Goal: Task Accomplishment & Management: Manage account settings

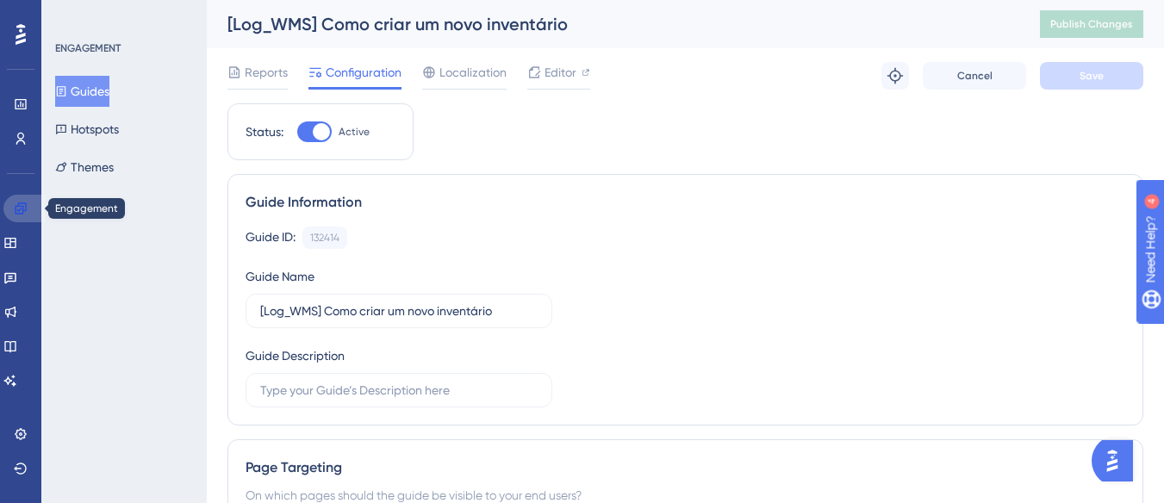
click at [18, 204] on icon at bounding box center [20, 207] width 11 height 11
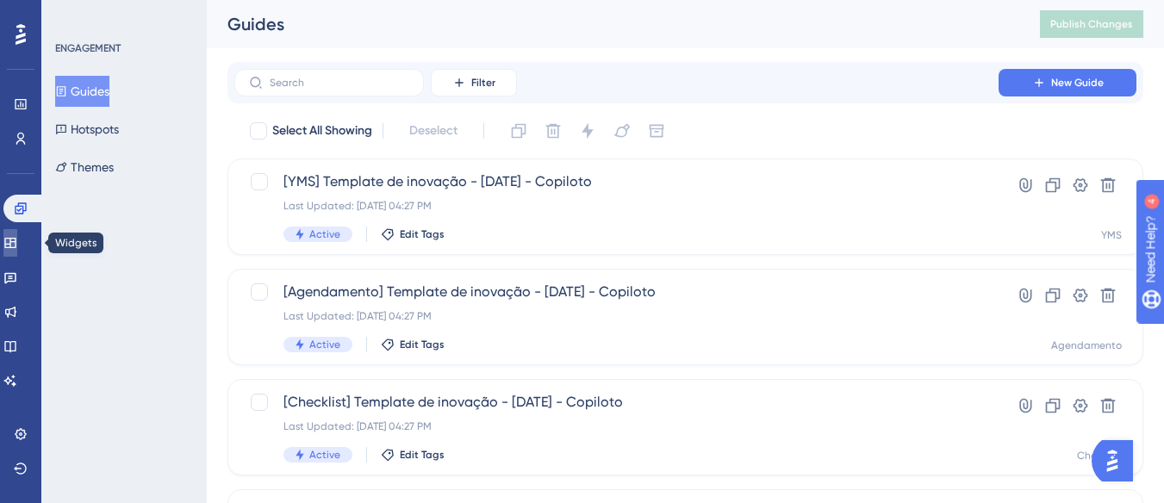
click at [17, 246] on icon at bounding box center [10, 243] width 14 height 14
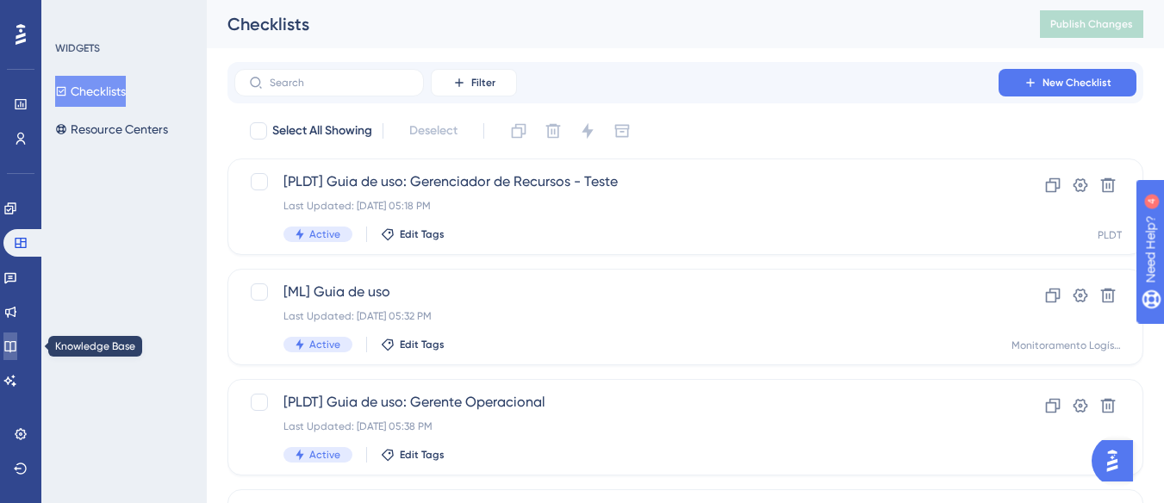
click at [17, 338] on link at bounding box center [10, 346] width 14 height 28
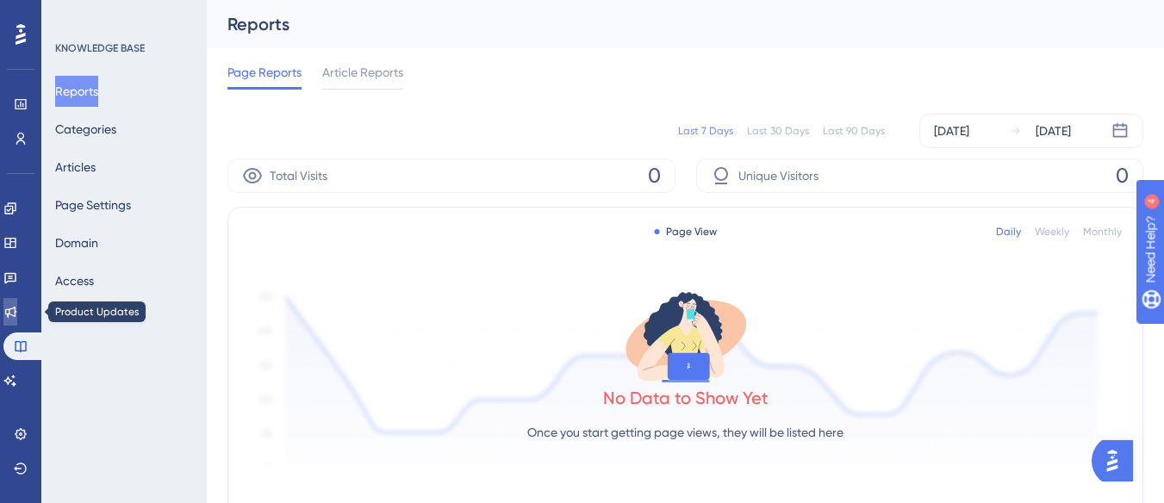
click at [17, 307] on icon at bounding box center [10, 312] width 14 height 14
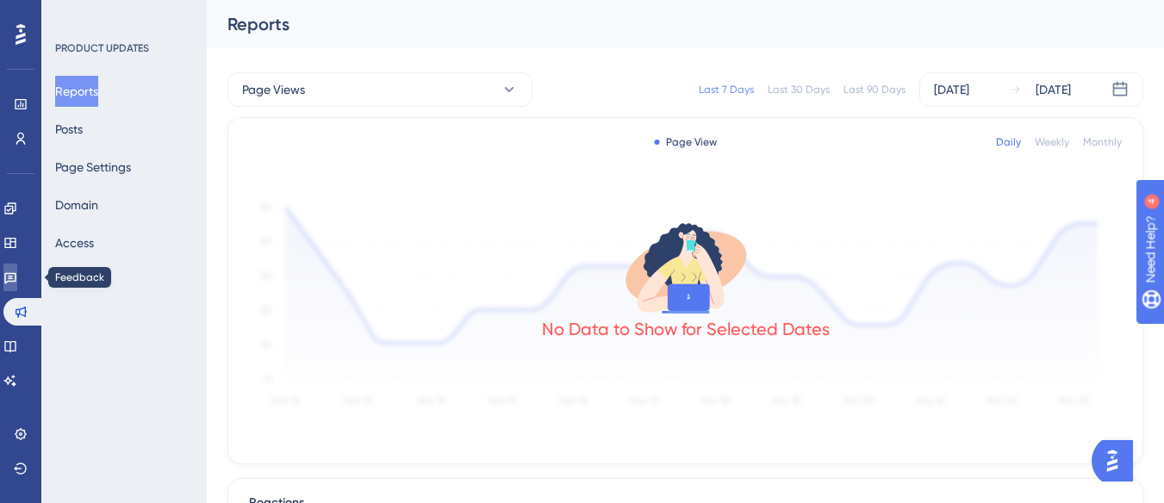
click at [17, 280] on link at bounding box center [10, 278] width 14 height 28
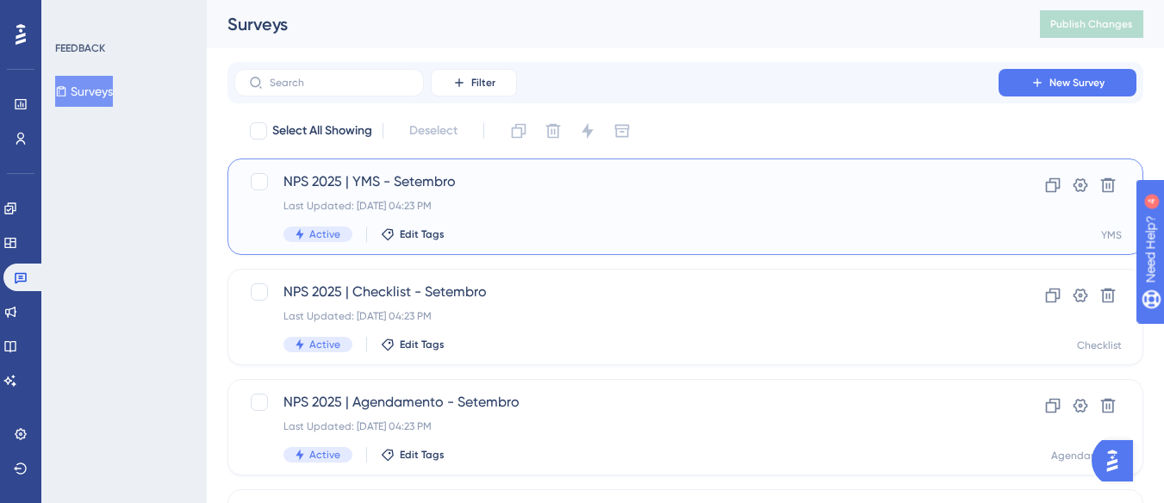
click at [571, 206] on div "Last Updated: 02 de set. de 2025 04:23 PM" at bounding box center [616, 206] width 666 height 14
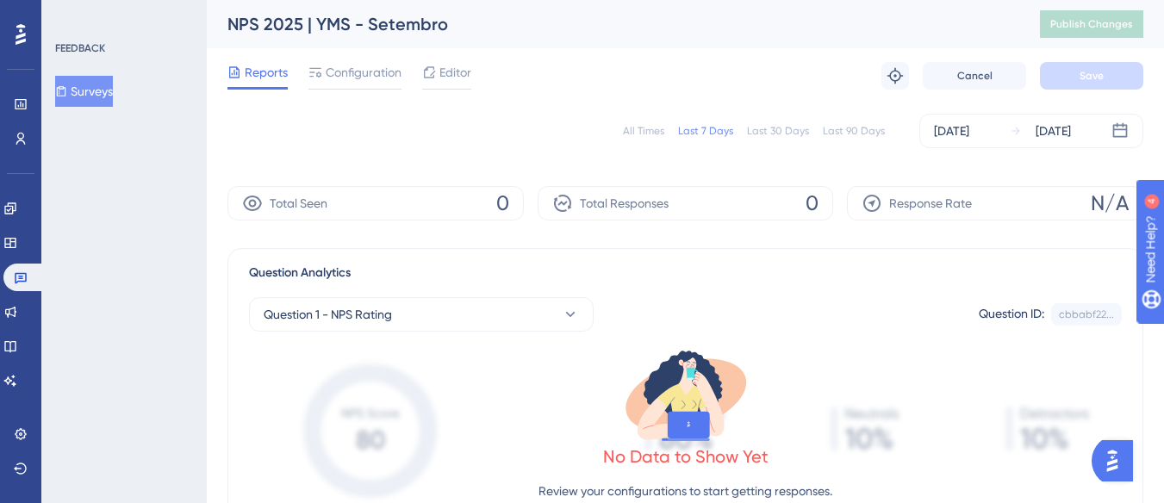
click at [134, 86] on div "Surveys" at bounding box center [125, 91] width 140 height 31
click at [93, 86] on button "Surveys" at bounding box center [84, 91] width 58 height 31
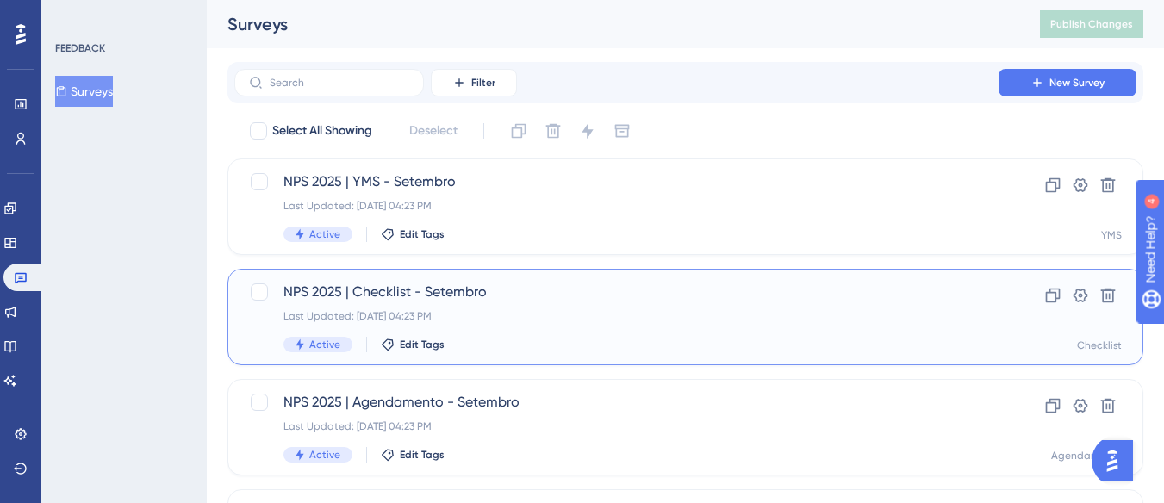
click at [474, 293] on span "NPS 2025 | Checklist - Setembro" at bounding box center [616, 292] width 666 height 21
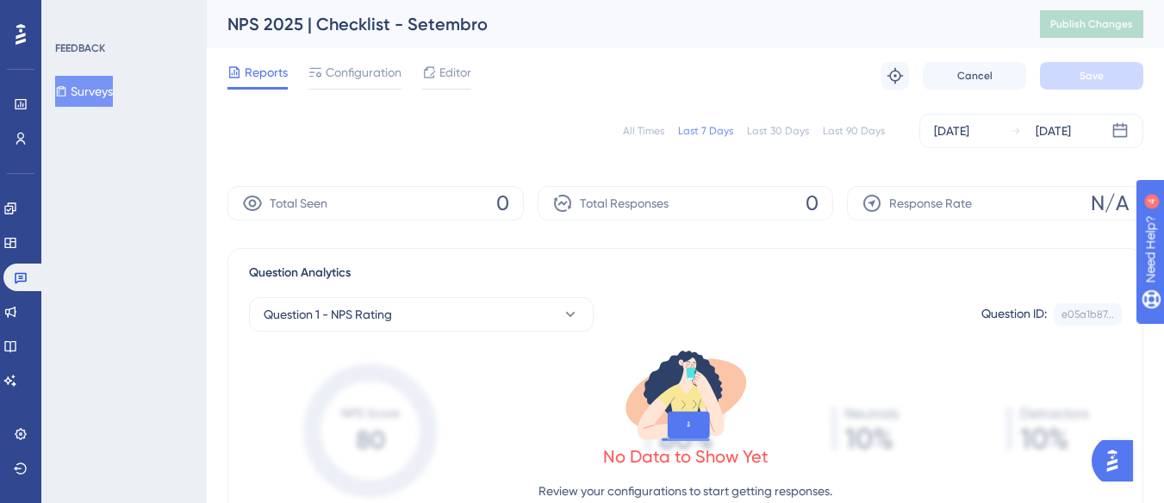
click at [107, 104] on button "Surveys" at bounding box center [84, 91] width 58 height 31
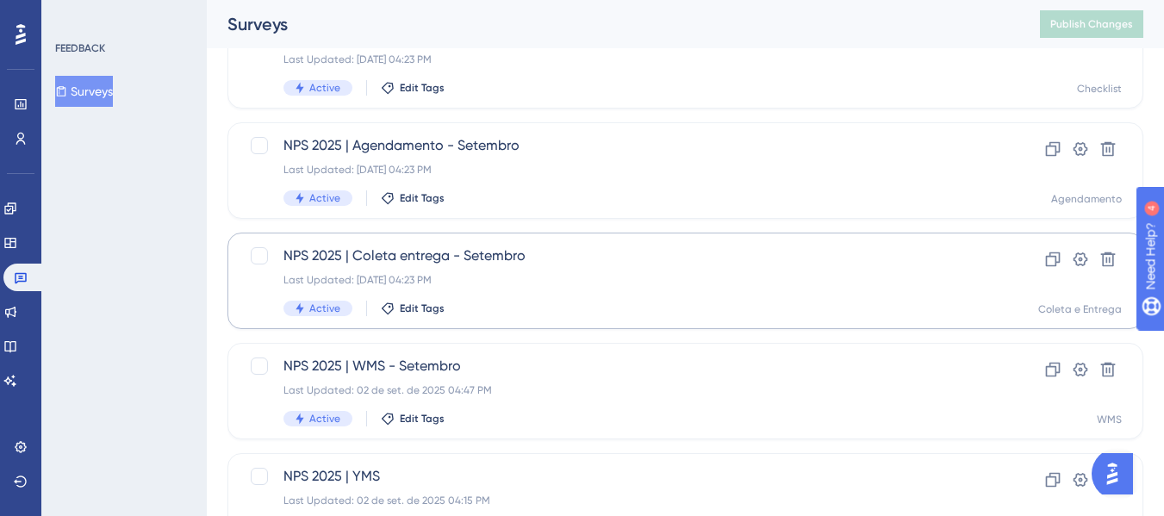
scroll to position [258, 0]
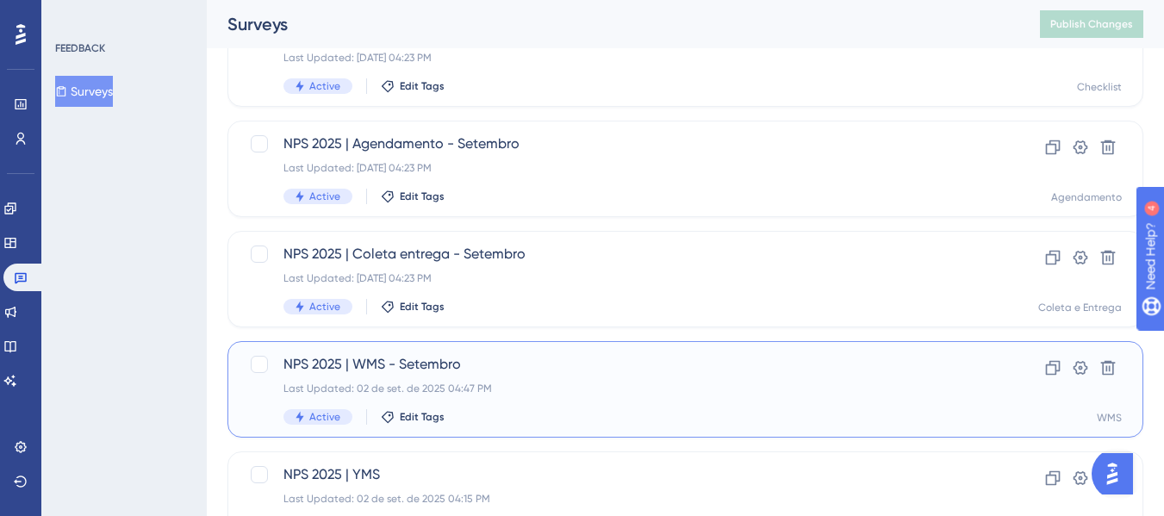
click at [457, 357] on span "NPS 2025 | WMS - Setembro" at bounding box center [616, 364] width 666 height 21
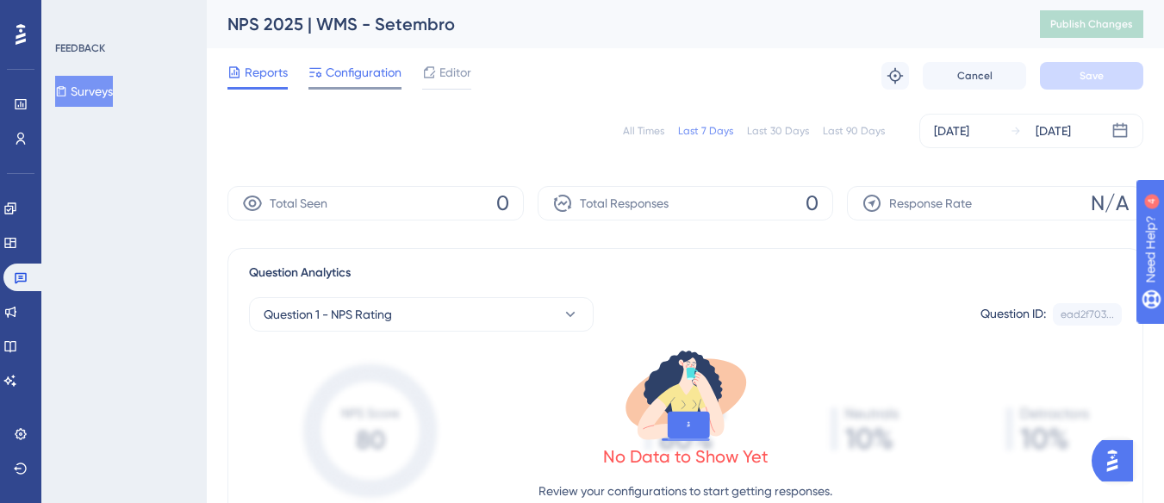
click at [395, 84] on div "Configuration" at bounding box center [354, 76] width 93 height 28
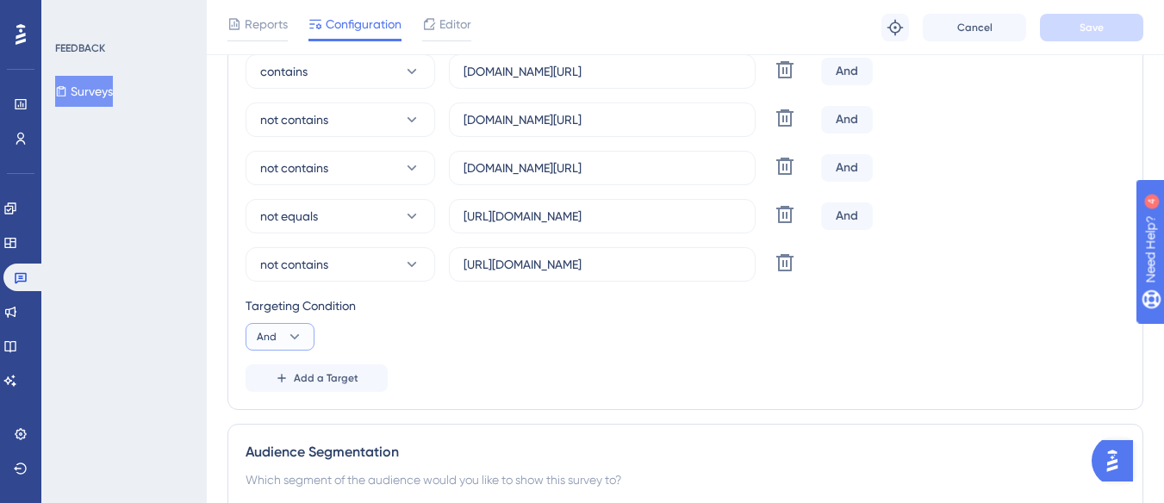
click at [289, 339] on icon at bounding box center [294, 336] width 17 height 17
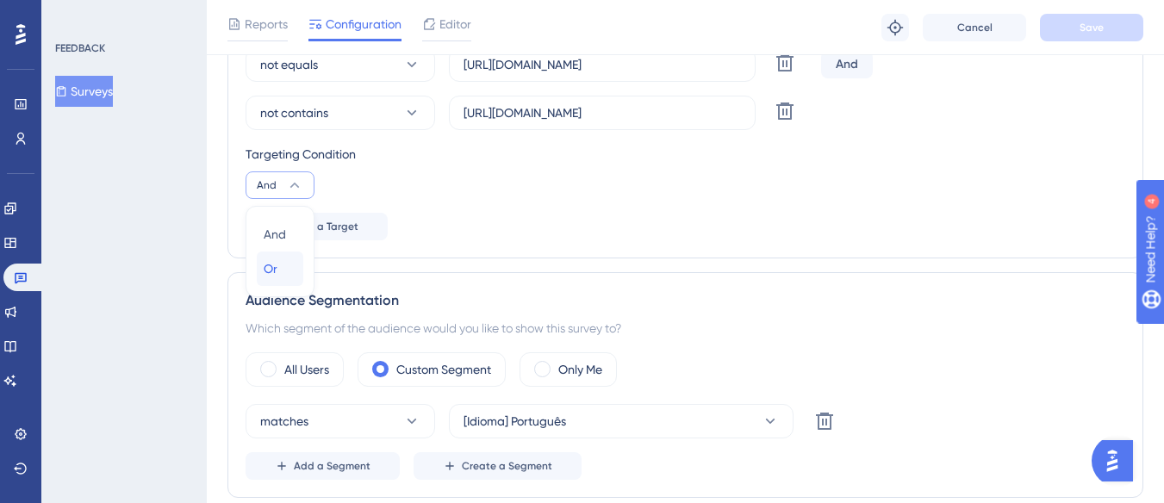
click at [280, 274] on div "Or Or" at bounding box center [280, 269] width 33 height 34
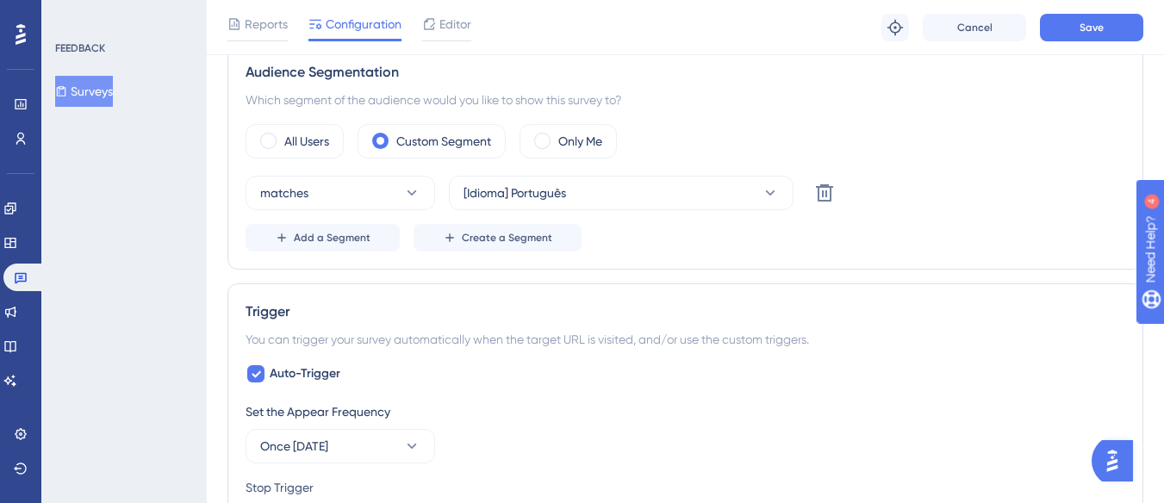
scroll to position [1271, 0]
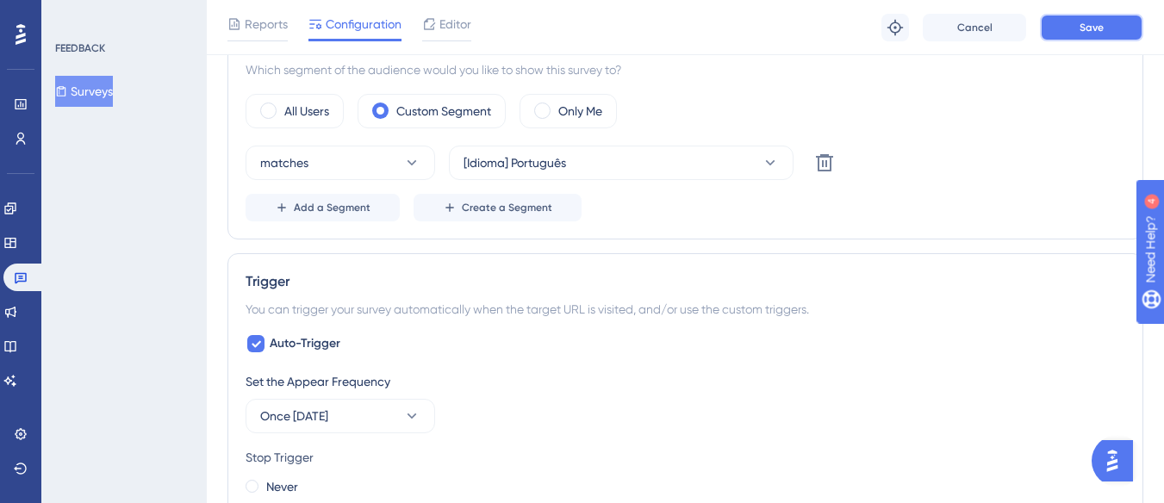
click at [1070, 24] on button "Save" at bounding box center [1091, 28] width 103 height 28
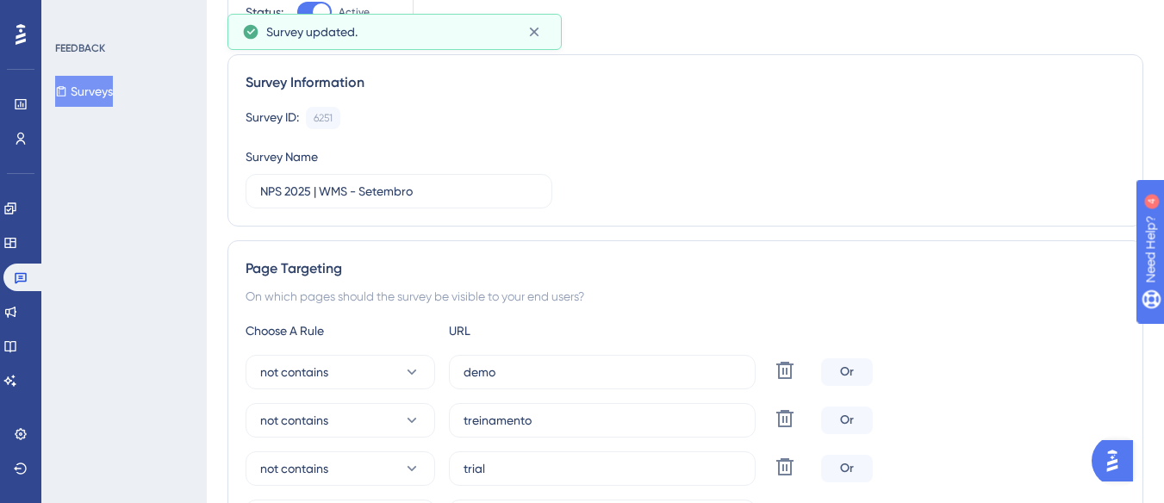
scroll to position [0, 0]
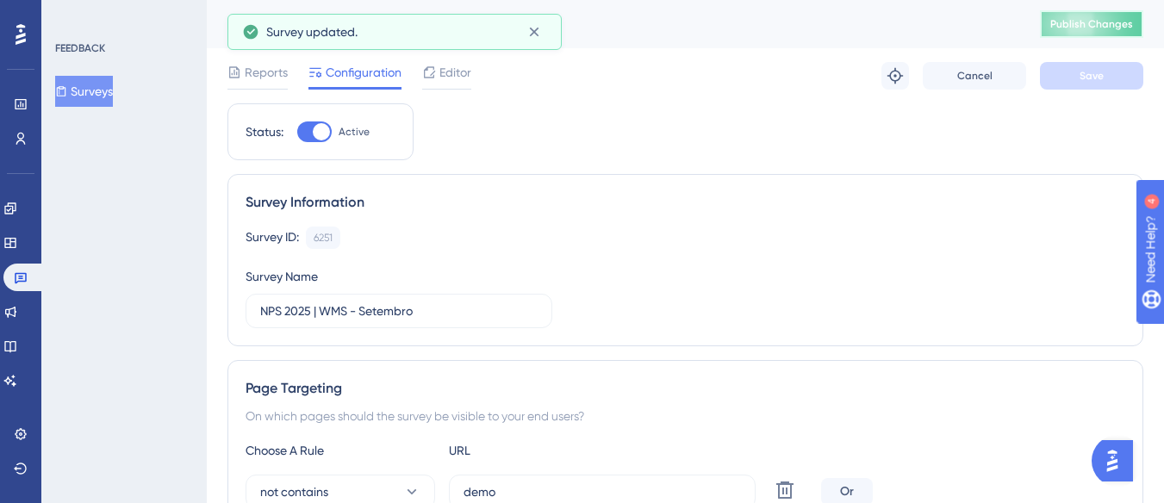
click at [1085, 25] on span "Publish Changes" at bounding box center [1091, 24] width 83 height 14
click at [78, 80] on button "Surveys" at bounding box center [84, 91] width 58 height 31
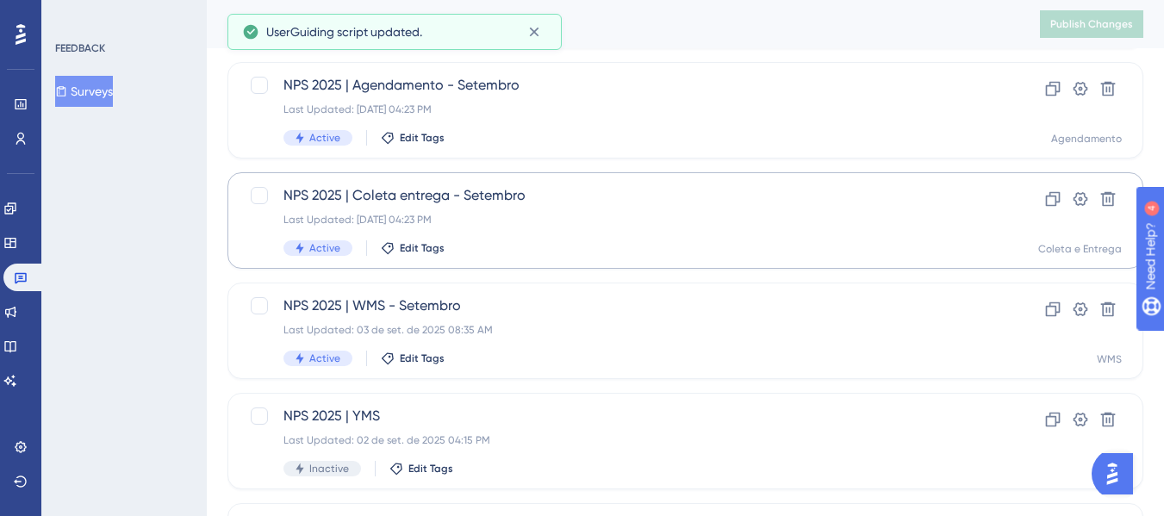
scroll to position [345, 0]
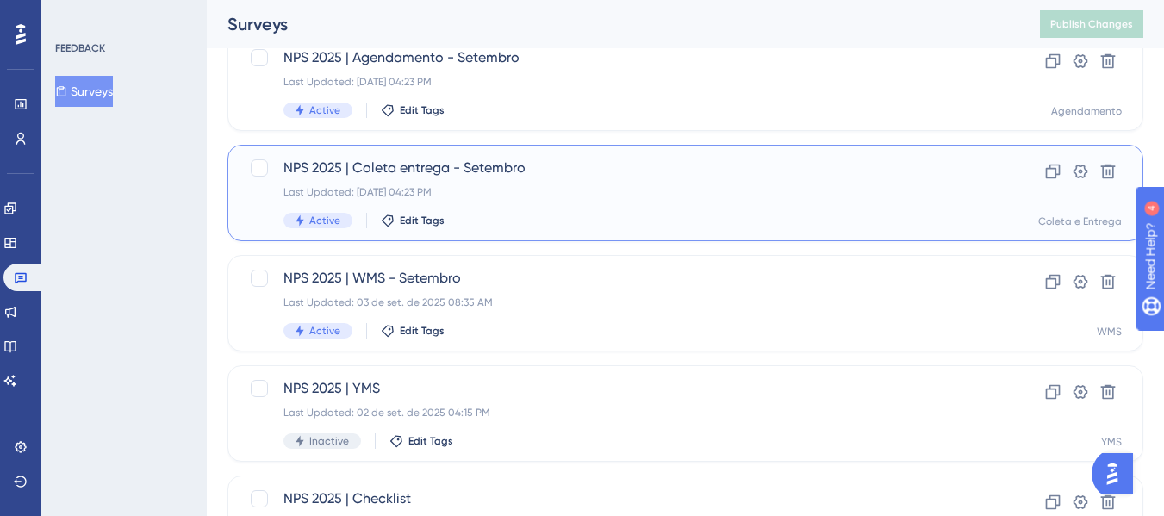
click at [536, 203] on div "NPS 2025 | Coleta entrega - Setembro Last Updated: 02 de set. de 2025 04:23 PM …" at bounding box center [616, 193] width 666 height 71
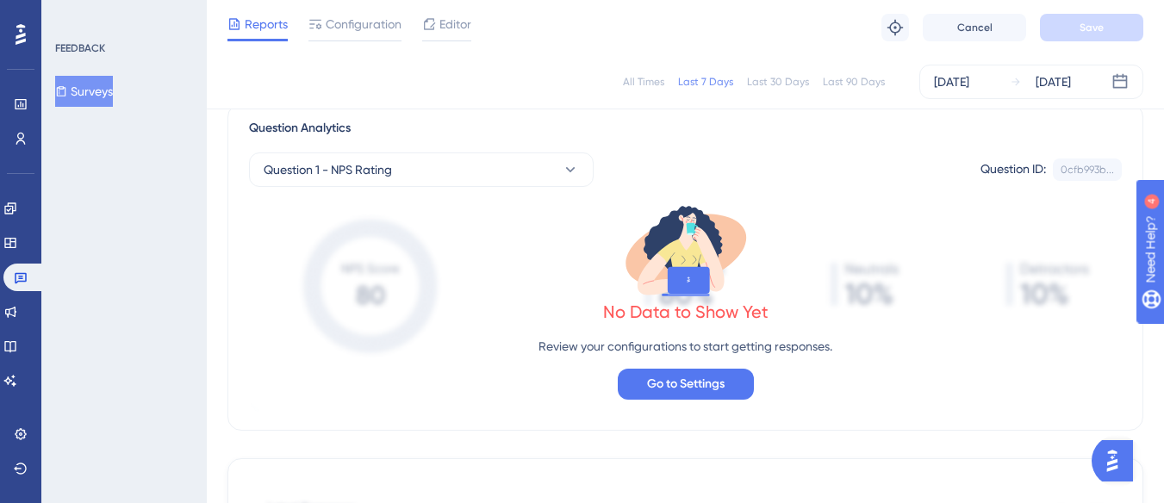
scroll to position [86, 0]
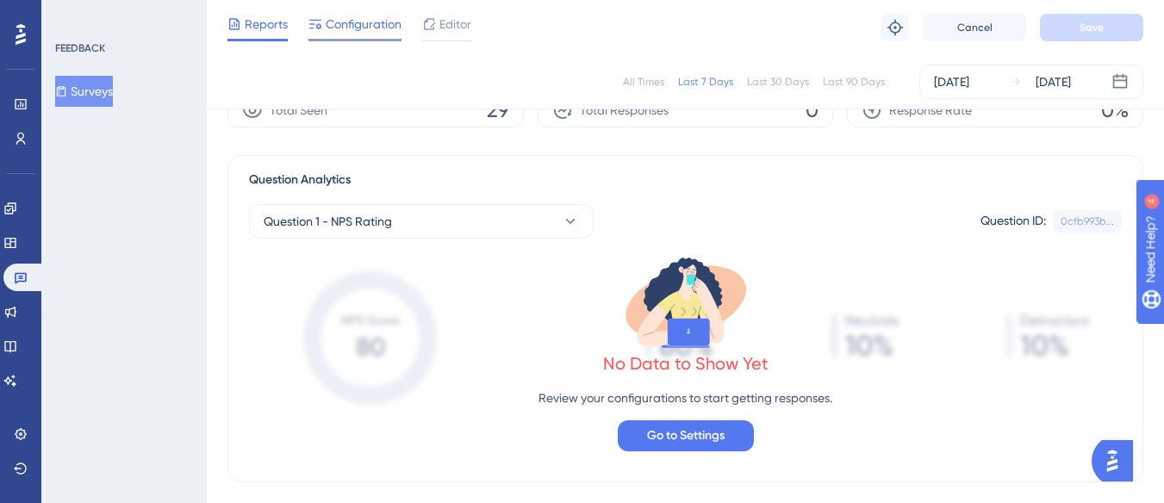
click at [378, 29] on span "Configuration" at bounding box center [364, 24] width 76 height 21
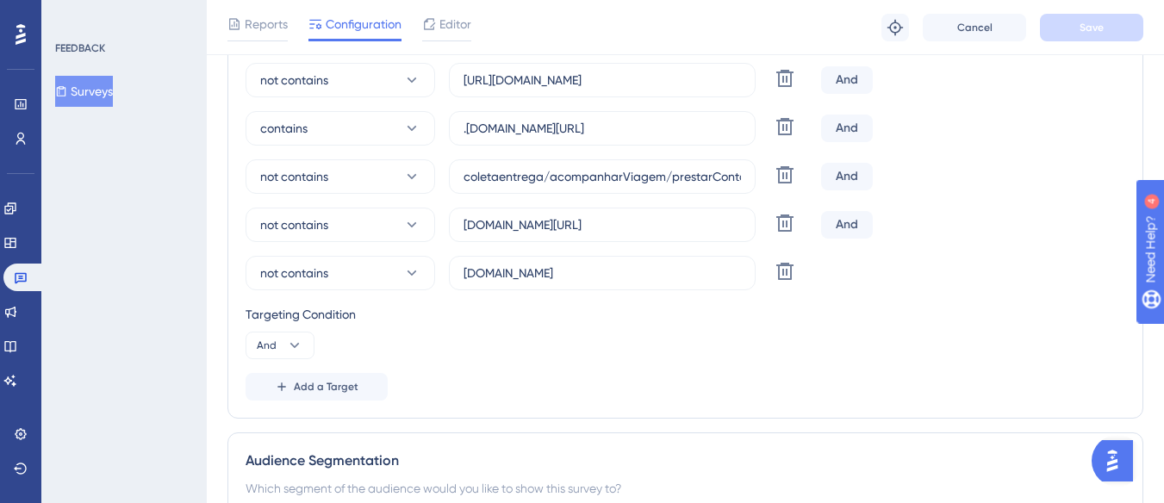
scroll to position [775, 0]
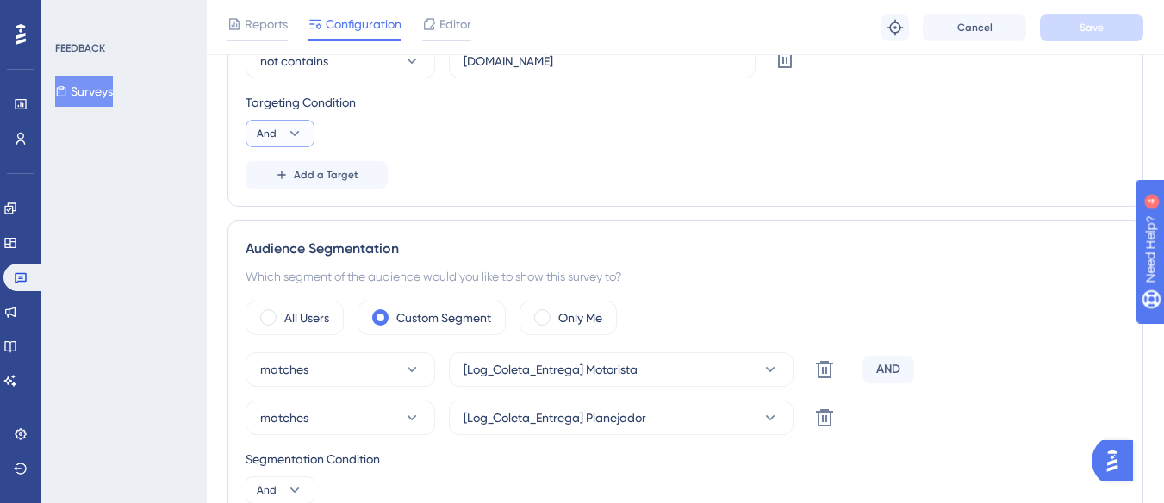
click at [293, 127] on icon at bounding box center [294, 133] width 17 height 17
click at [291, 210] on div "Or Or" at bounding box center [280, 217] width 33 height 34
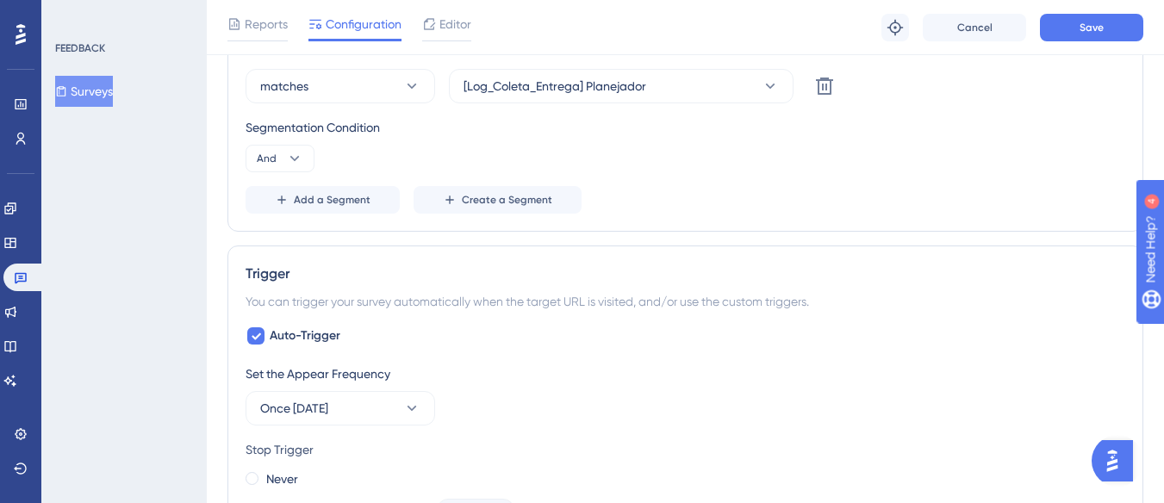
scroll to position [1120, 0]
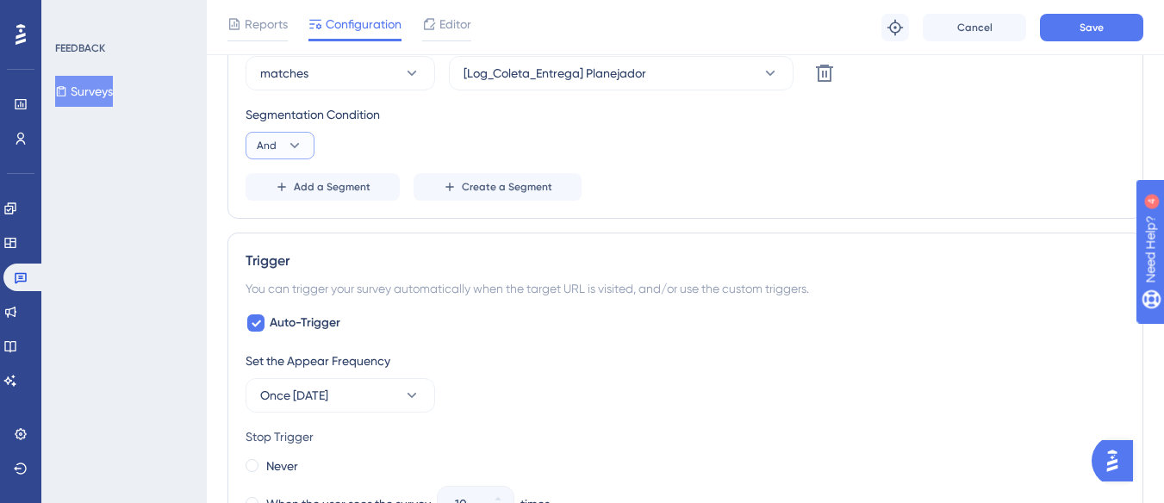
click at [297, 152] on icon at bounding box center [294, 145] width 17 height 17
click at [283, 224] on div "Or Or" at bounding box center [280, 229] width 33 height 34
click at [1091, 31] on span "Save" at bounding box center [1091, 28] width 24 height 14
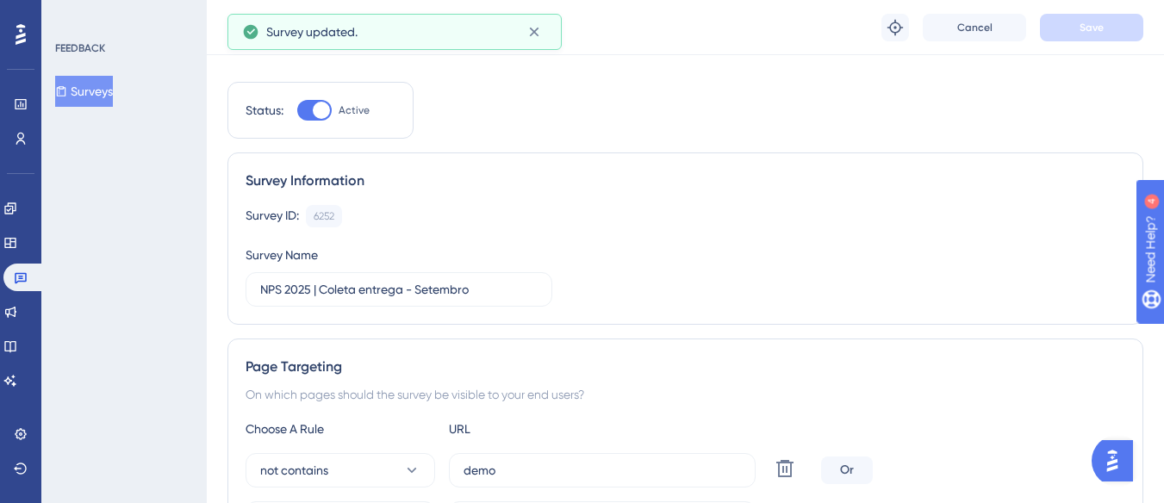
scroll to position [0, 0]
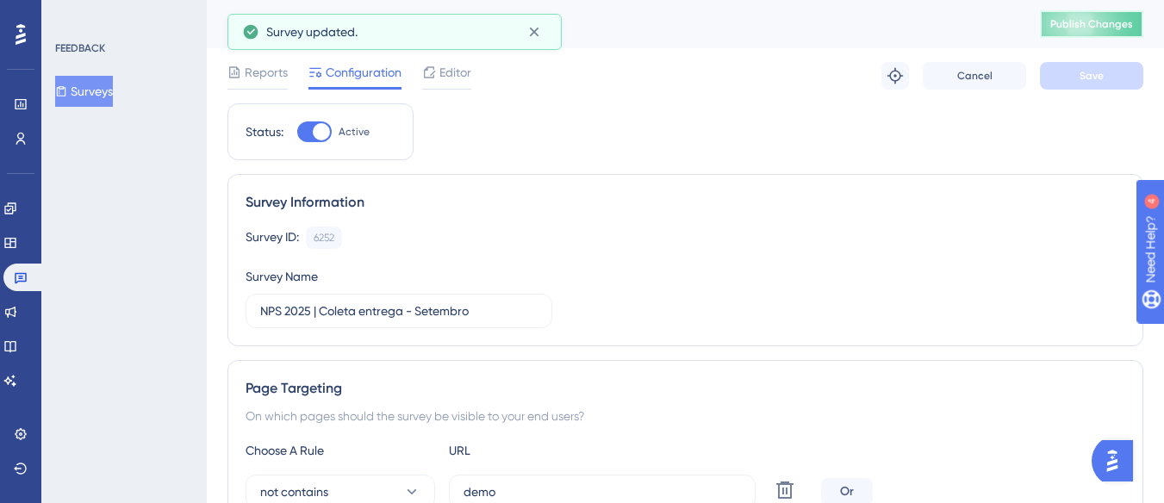
click at [1091, 26] on span "Publish Changes" at bounding box center [1091, 24] width 83 height 14
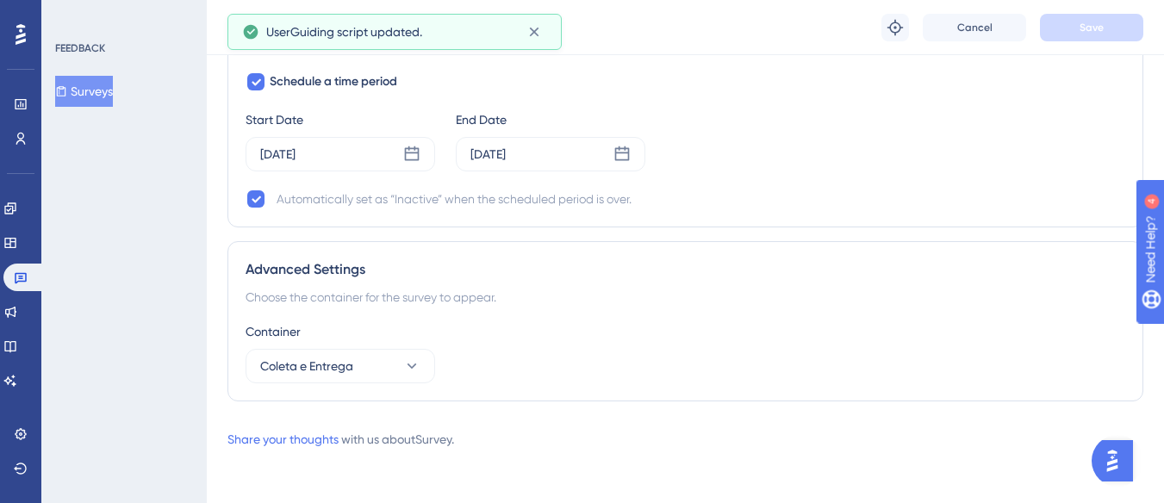
scroll to position [2033, 0]
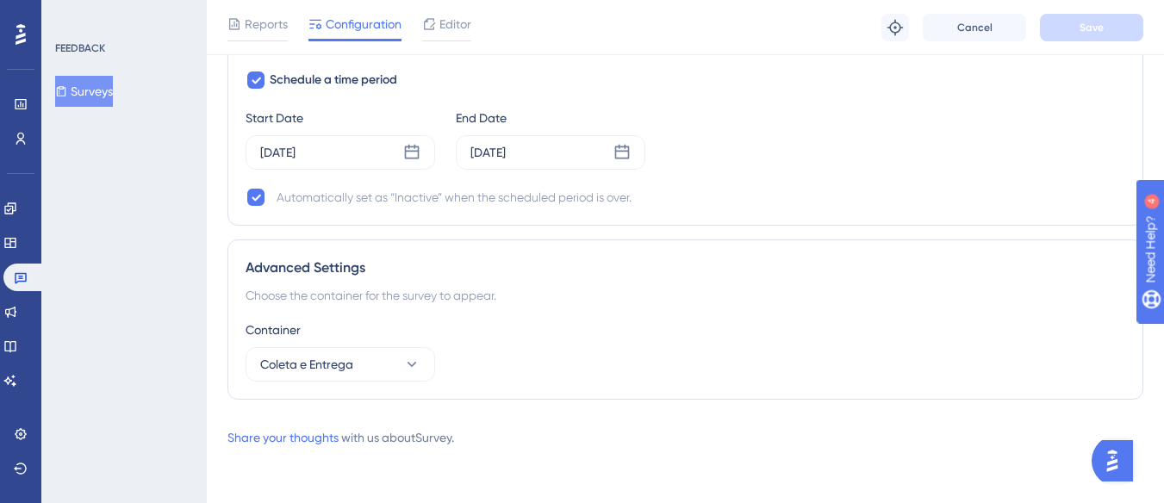
click at [113, 85] on button "Surveys" at bounding box center [84, 91] width 58 height 31
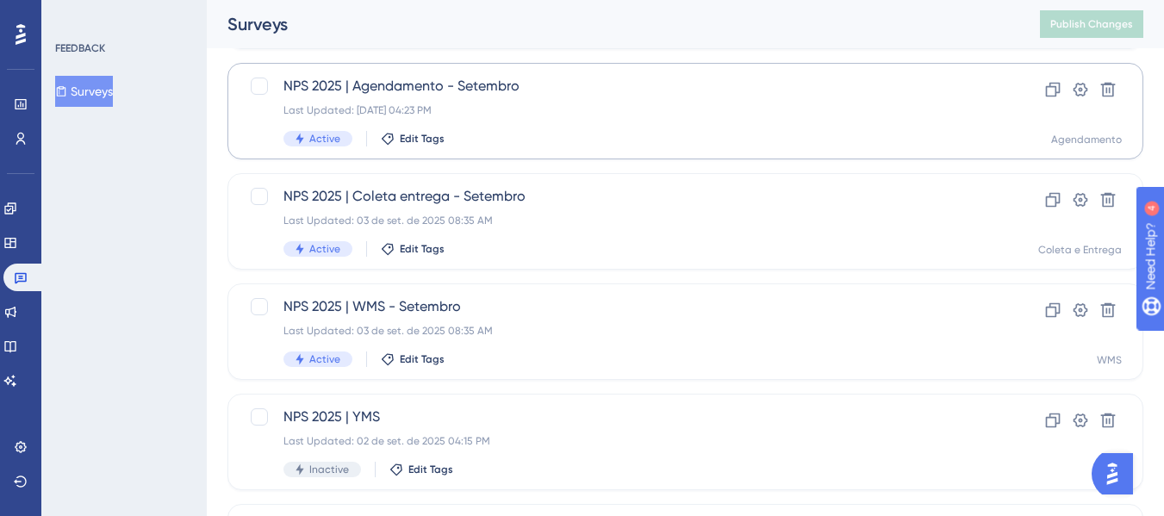
scroll to position [345, 0]
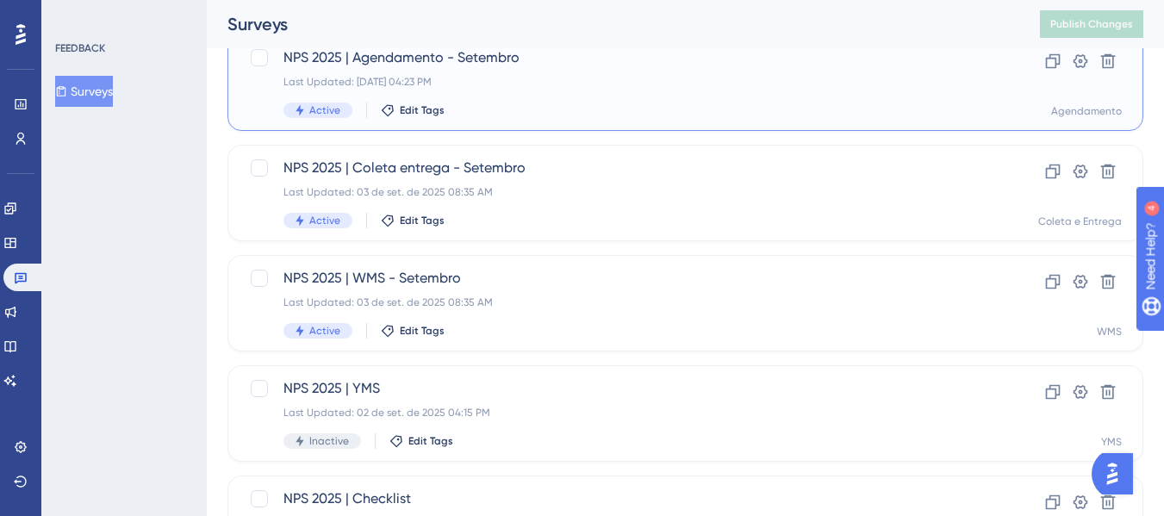
click at [569, 81] on div "Last Updated: 02 de set. de 2025 04:23 PM" at bounding box center [616, 82] width 666 height 14
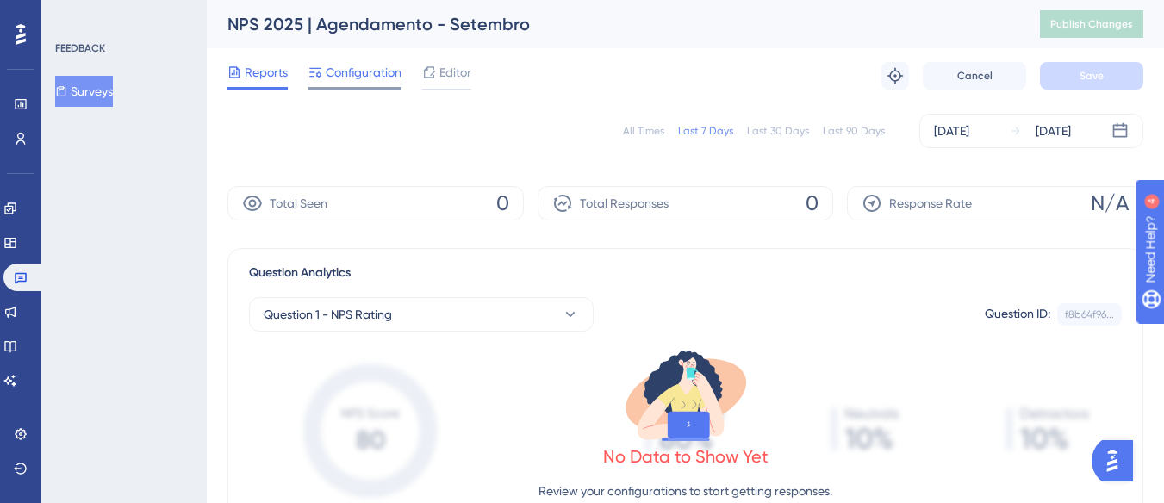
click at [370, 79] on span "Configuration" at bounding box center [364, 72] width 76 height 21
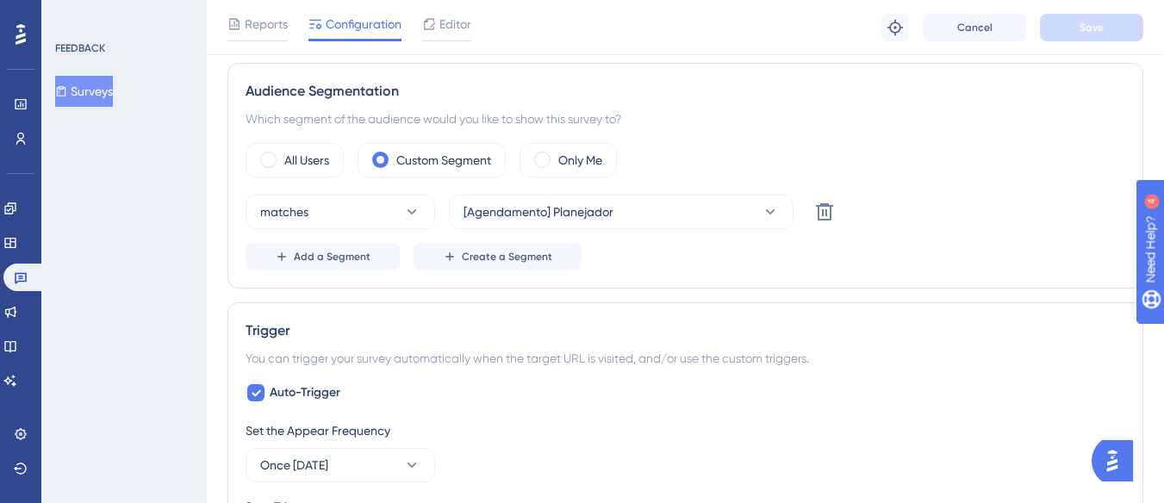
scroll to position [603, 0]
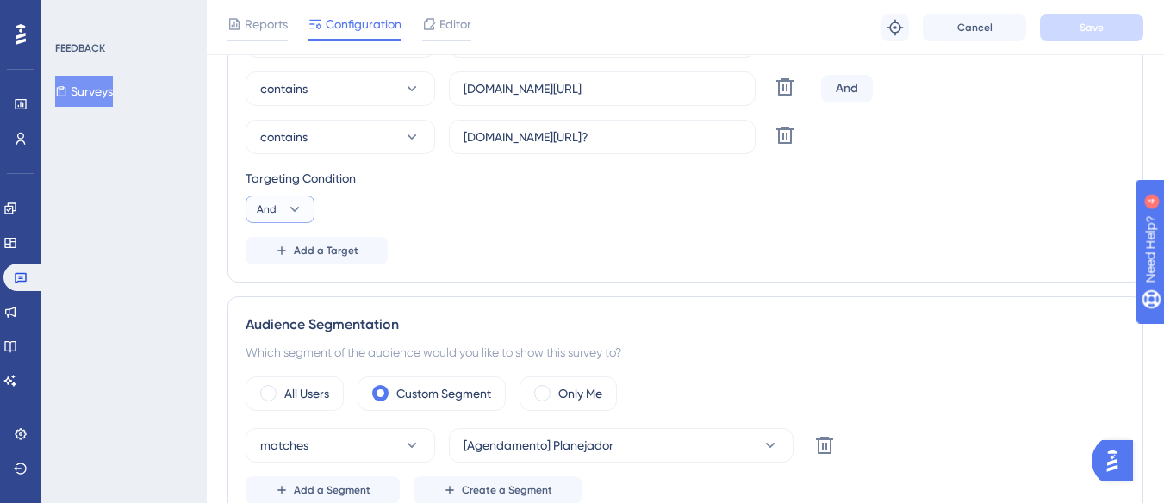
click at [301, 213] on icon at bounding box center [294, 209] width 17 height 17
click at [290, 289] on div "Or Or" at bounding box center [280, 293] width 33 height 34
click at [1083, 30] on span "Save" at bounding box center [1091, 28] width 24 height 14
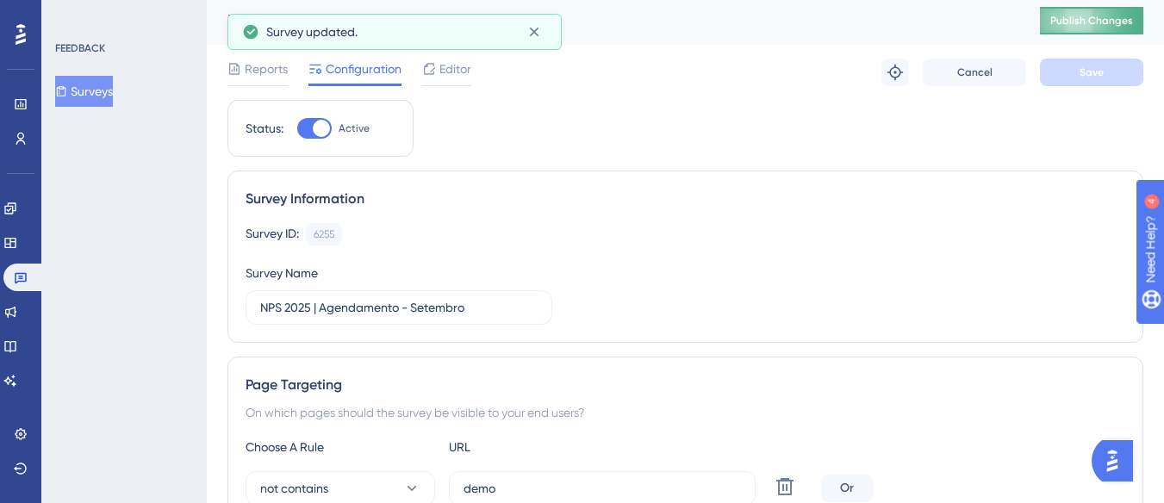
scroll to position [0, 0]
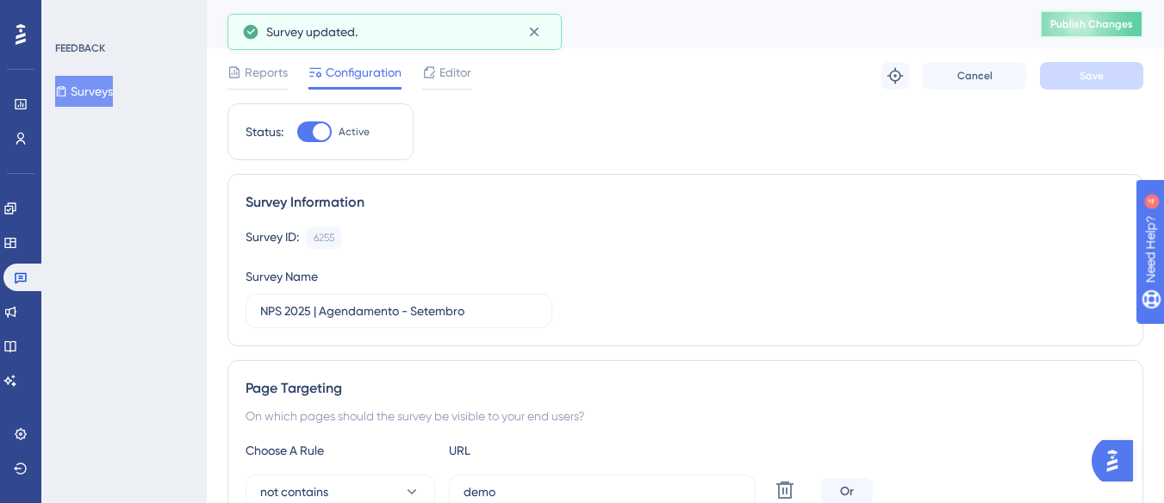
click at [1078, 28] on span "Publish Changes" at bounding box center [1091, 24] width 83 height 14
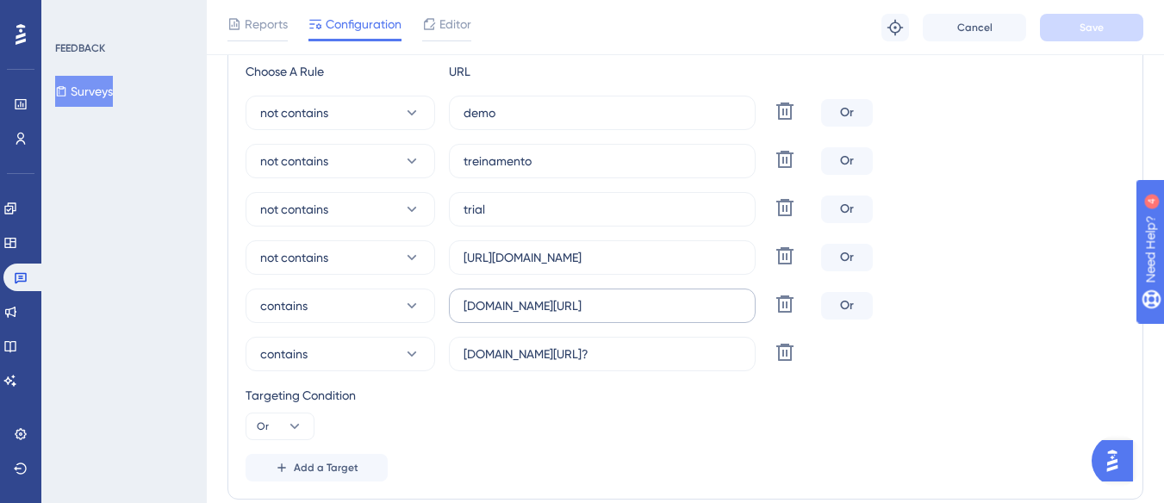
scroll to position [345, 0]
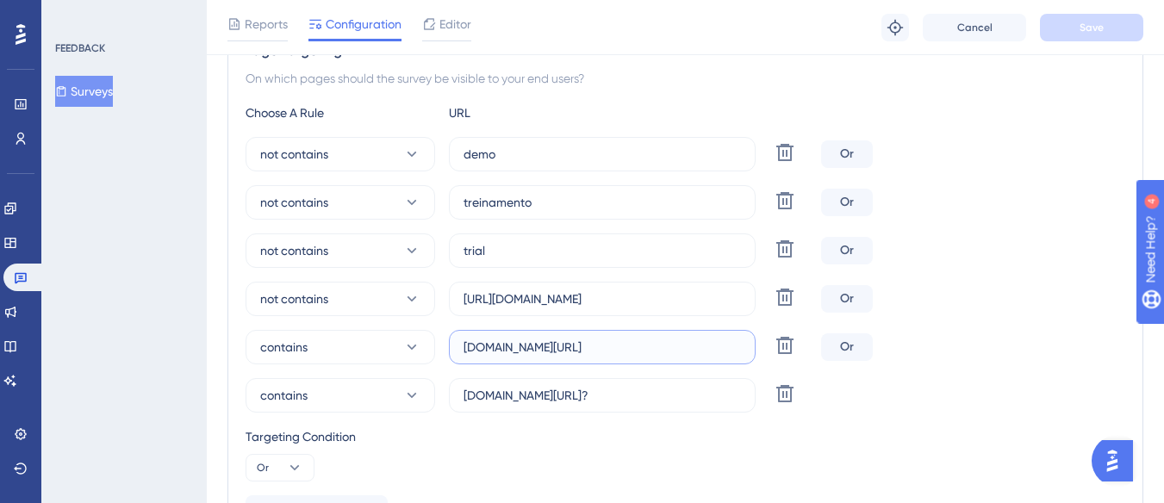
click at [492, 349] on input "demo.logistica.totvs.app/agendamento/consulta-agendamentos" at bounding box center [601, 347] width 277 height 19
drag, startPoint x: 494, startPoint y: 346, endPoint x: 467, endPoint y: 344, distance: 27.7
click at [467, 344] on input ".demologistica.totvs.app/agendamento/consulta-agendamentos" at bounding box center [601, 347] width 277 height 19
type input "logistica.totvs.app/agendamento/consulta-agendamentos"
drag, startPoint x: 495, startPoint y: 395, endPoint x: 459, endPoint y: 393, distance: 36.2
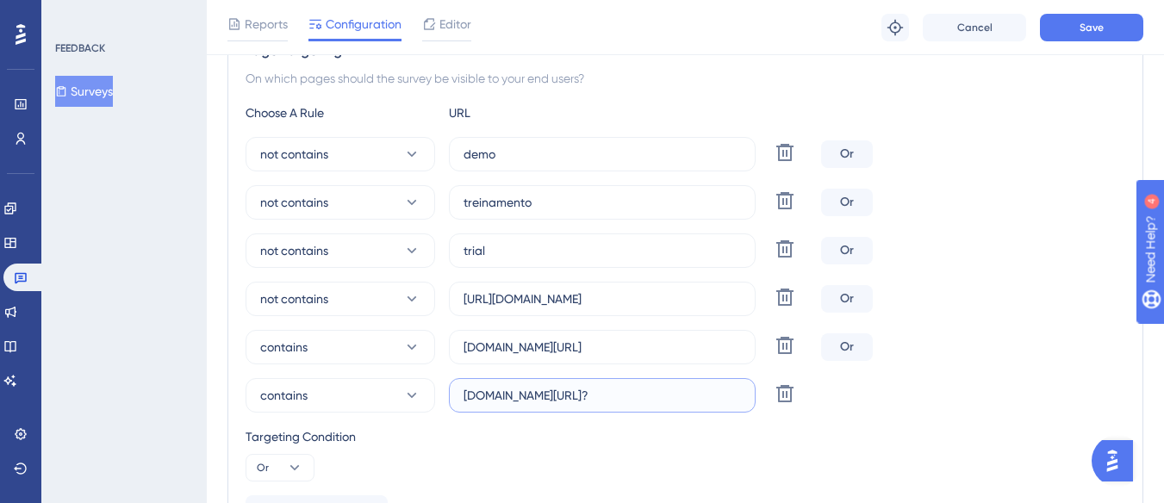
click at [459, 393] on label "demo.logistica.totvs.app/agendamento/novo-agendamento/planejador?unidadeId=?" at bounding box center [602, 395] width 307 height 34
type input ".logistica.totvs.app/agendamento/novo-agendamento/planejador?unidadeId=?"
click at [463, 354] on label "logistica.totvs.app/agendamento/consulta-agendamentos" at bounding box center [602, 347] width 307 height 34
click at [463, 354] on input "logistica.totvs.app/agendamento/consulta-agendamentos" at bounding box center [601, 347] width 277 height 19
type input ".logistica.totvs.app/agendamento/consulta-agendamentos"
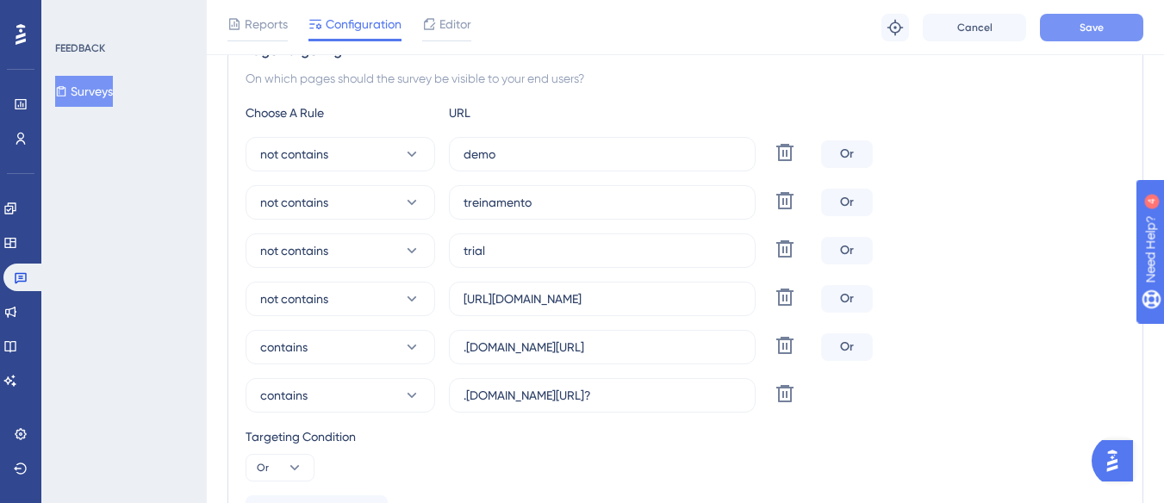
click at [1099, 39] on button "Save" at bounding box center [1091, 28] width 103 height 28
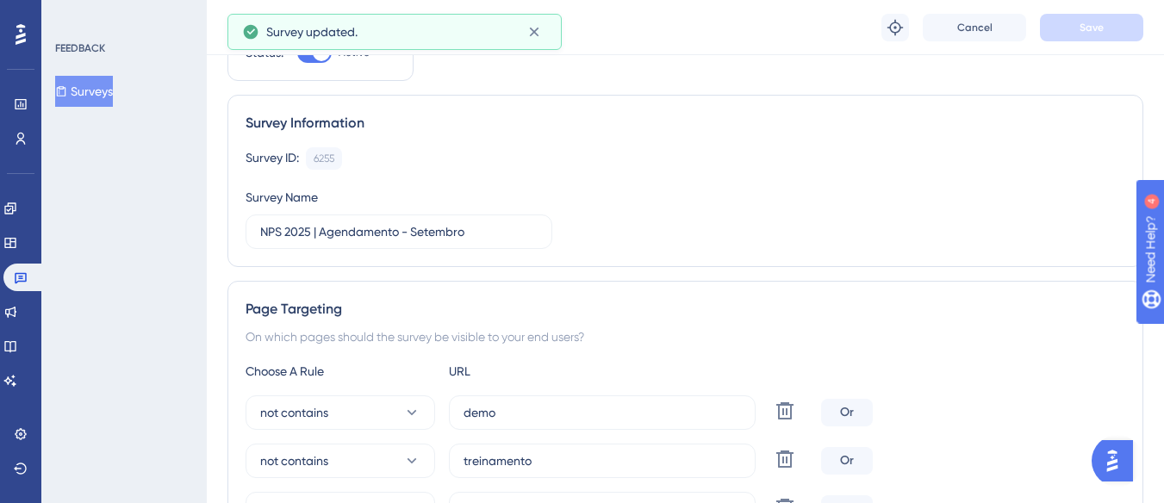
scroll to position [0, 0]
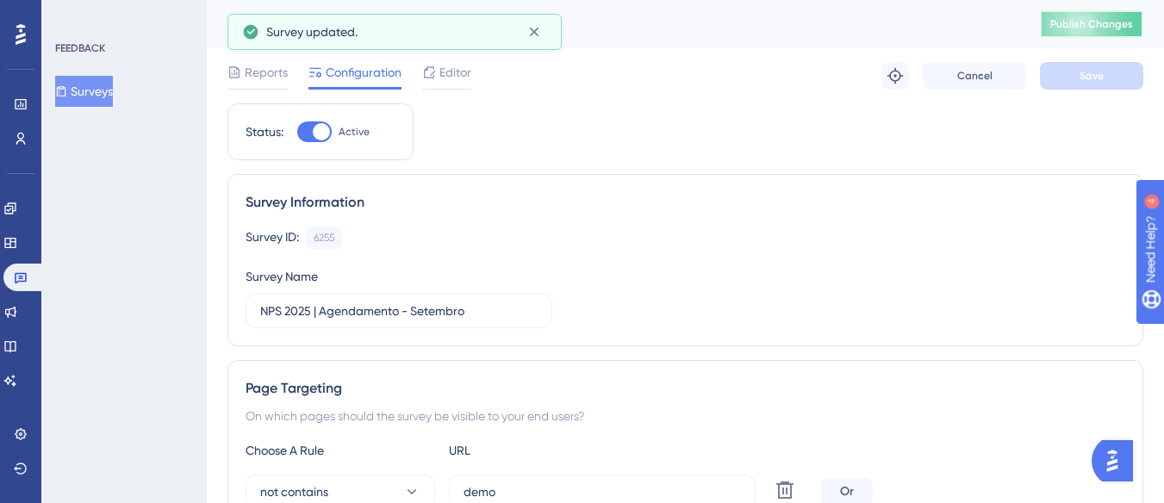
click at [1106, 24] on span "Publish Changes" at bounding box center [1091, 24] width 83 height 14
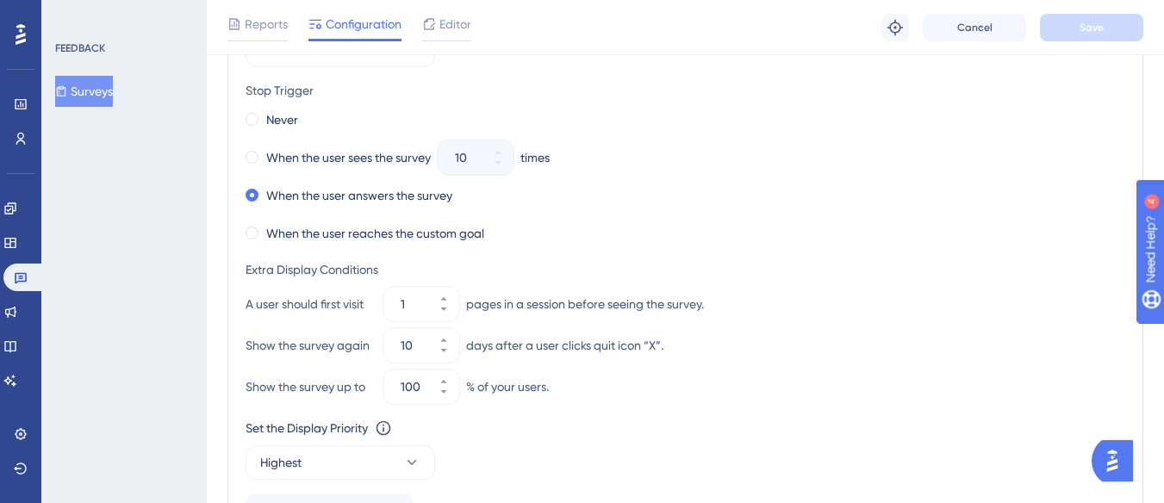
scroll to position [1292, 0]
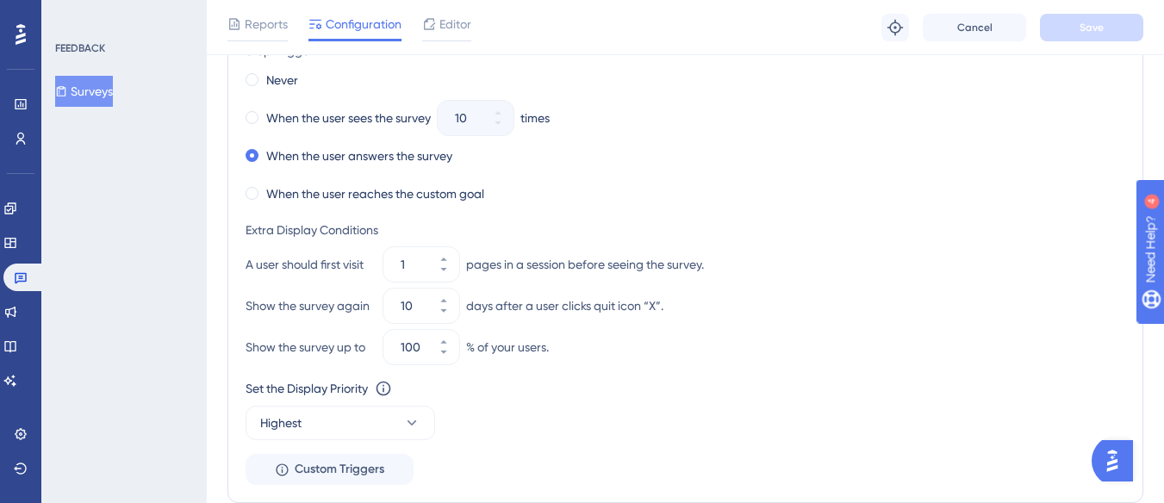
click at [90, 85] on button "Surveys" at bounding box center [84, 91] width 58 height 31
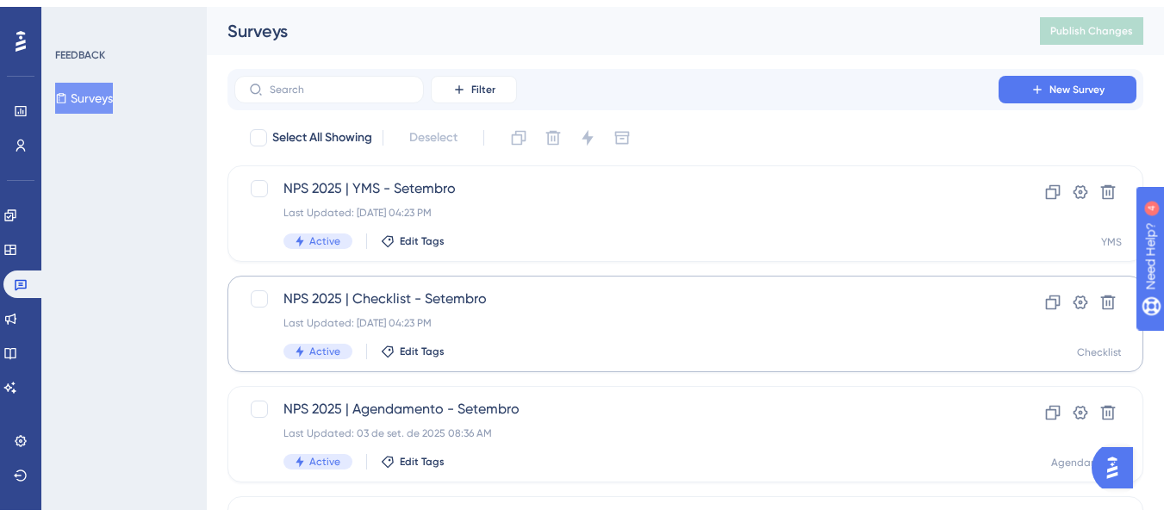
scroll to position [86, 0]
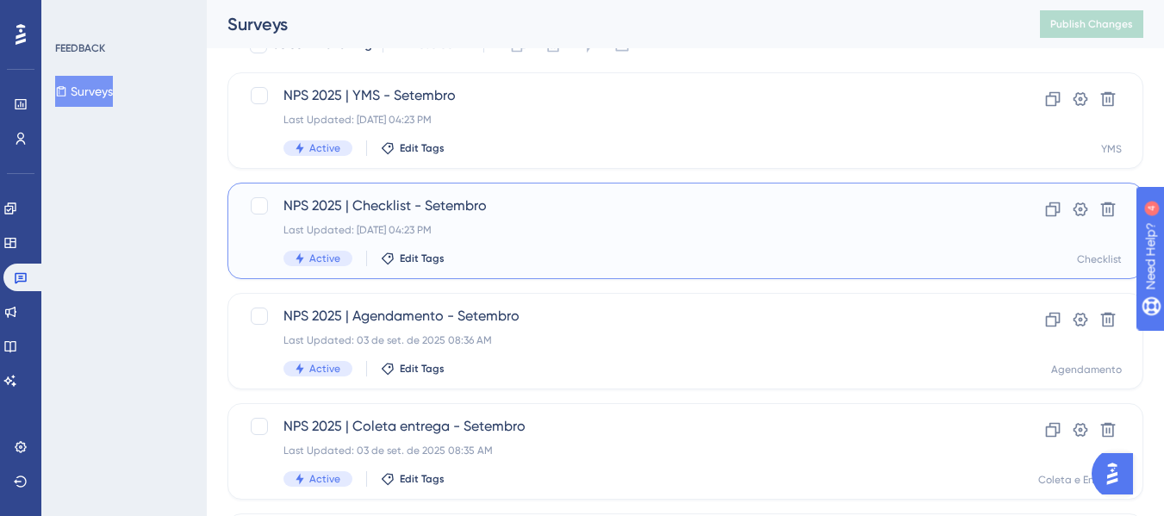
click at [604, 241] on div "NPS 2025 | Checklist - Setembro Last Updated: 02 de set. de 2025 04:23 PM Activ…" at bounding box center [616, 231] width 666 height 71
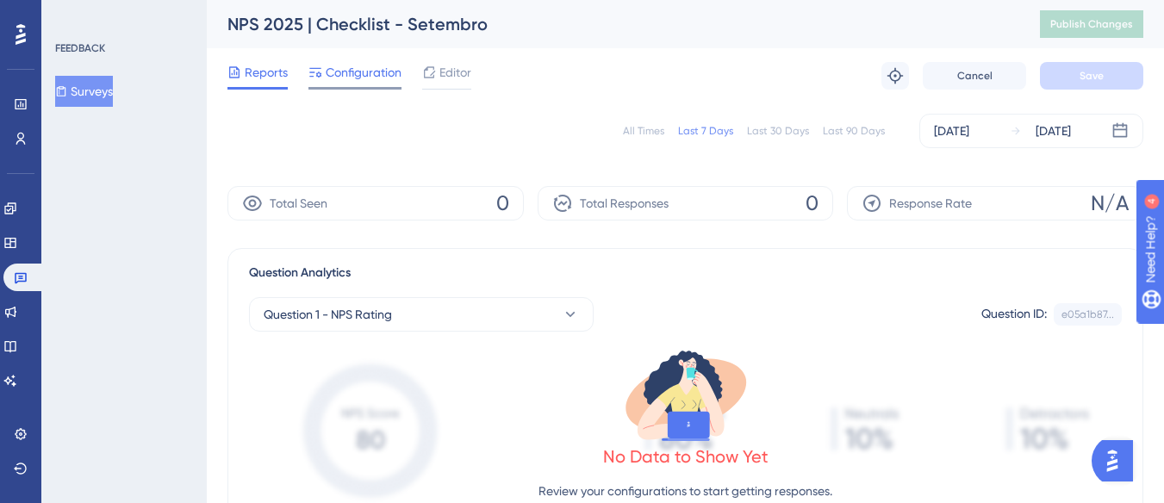
click at [372, 62] on span "Configuration" at bounding box center [364, 72] width 76 height 21
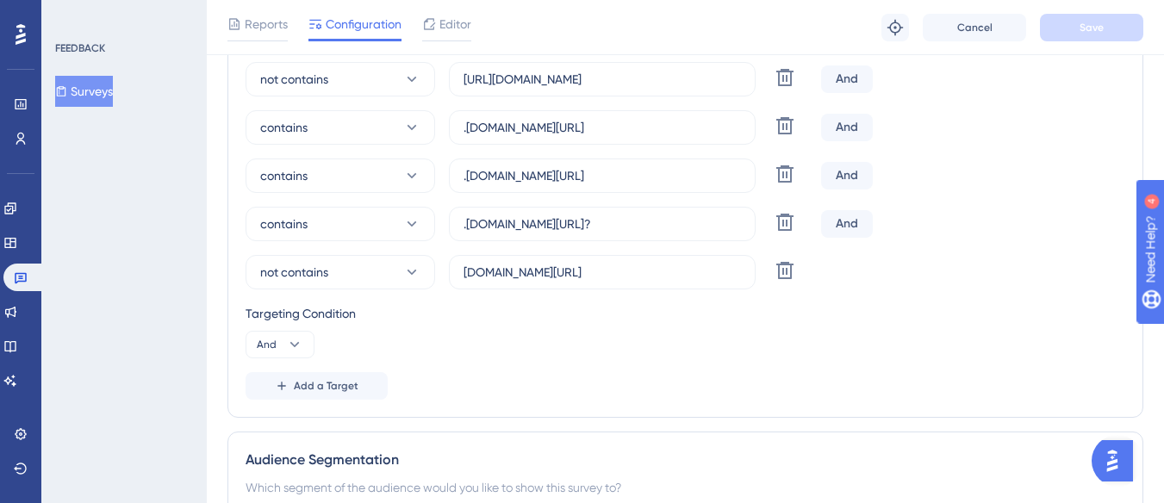
scroll to position [603, 0]
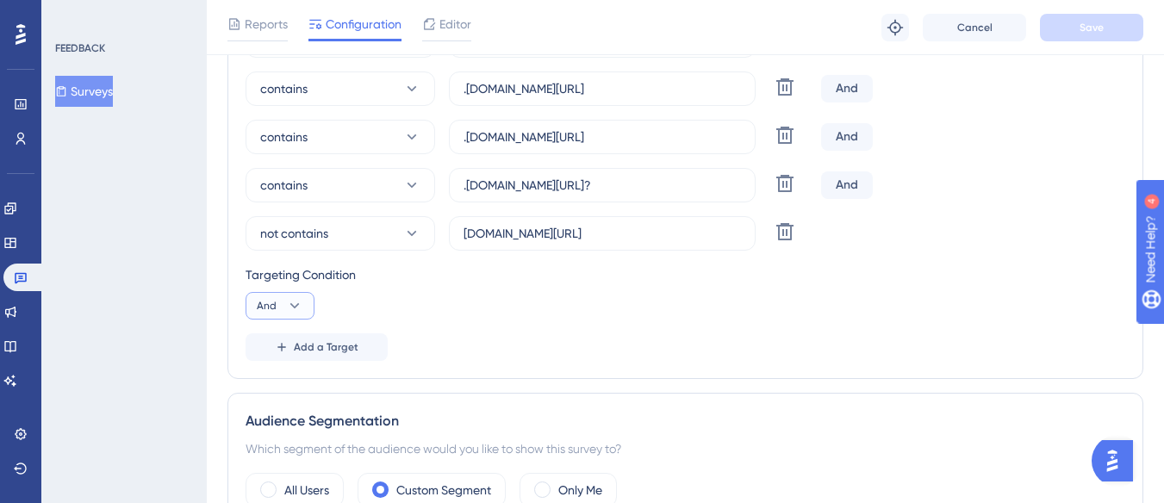
click at [299, 313] on icon at bounding box center [294, 305] width 17 height 17
click at [275, 391] on span "Or" at bounding box center [271, 389] width 14 height 21
click at [1056, 37] on button "Save" at bounding box center [1091, 28] width 103 height 28
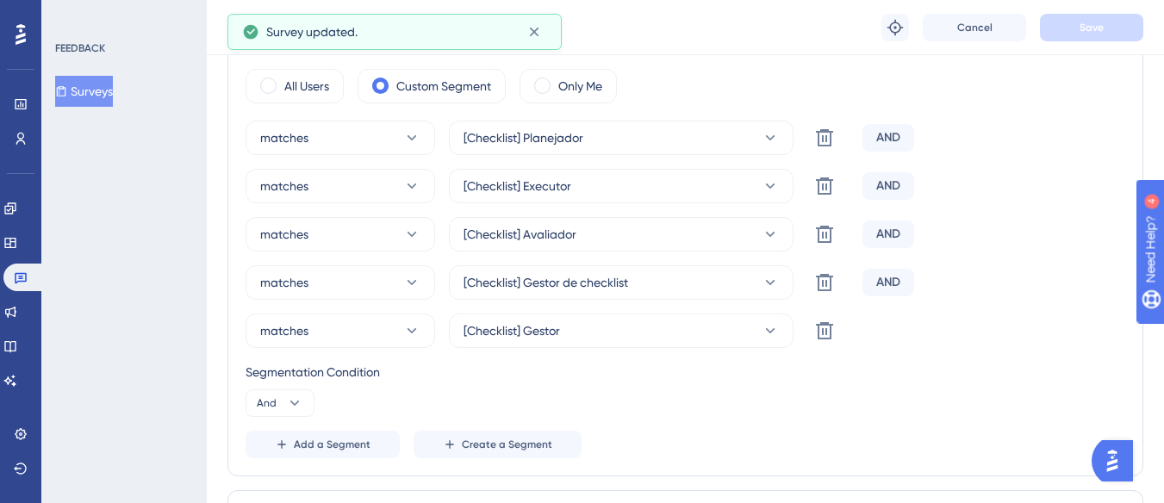
scroll to position [1034, 0]
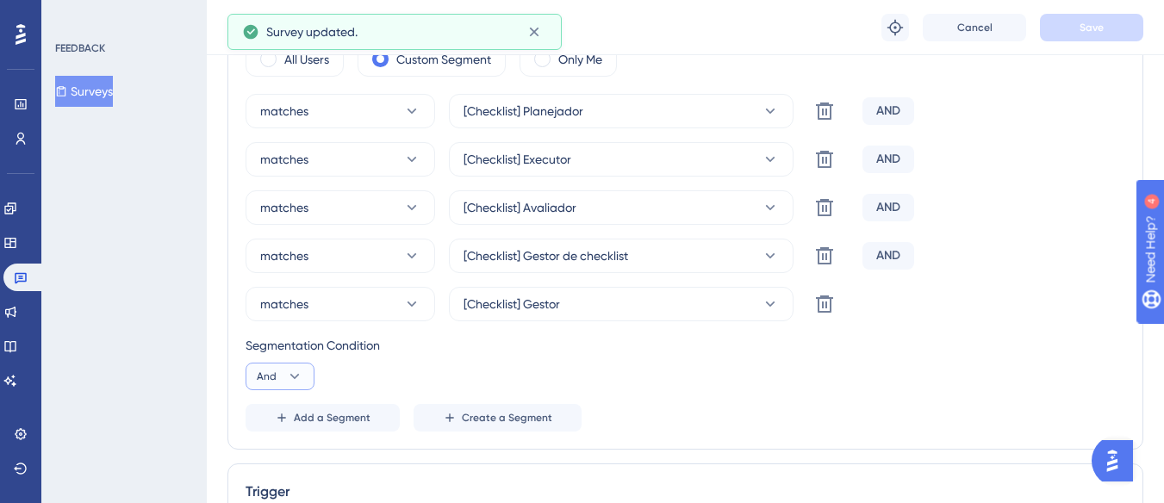
click at [298, 377] on icon at bounding box center [294, 376] width 17 height 17
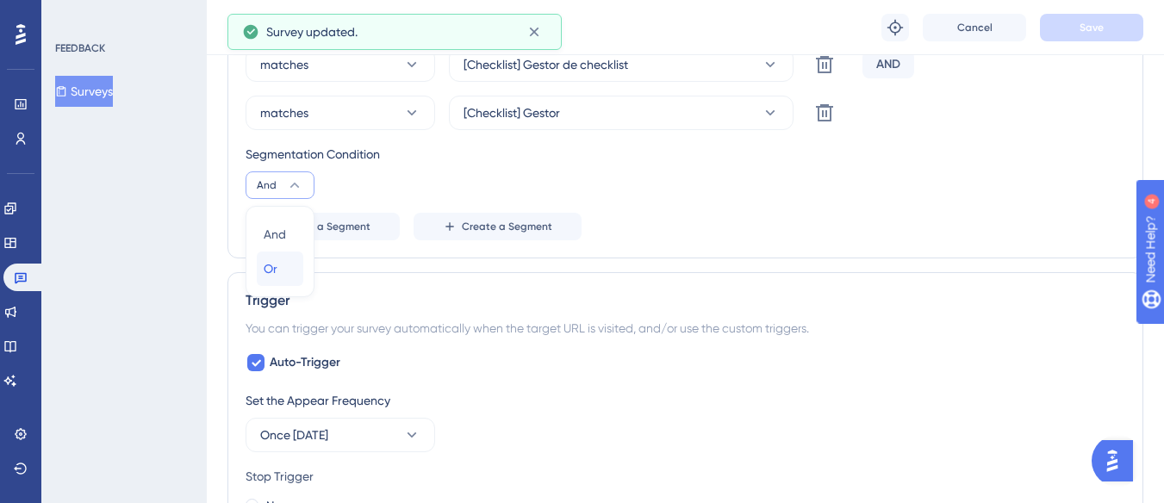
click at [287, 264] on div "Or Or" at bounding box center [280, 269] width 33 height 34
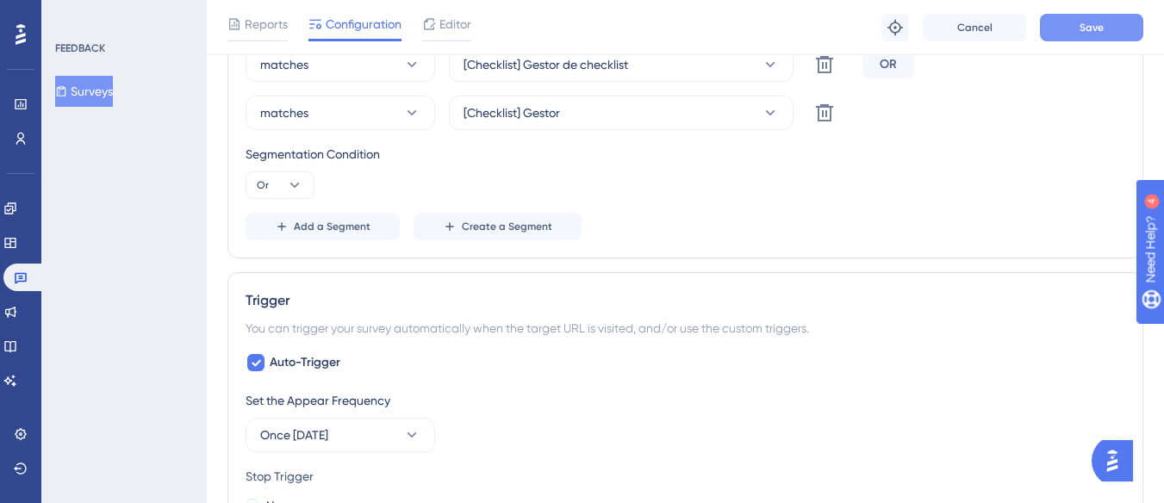
click at [1103, 17] on button "Save" at bounding box center [1091, 28] width 103 height 28
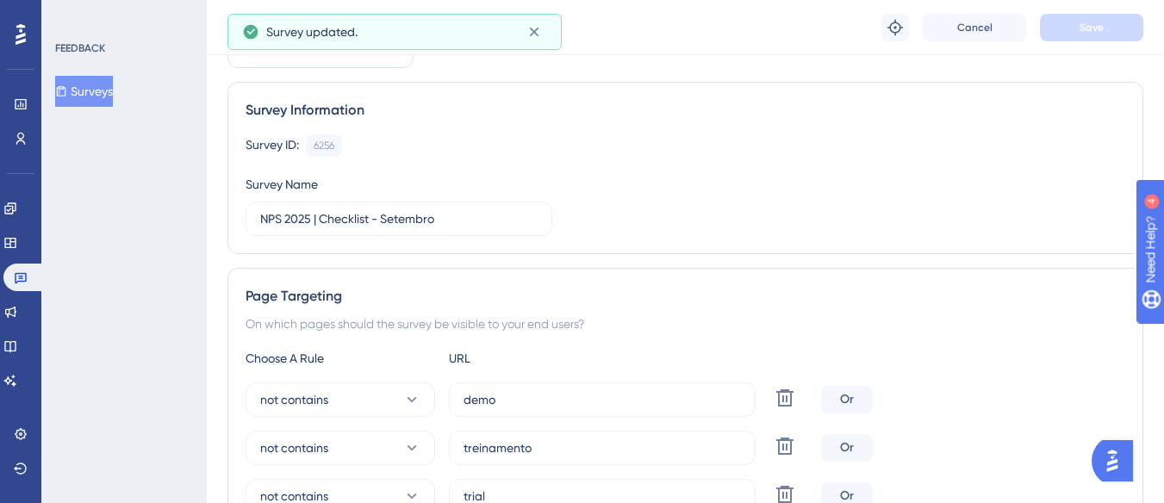
scroll to position [0, 0]
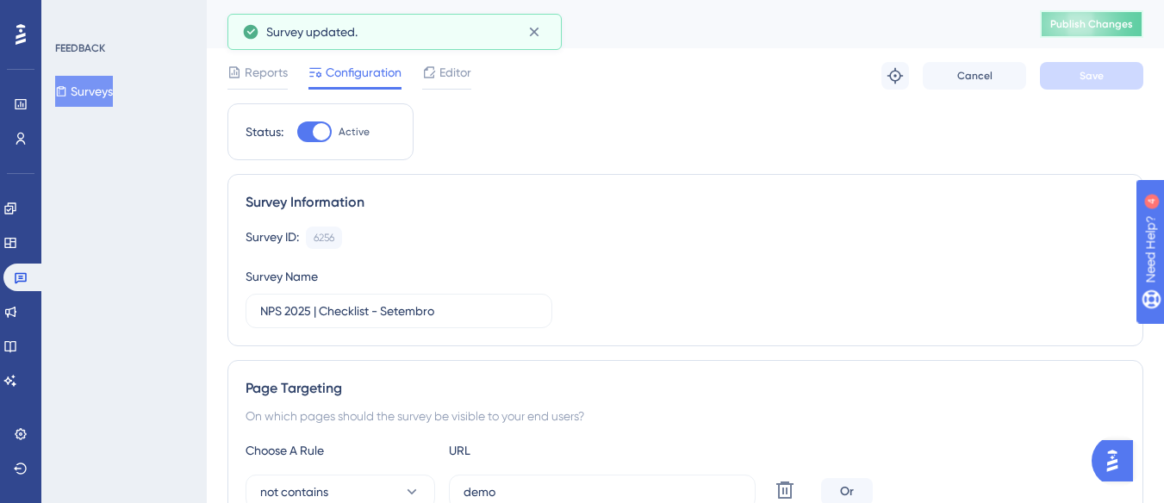
click at [1091, 32] on button "Publish Changes" at bounding box center [1091, 24] width 103 height 28
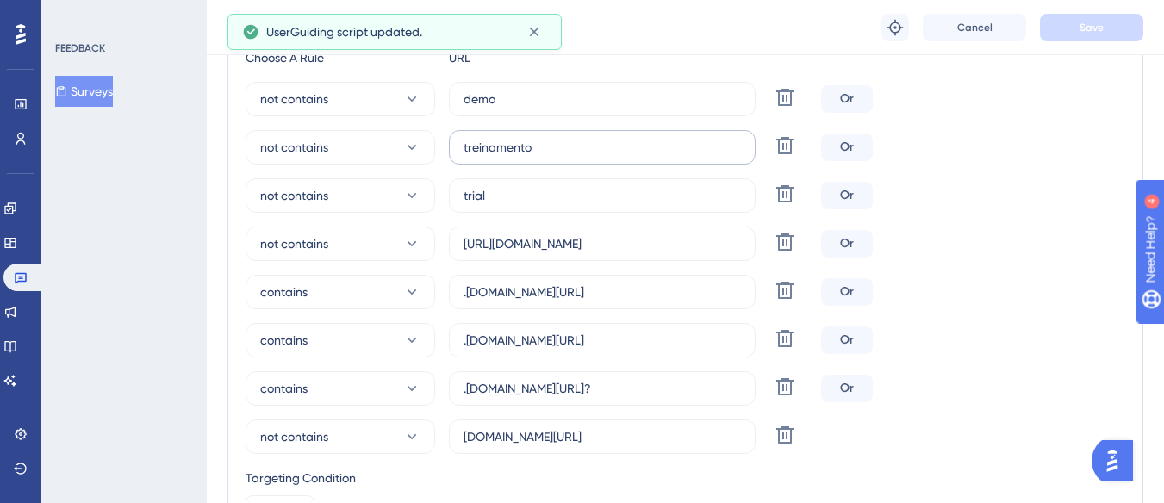
scroll to position [431, 0]
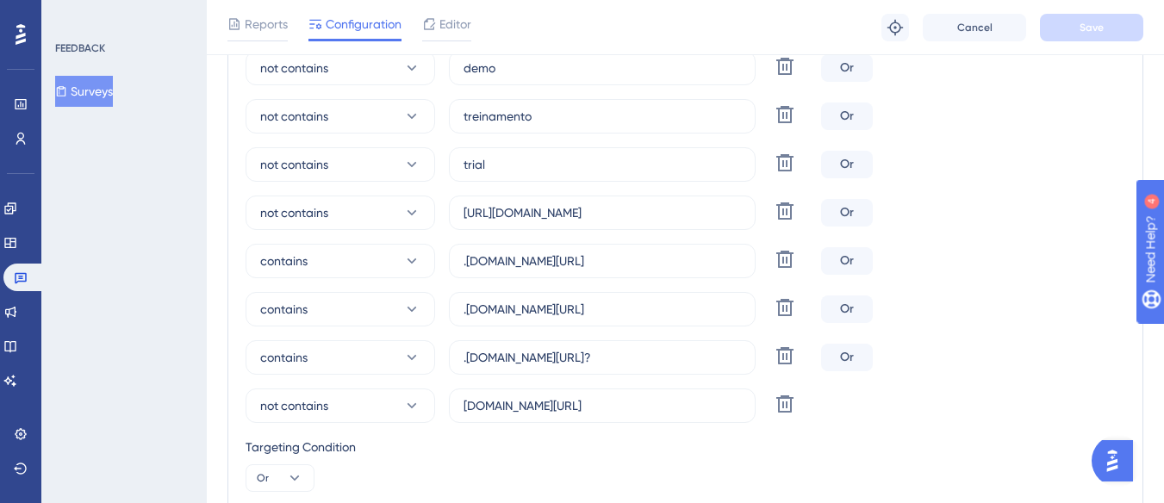
click at [77, 81] on button "Surveys" at bounding box center [84, 91] width 58 height 31
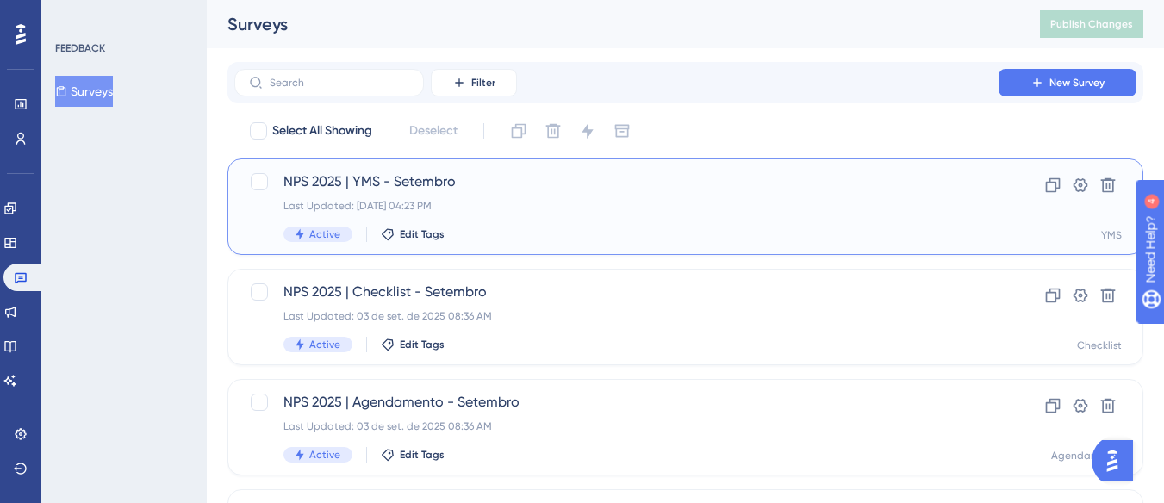
click at [496, 196] on div "NPS 2025 | YMS - Setembro Last Updated: 02 de set. de 2025 04:23 PM Active Edit…" at bounding box center [616, 206] width 666 height 71
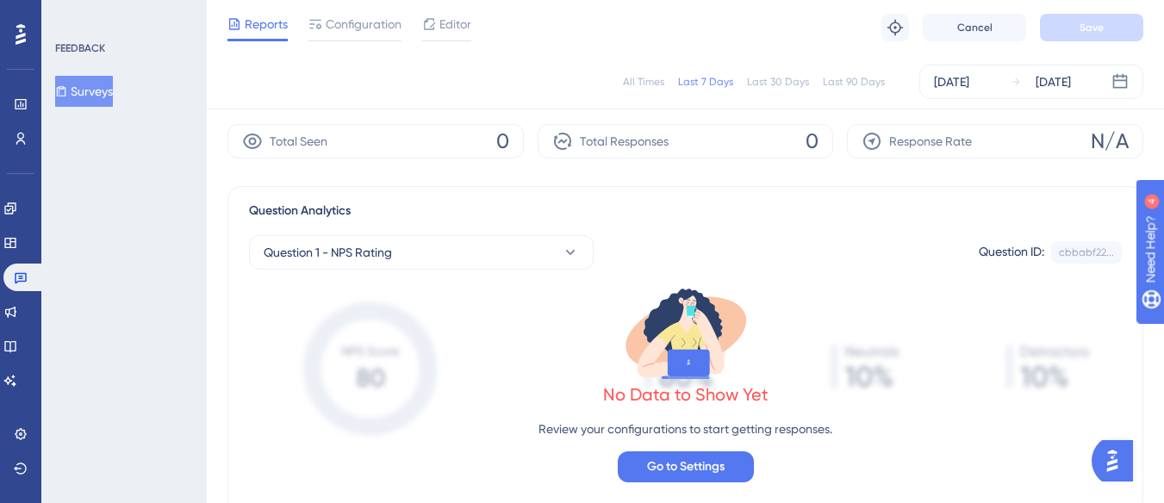
scroll to position [86, 0]
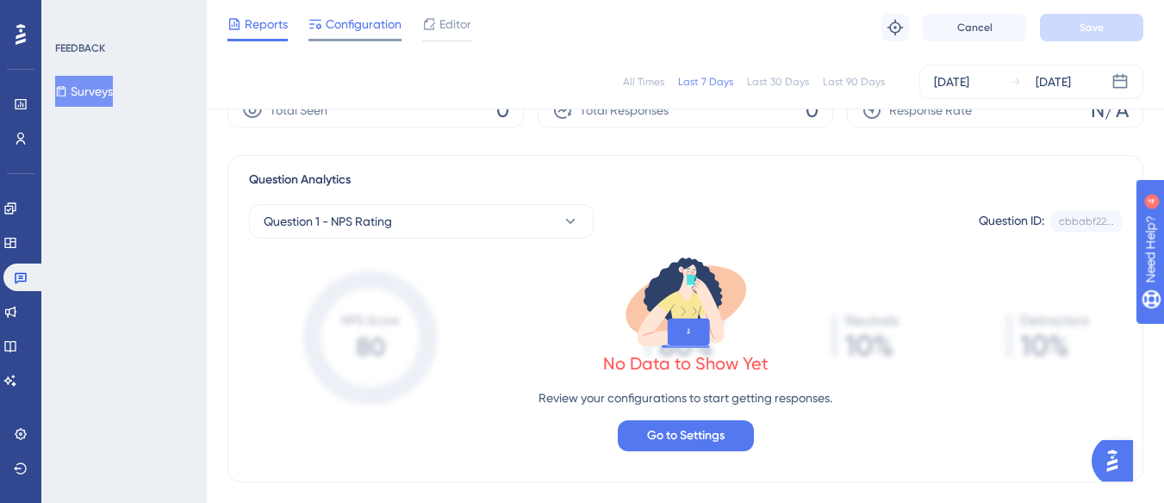
click at [367, 26] on span "Configuration" at bounding box center [364, 24] width 76 height 21
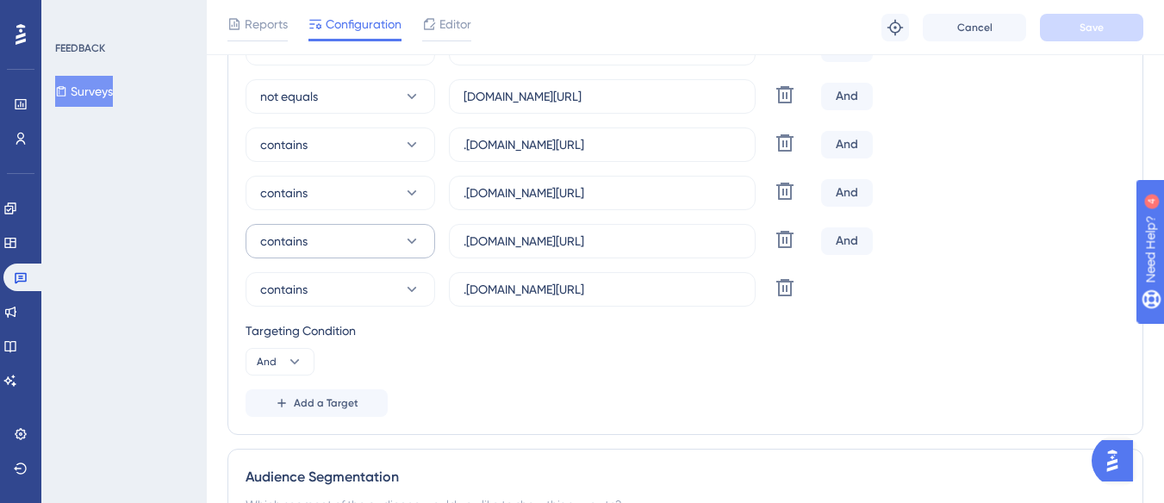
scroll to position [603, 0]
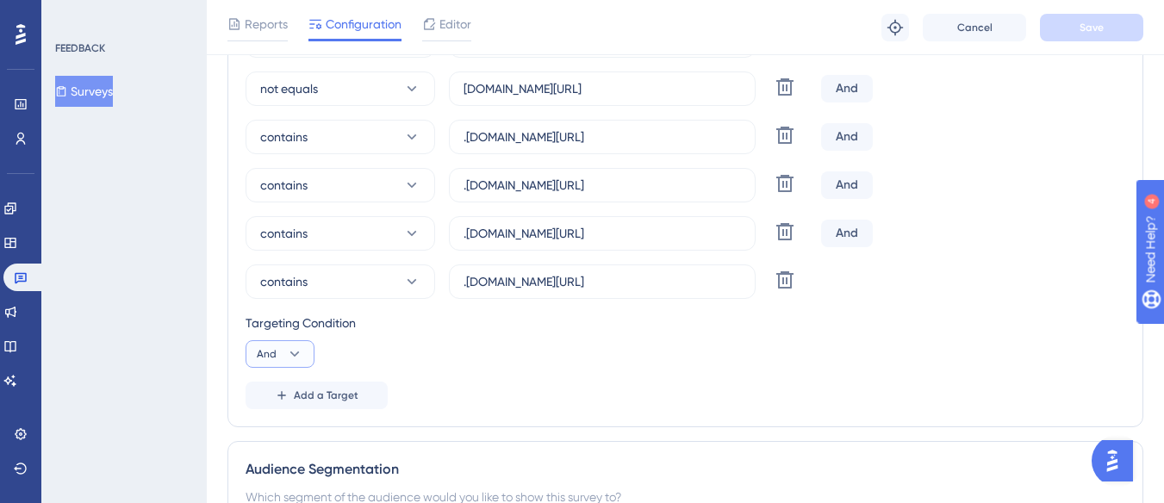
click at [275, 358] on button "And" at bounding box center [279, 354] width 69 height 28
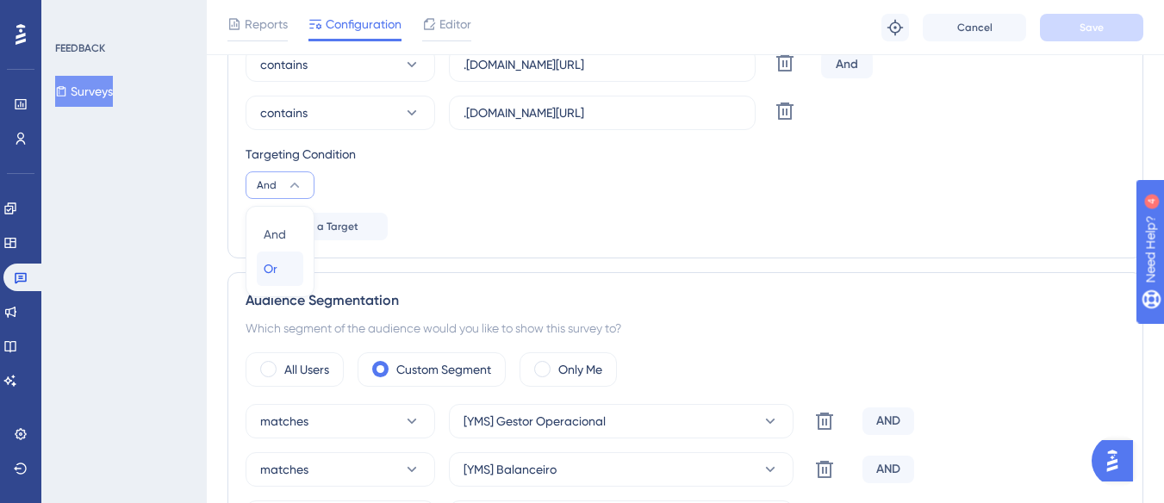
click at [292, 279] on div "Or Or" at bounding box center [280, 269] width 33 height 34
click at [1063, 26] on button "Save" at bounding box center [1091, 28] width 103 height 28
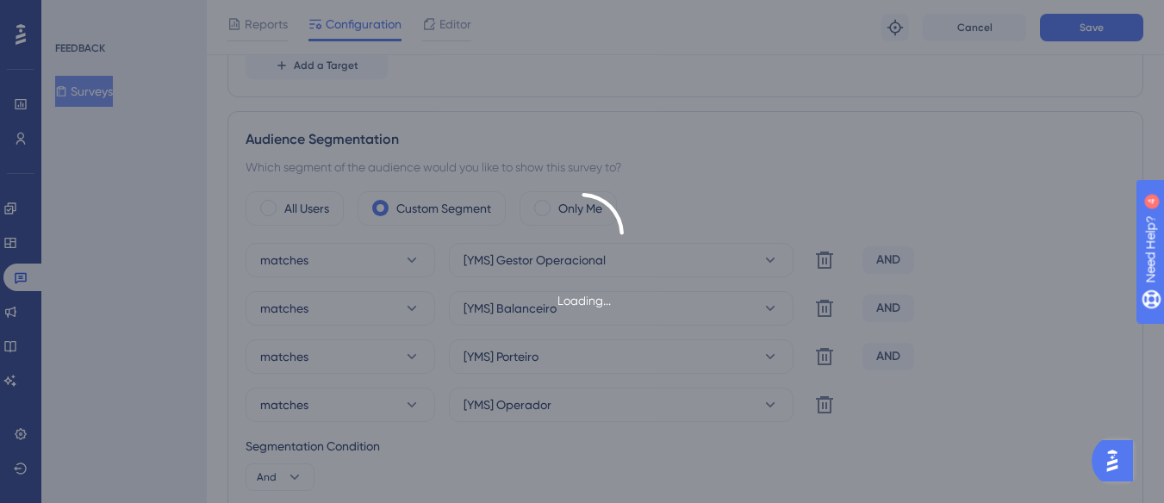
scroll to position [944, 0]
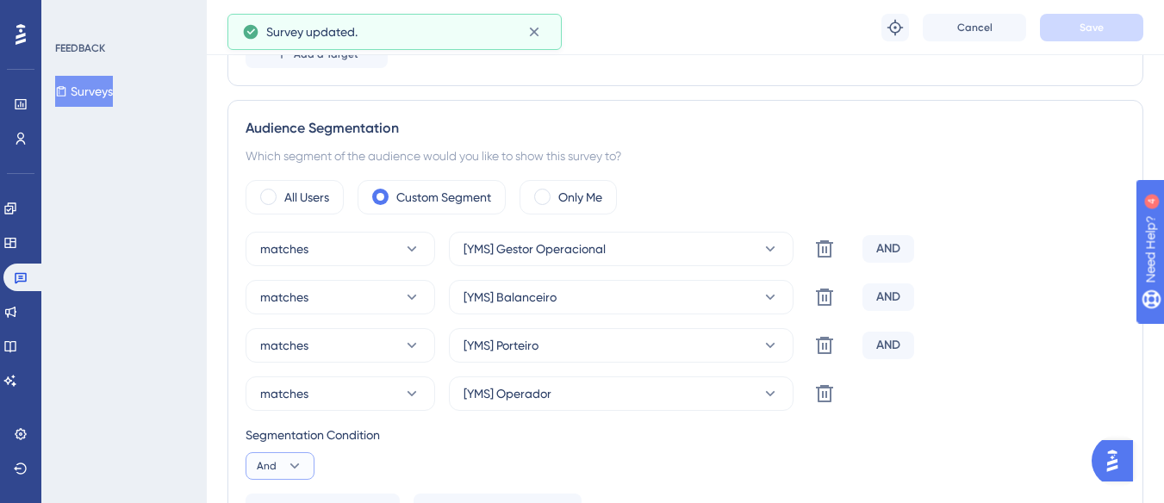
click at [292, 461] on icon at bounding box center [294, 465] width 17 height 17
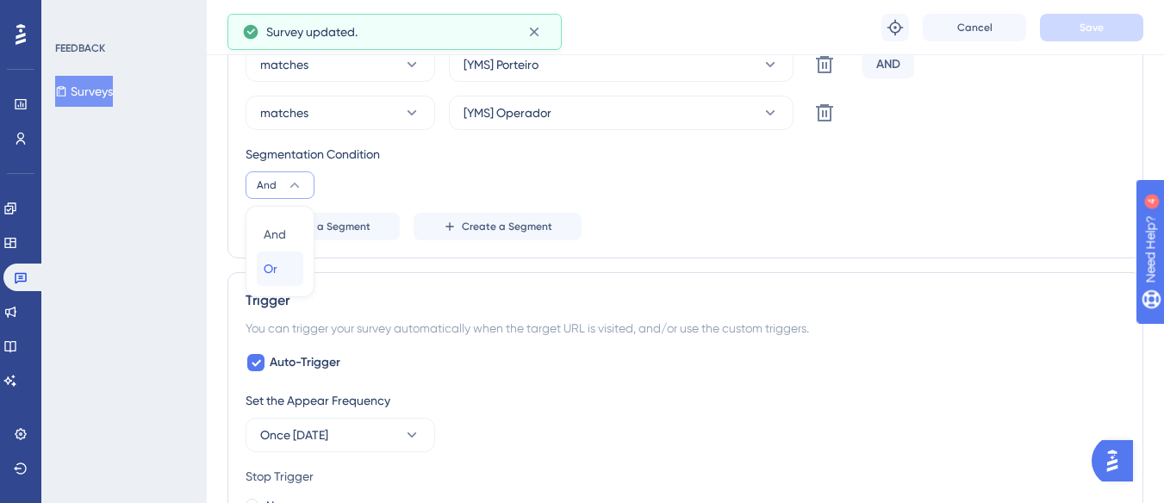
click at [293, 266] on div "Or Or" at bounding box center [280, 269] width 33 height 34
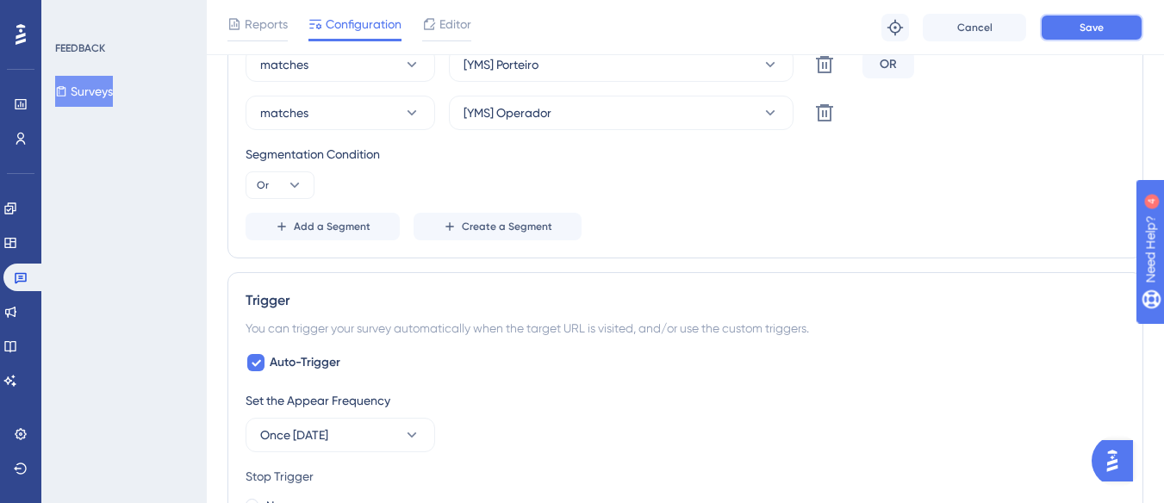
click at [1109, 22] on button "Save" at bounding box center [1091, 28] width 103 height 28
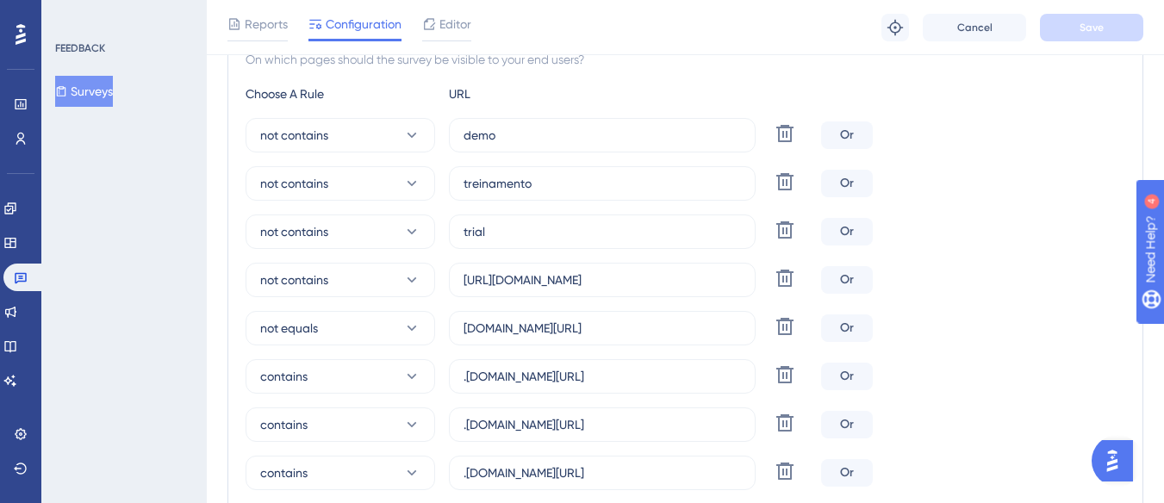
scroll to position [0, 0]
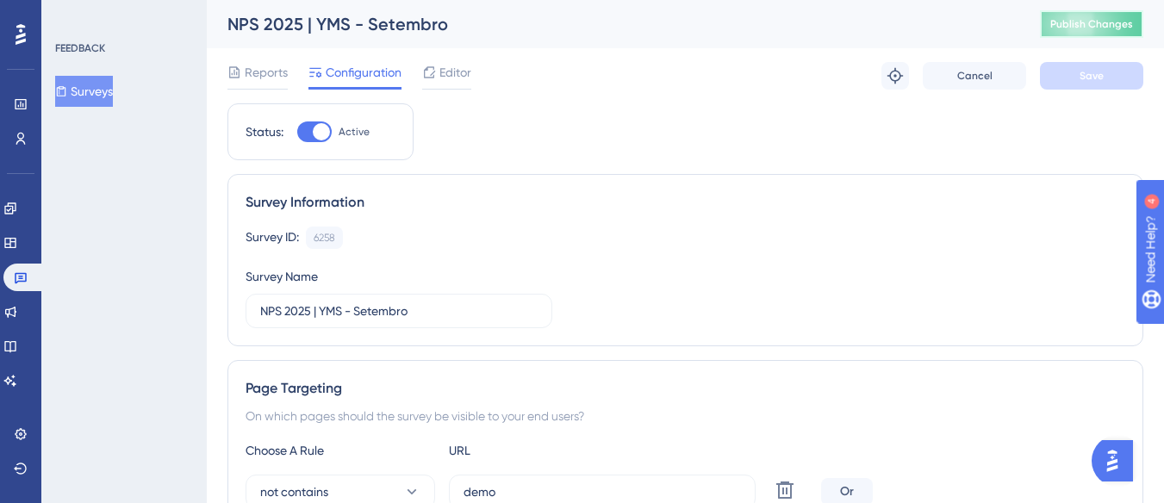
click at [1109, 22] on span "Publish Changes" at bounding box center [1091, 24] width 83 height 14
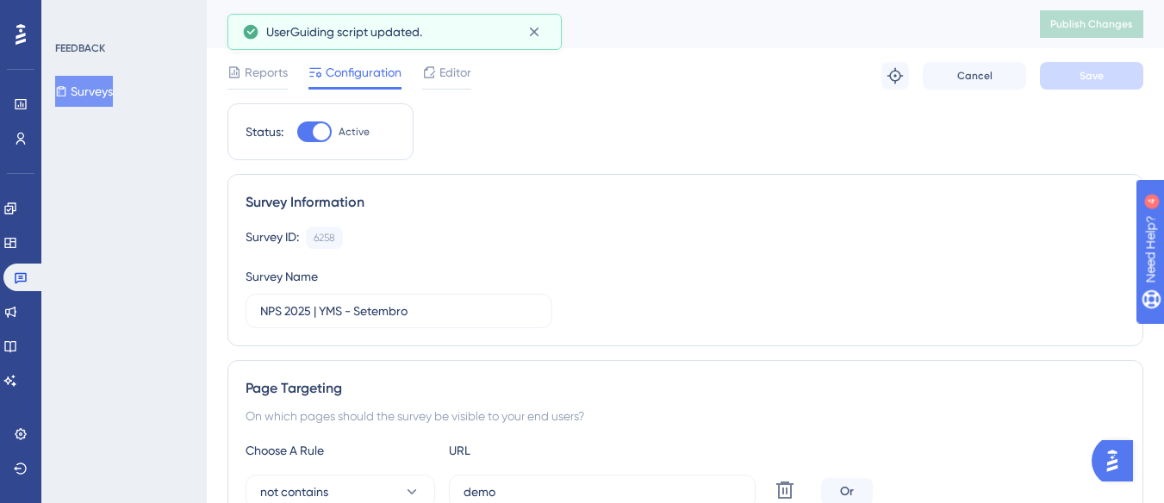
click at [96, 92] on button "Surveys" at bounding box center [84, 91] width 58 height 31
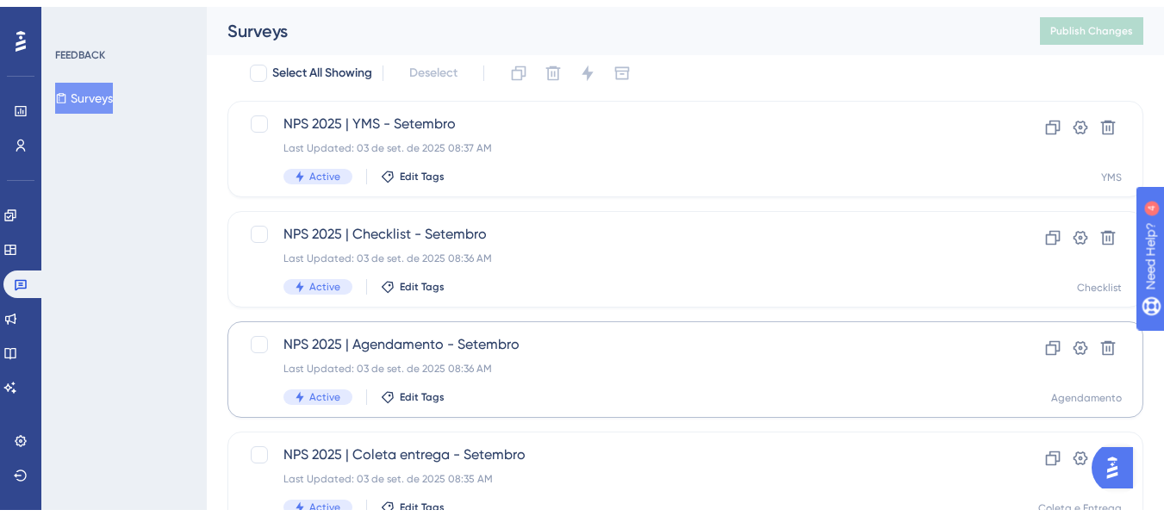
scroll to position [172, 0]
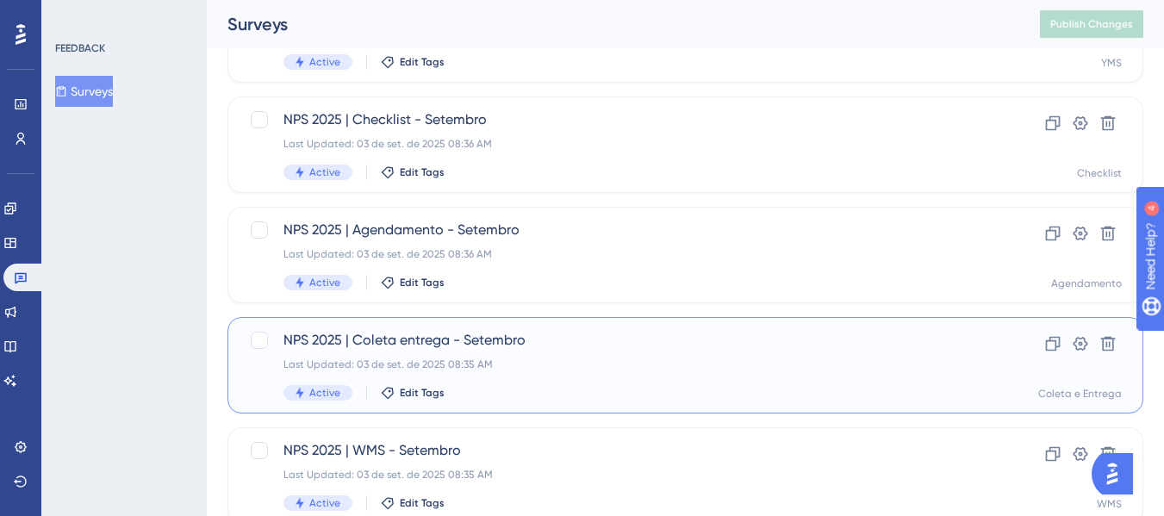
click at [499, 368] on div "Last Updated: 03 de set. de 2025 08:35 AM" at bounding box center [616, 364] width 666 height 14
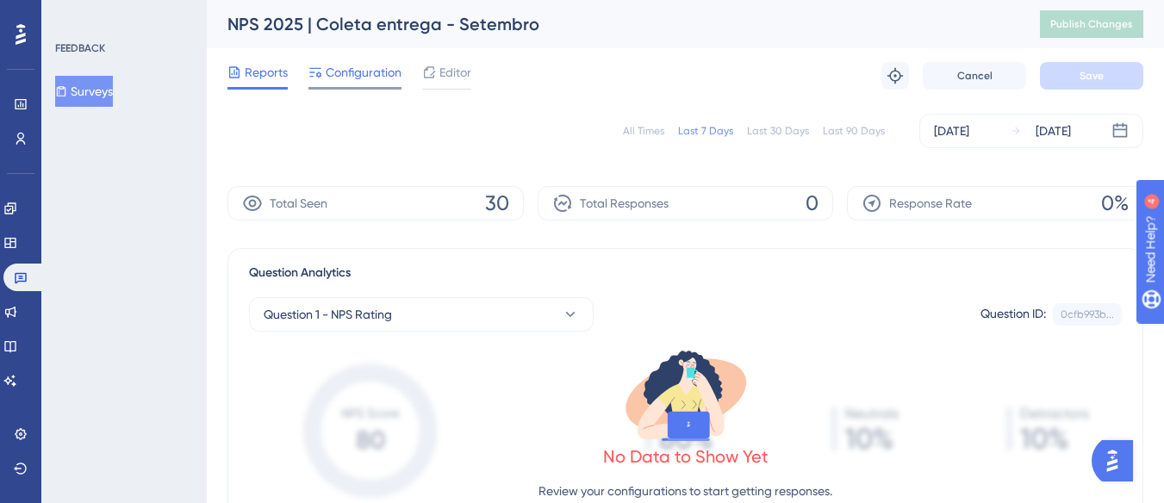
click at [368, 71] on span "Configuration" at bounding box center [364, 72] width 76 height 21
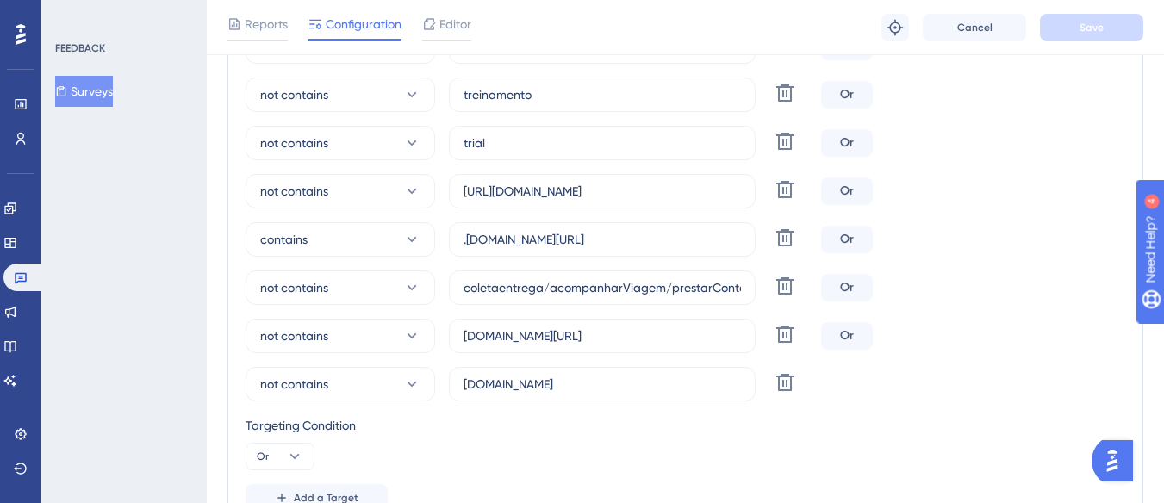
scroll to position [224, 0]
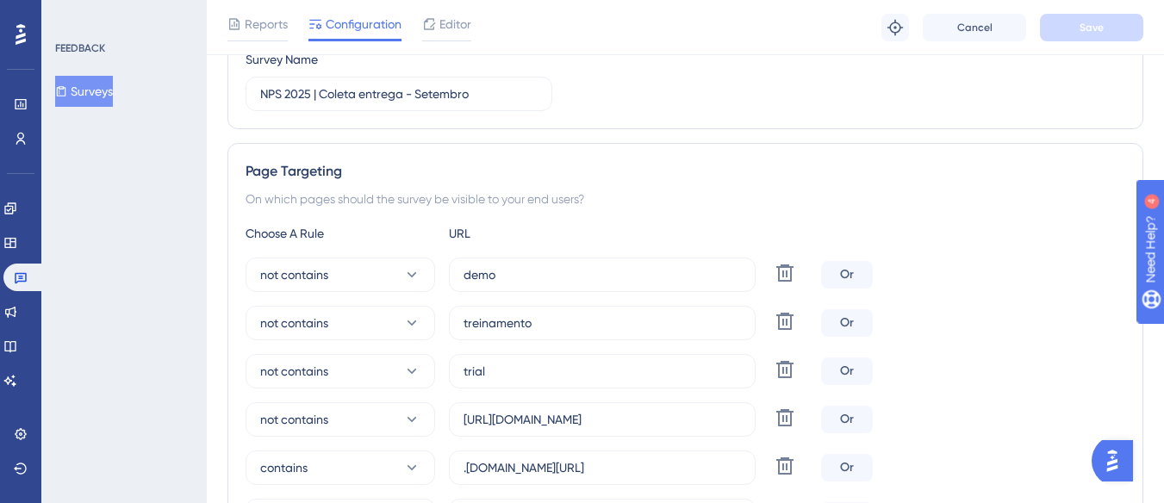
click at [113, 85] on button "Surveys" at bounding box center [84, 91] width 58 height 31
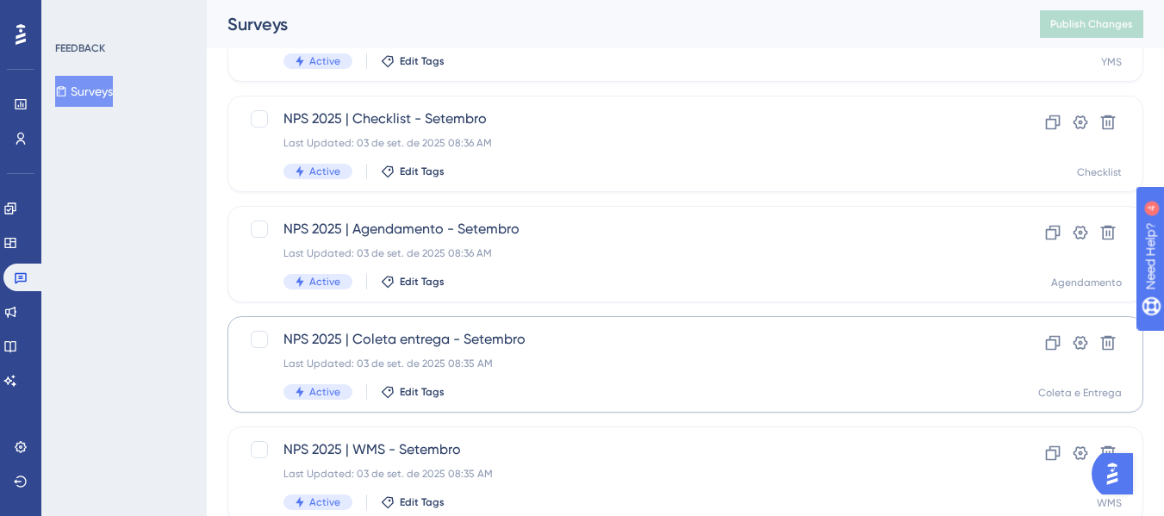
scroll to position [172, 0]
click at [515, 166] on div "Active Edit Tags" at bounding box center [616, 173] width 666 height 16
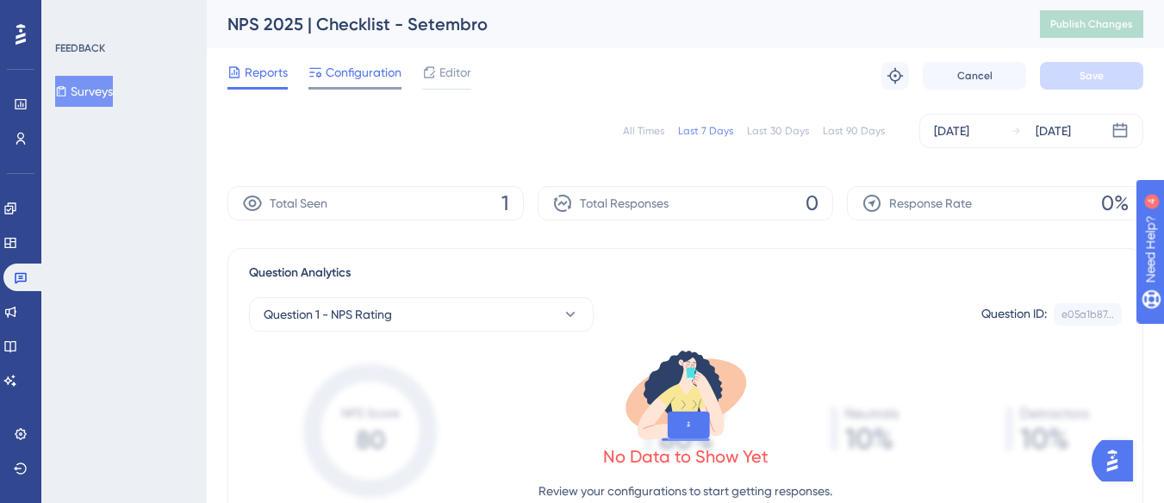
click at [357, 65] on span "Configuration" at bounding box center [364, 72] width 76 height 21
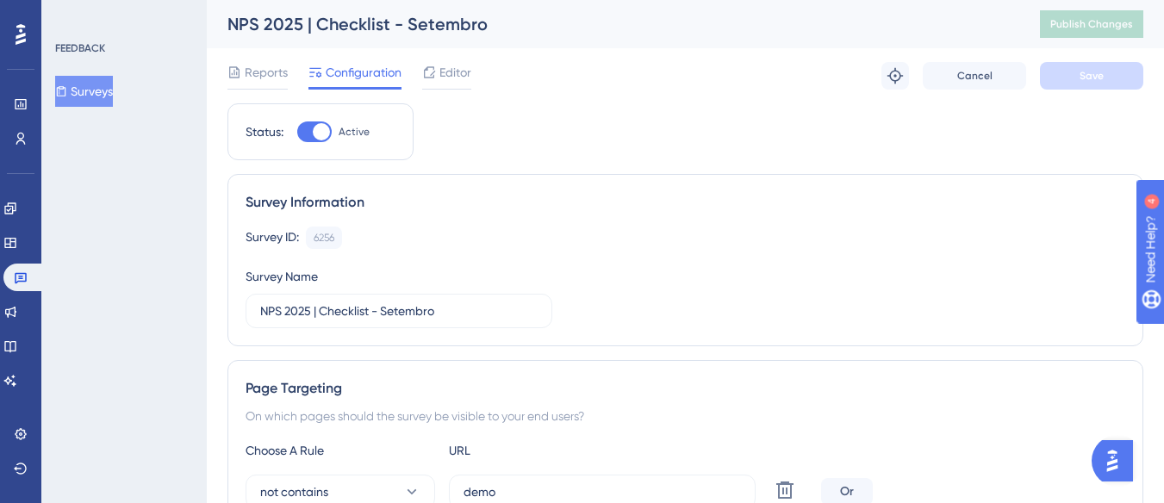
click at [269, 26] on div "NPS 2025 | Checklist - Setembro" at bounding box center [611, 24] width 769 height 24
click at [276, 70] on span "Reports" at bounding box center [266, 72] width 43 height 21
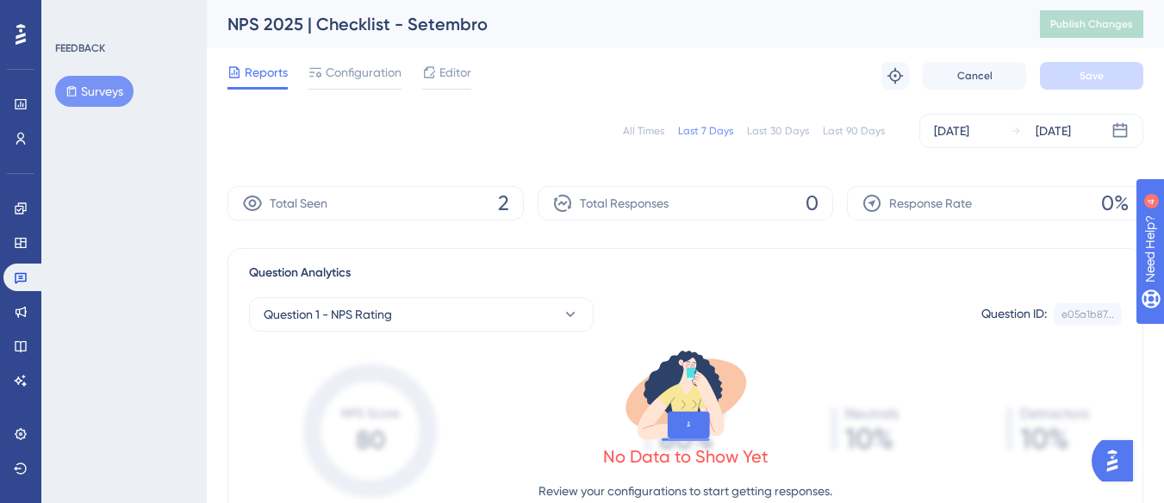
click at [644, 127] on div "All Times" at bounding box center [643, 131] width 41 height 14
click at [571, 318] on icon at bounding box center [570, 314] width 17 height 17
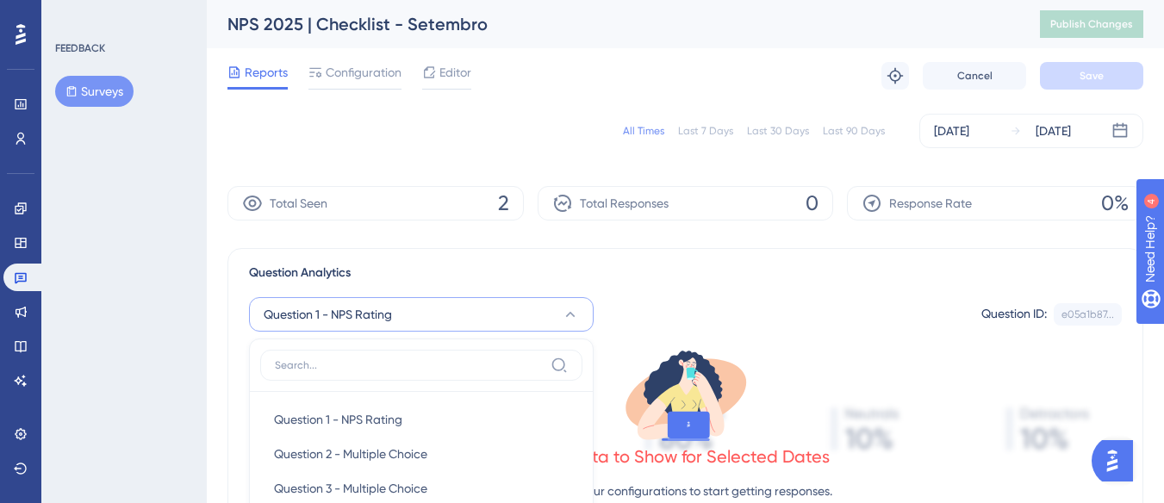
scroll to position [212, 0]
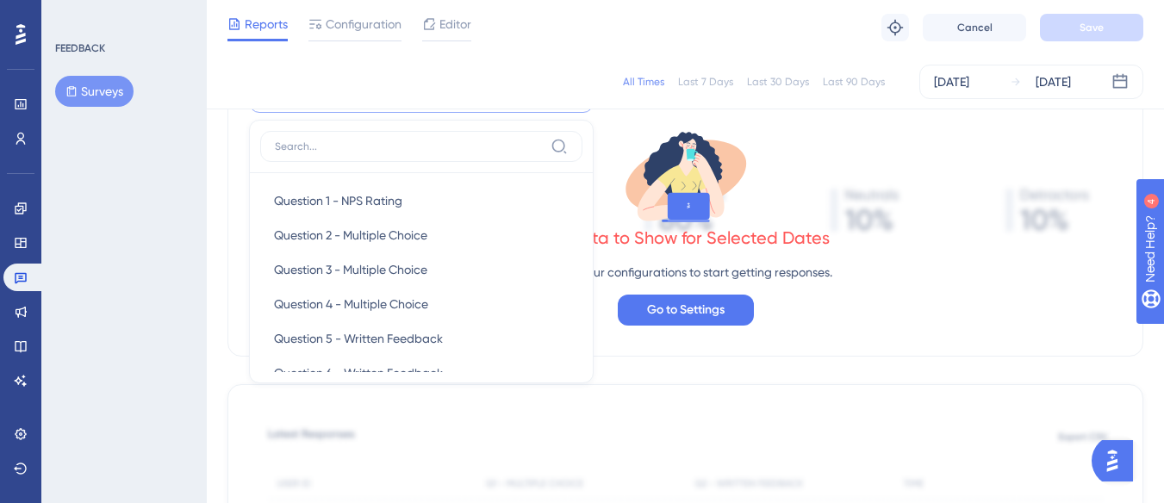
click at [702, 171] on icon at bounding box center [708, 184] width 32 height 65
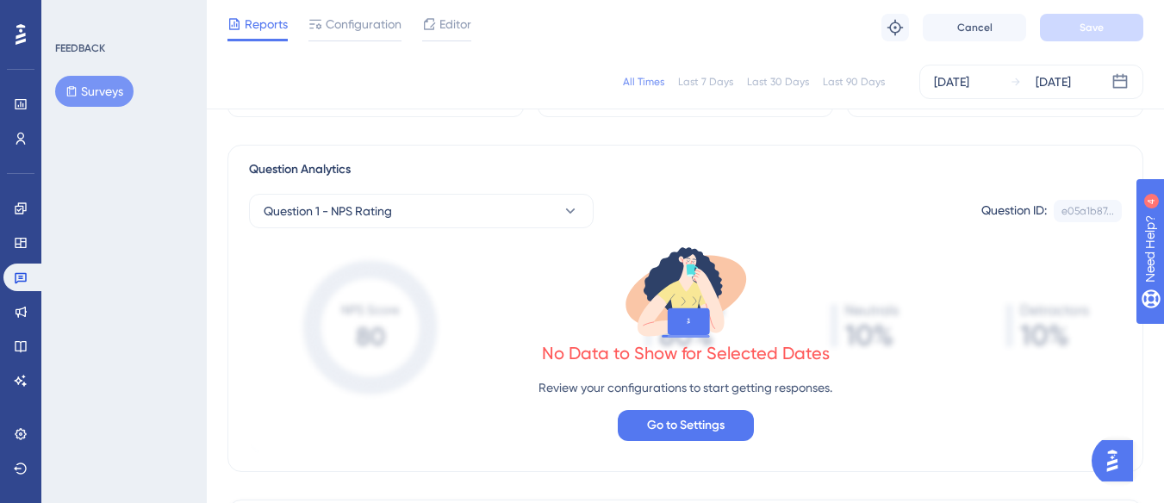
scroll to position [0, 0]
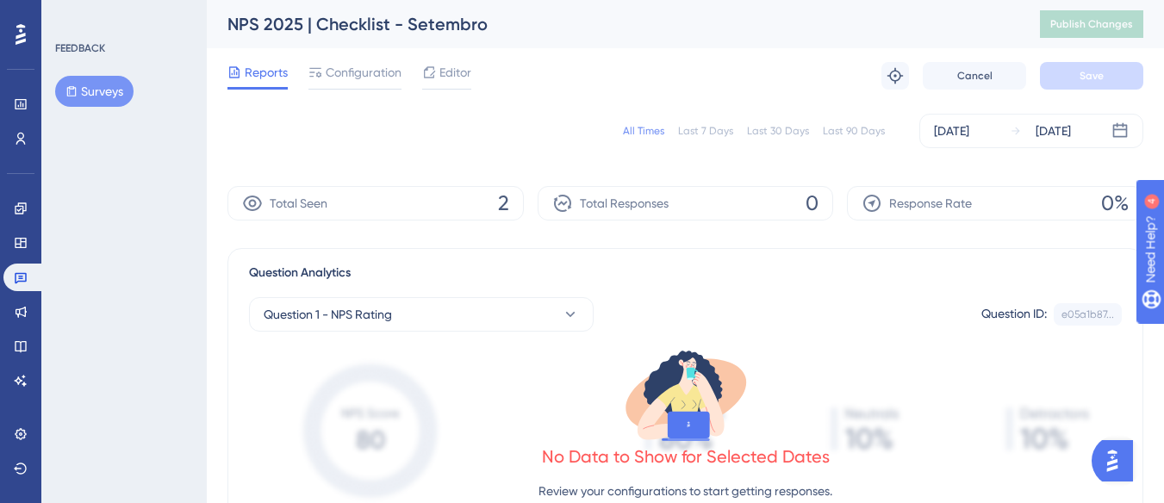
click at [507, 201] on span "2" at bounding box center [503, 204] width 11 height 28
click at [96, 84] on button "Surveys" at bounding box center [94, 91] width 78 height 31
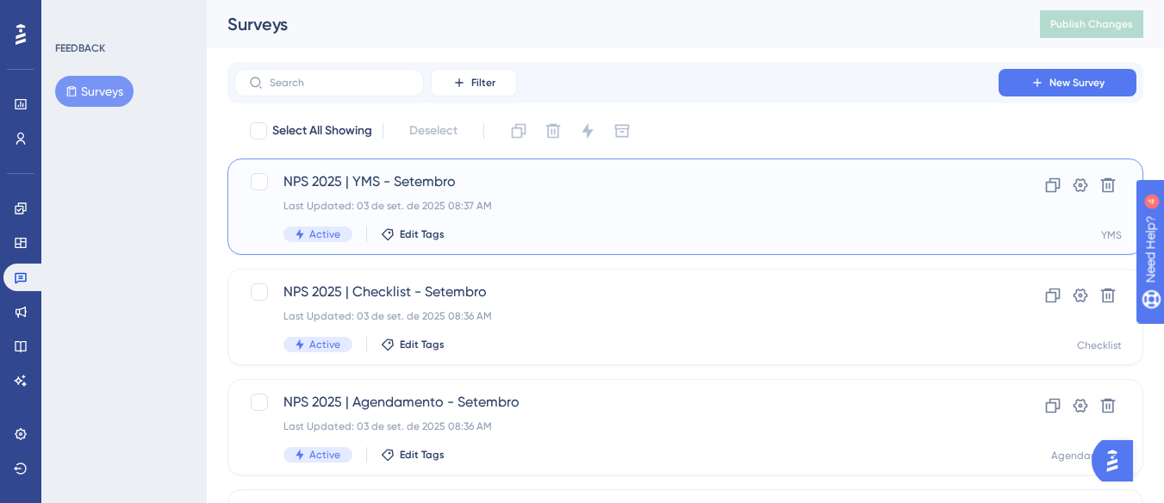
click at [452, 199] on div "Last Updated: 03 de set. de 2025 08:37 AM" at bounding box center [616, 206] width 666 height 14
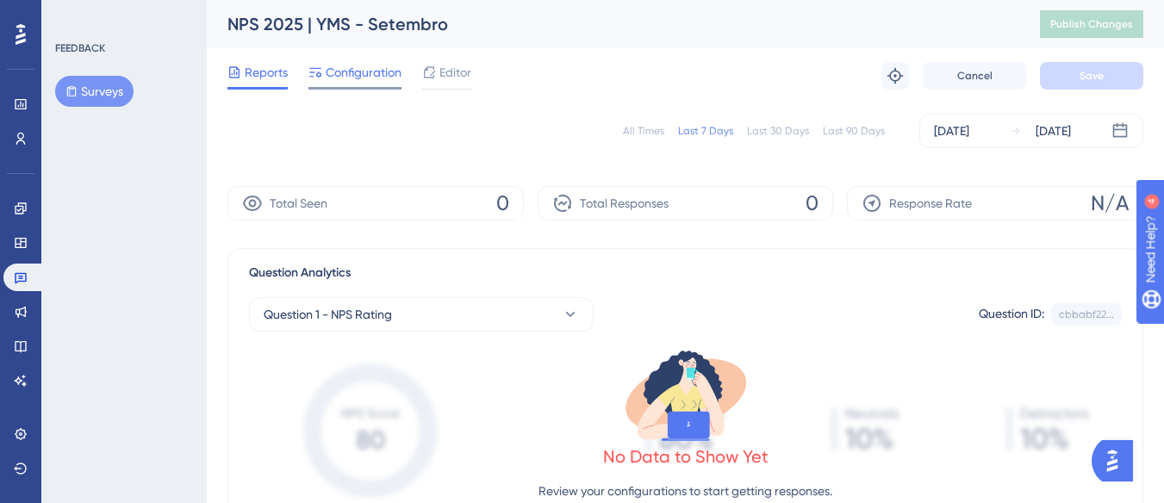
click at [378, 71] on span "Configuration" at bounding box center [364, 72] width 76 height 21
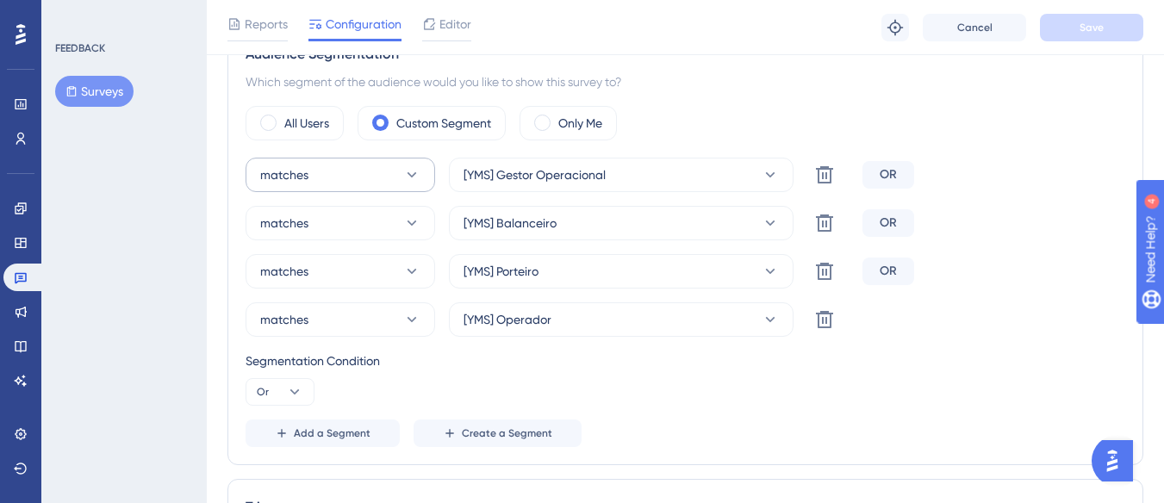
scroll to position [1034, 0]
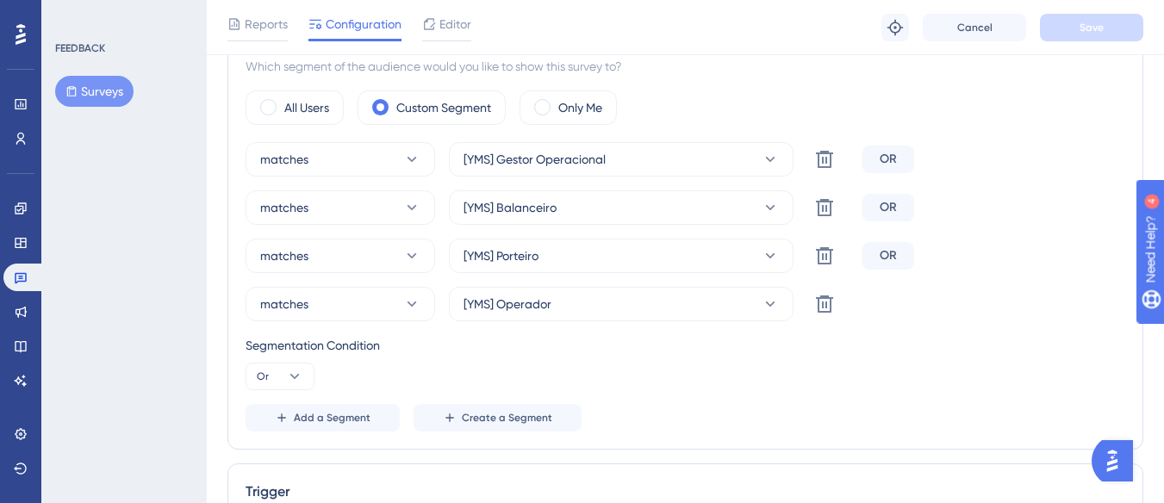
click at [103, 95] on button "Surveys" at bounding box center [94, 91] width 78 height 31
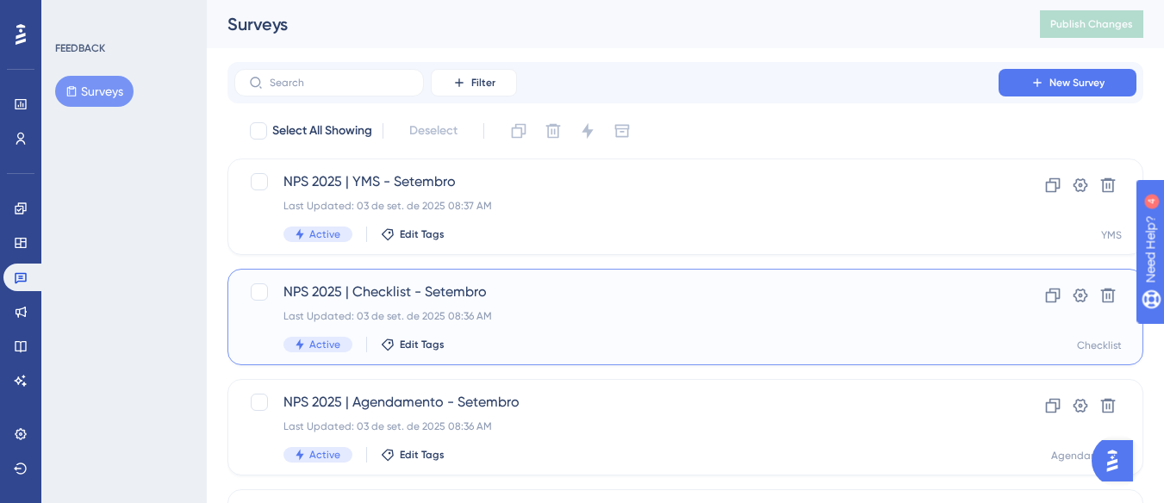
click at [446, 277] on div "NPS 2025 | Checklist - Setembro Last Updated: 03 de set. de 2025 08:36 AM Activ…" at bounding box center [685, 317] width 916 height 96
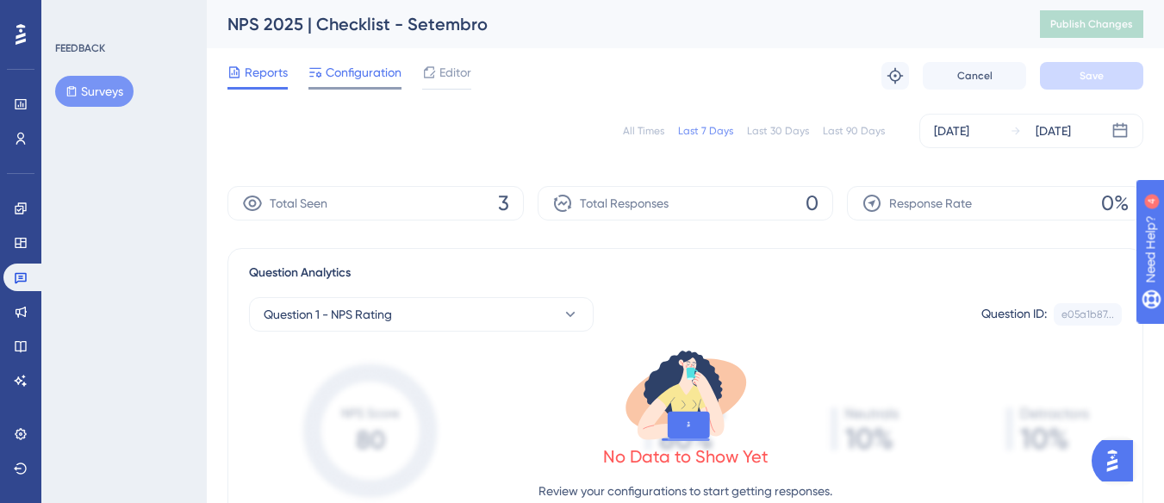
click at [390, 66] on span "Configuration" at bounding box center [364, 72] width 76 height 21
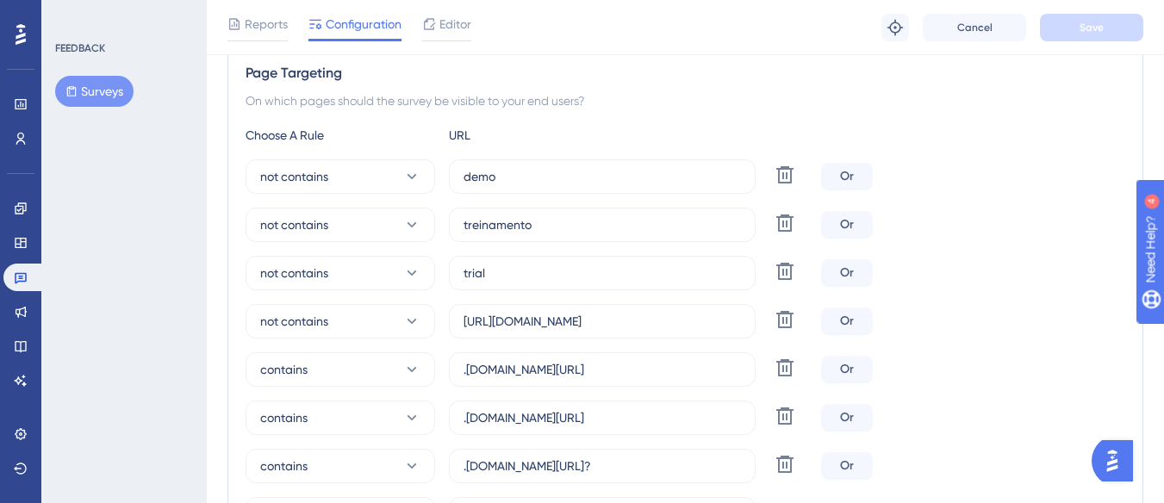
scroll to position [345, 0]
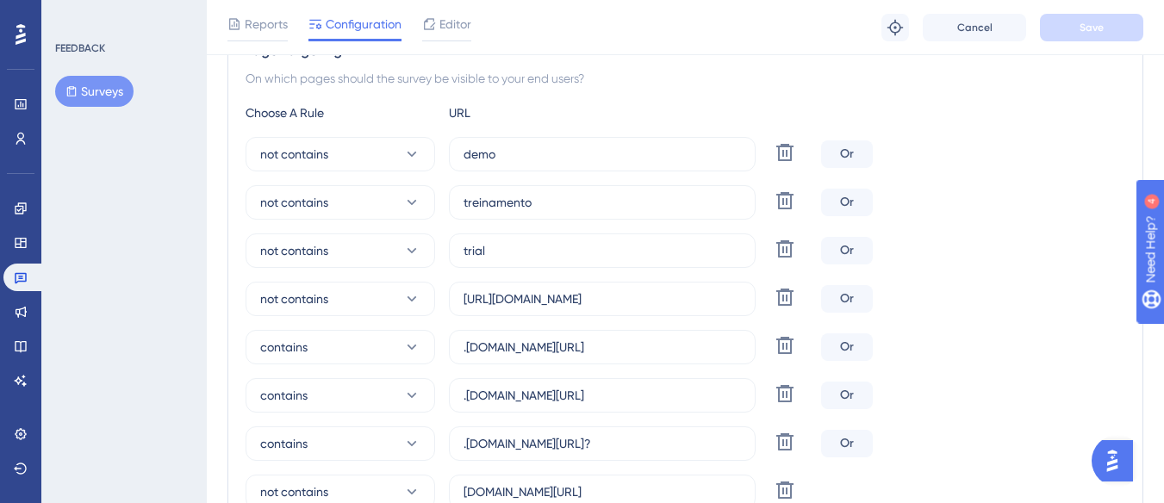
click at [97, 96] on button "Surveys" at bounding box center [94, 91] width 78 height 31
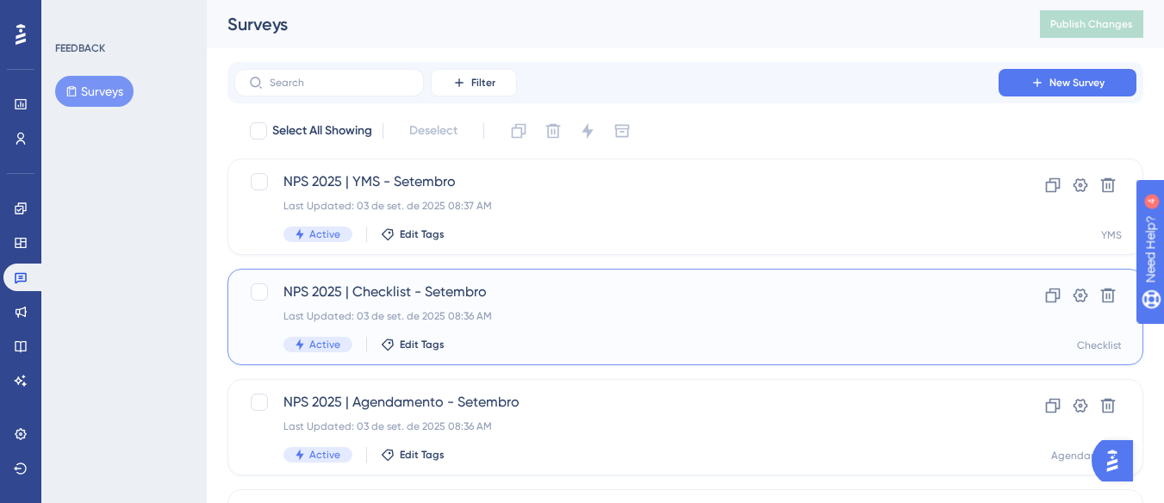
click at [437, 296] on span "NPS 2025 | Checklist - Setembro" at bounding box center [616, 292] width 666 height 21
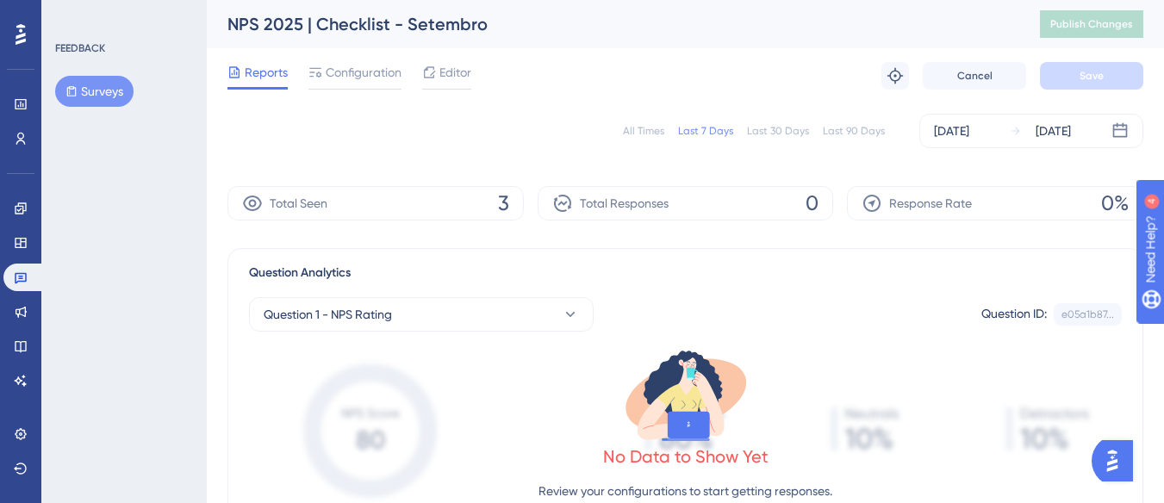
click at [654, 131] on div "All Times" at bounding box center [643, 131] width 41 height 14
click at [107, 90] on button "Surveys" at bounding box center [94, 91] width 78 height 31
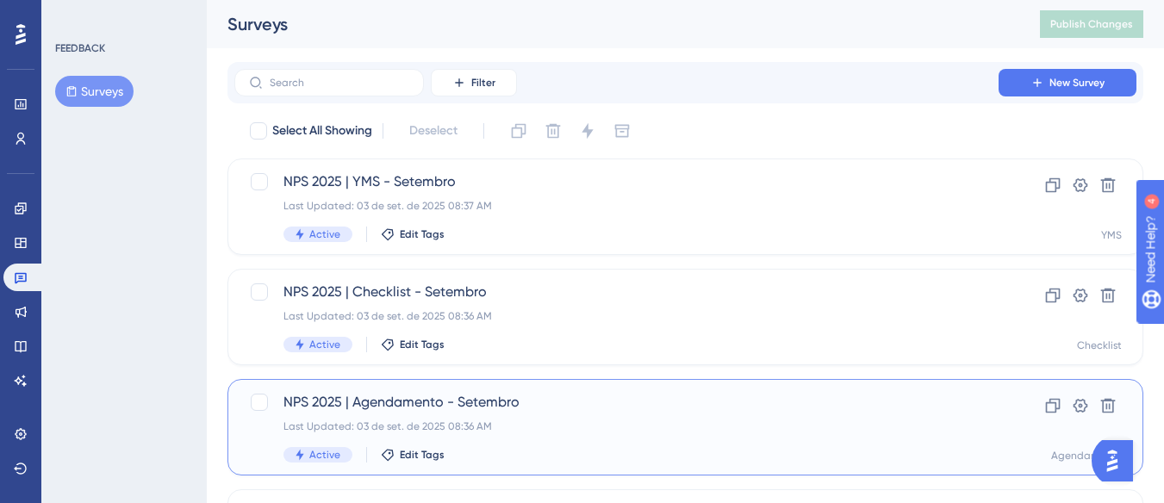
click at [568, 412] on span "NPS 2025 | Agendamento - Setembro" at bounding box center [616, 402] width 666 height 21
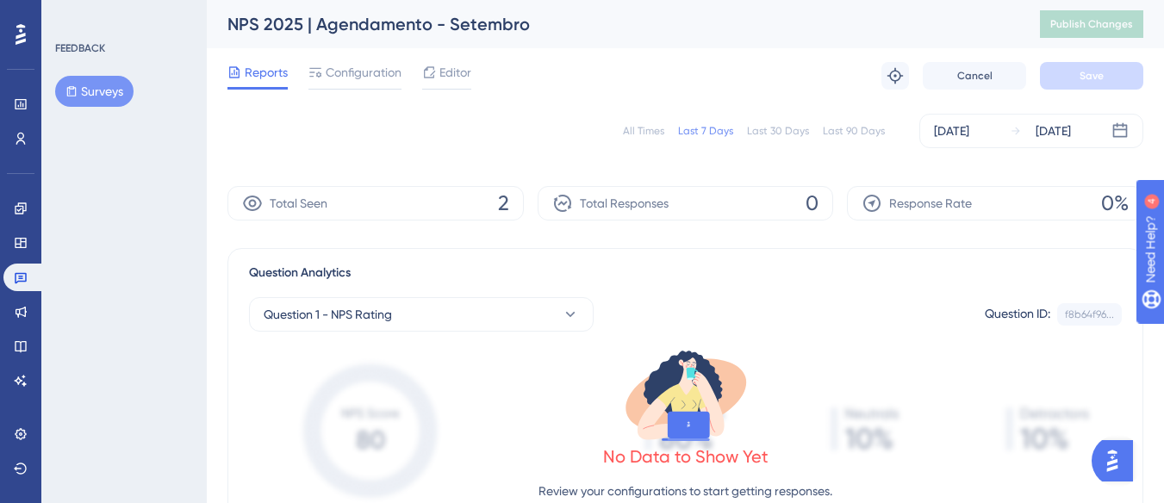
click at [103, 96] on button "Surveys" at bounding box center [94, 91] width 78 height 31
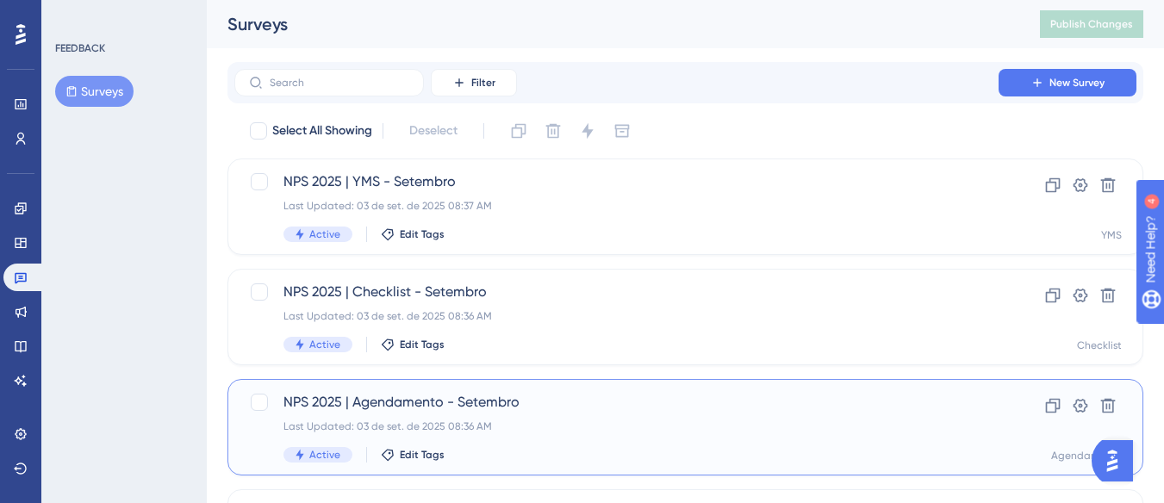
click at [503, 418] on div "NPS 2025 | Agendamento - Setembro Last Updated: 03 de set. de 2025 08:36 AM Act…" at bounding box center [616, 427] width 666 height 71
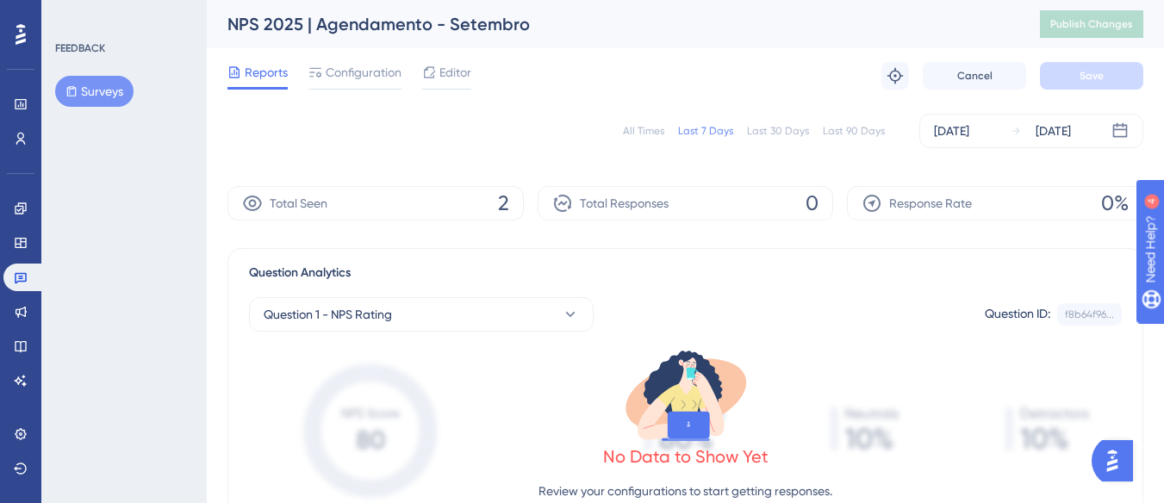
click at [113, 91] on button "Surveys" at bounding box center [94, 91] width 78 height 31
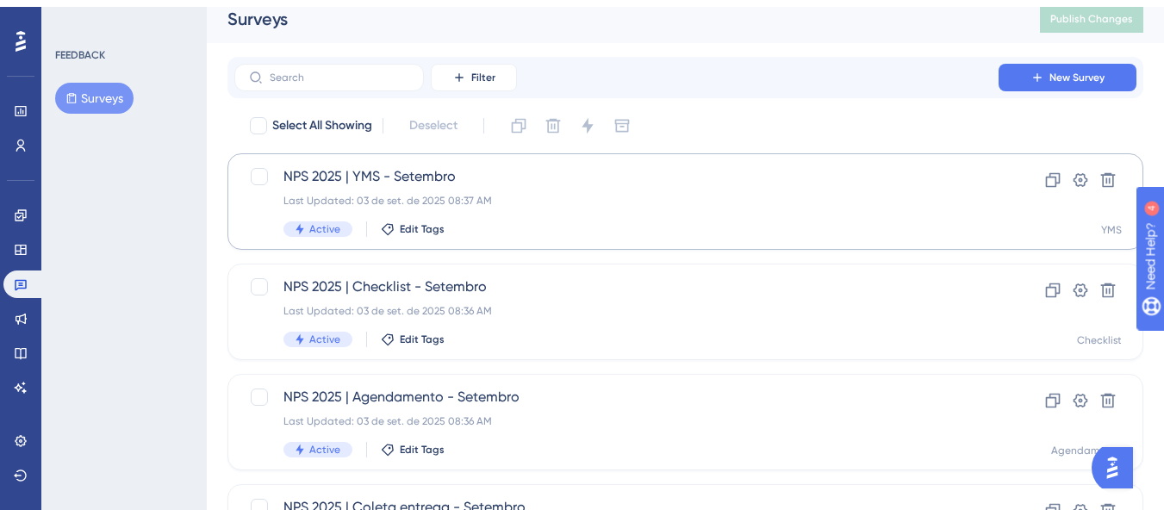
scroll to position [86, 0]
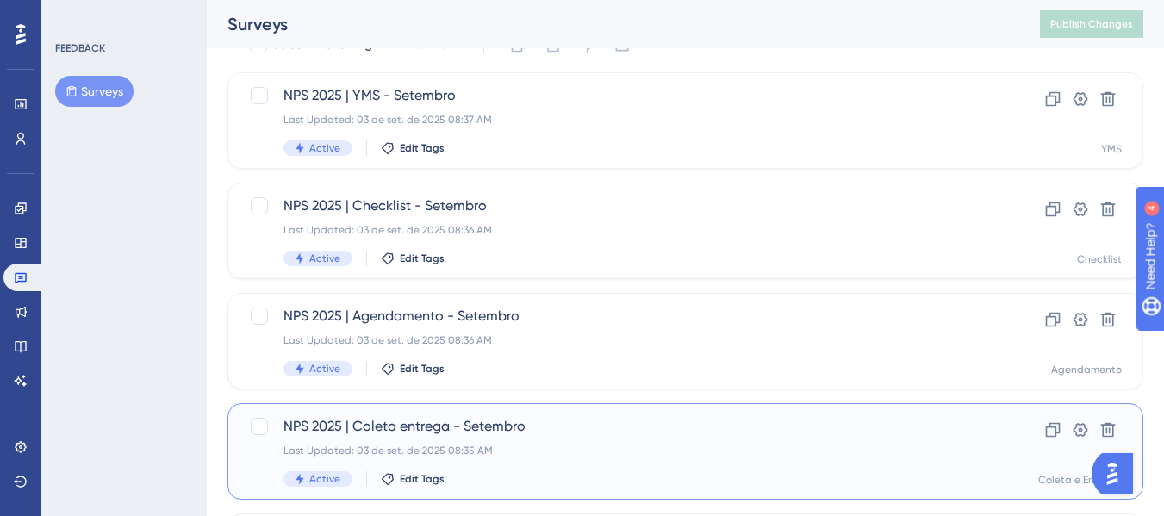
click at [543, 419] on span "NPS 2025 | Coleta entrega - Setembro" at bounding box center [616, 426] width 666 height 21
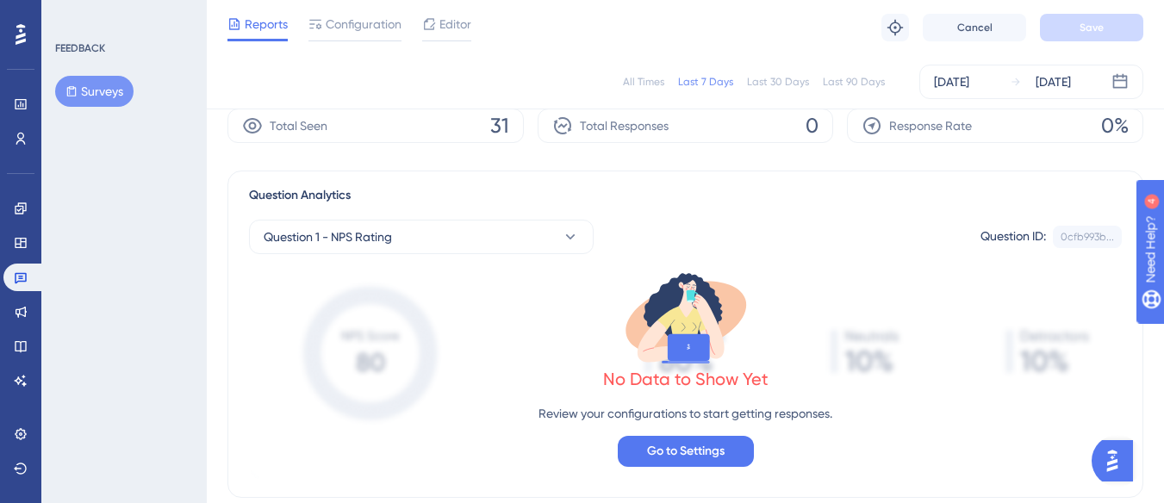
scroll to position [172, 0]
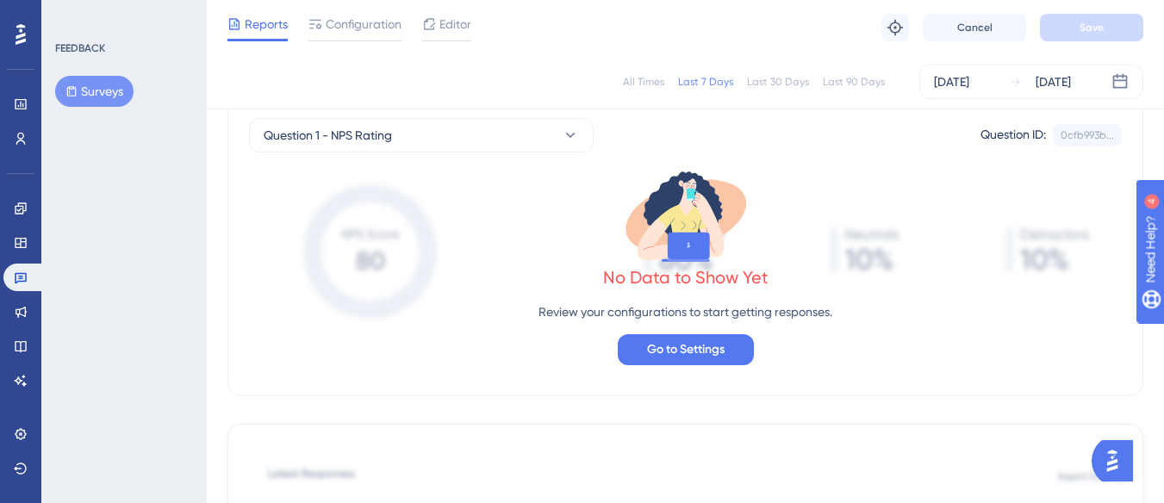
click at [642, 89] on div "All Times Last 7 Days Last 30 Days Last 90 Days [DATE] [DATE]" at bounding box center [685, 82] width 916 height 34
click at [644, 85] on div "All Times" at bounding box center [643, 82] width 41 height 14
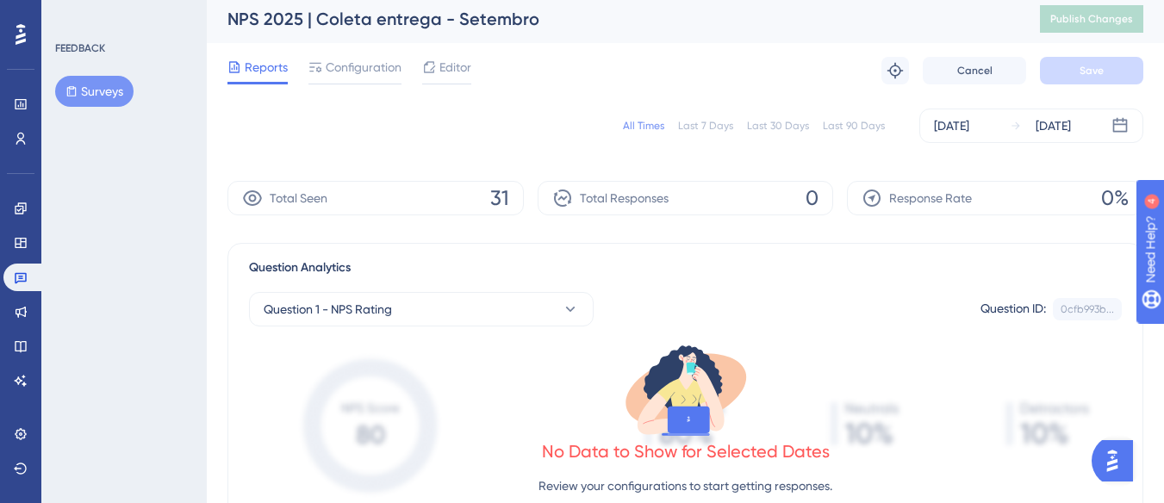
scroll to position [0, 0]
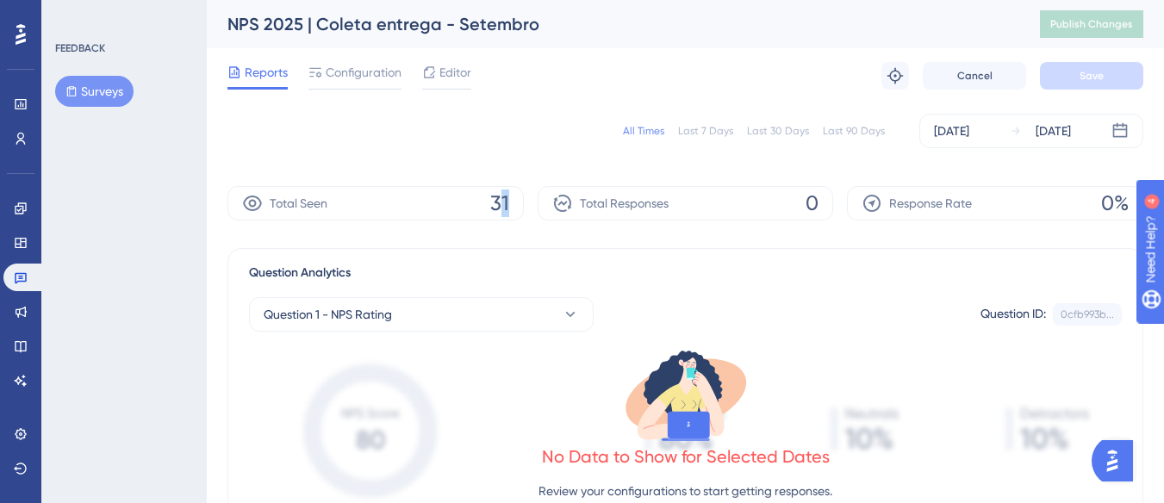
drag, startPoint x: 500, startPoint y: 204, endPoint x: 552, endPoint y: 211, distance: 52.1
click at [549, 211] on div "Total Seen 31 Total Responses 0 Response Rate 0%" at bounding box center [685, 203] width 916 height 34
click at [111, 90] on button "Surveys" at bounding box center [94, 91] width 78 height 31
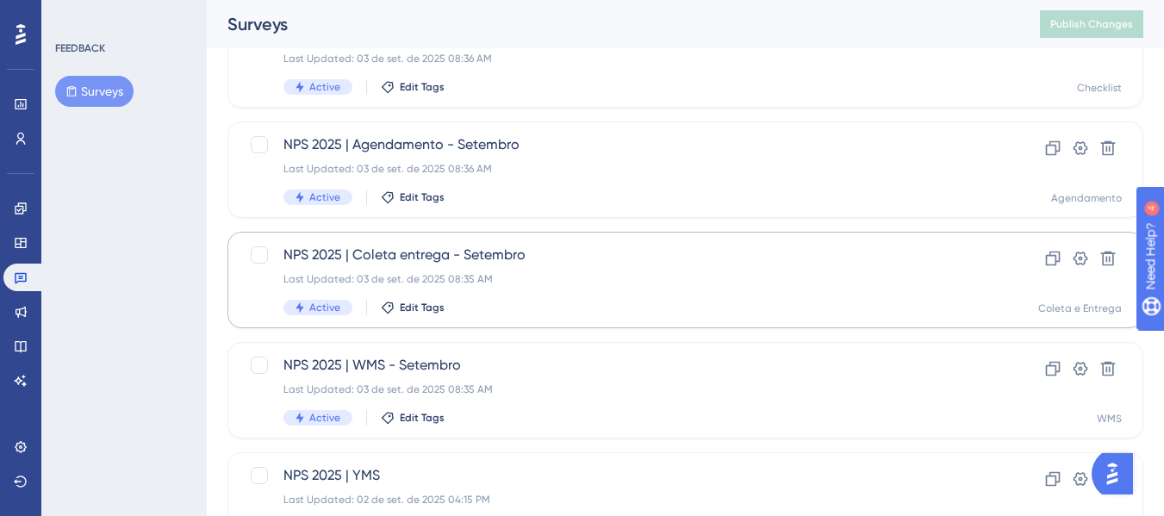
scroll to position [258, 0]
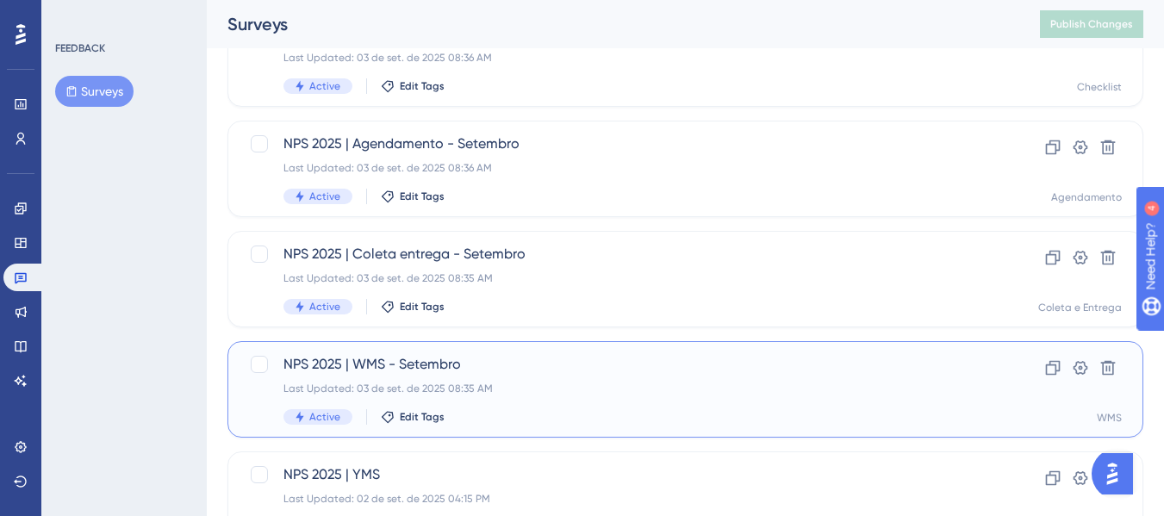
click at [500, 364] on span "NPS 2025 | WMS - Setembro" at bounding box center [616, 364] width 666 height 21
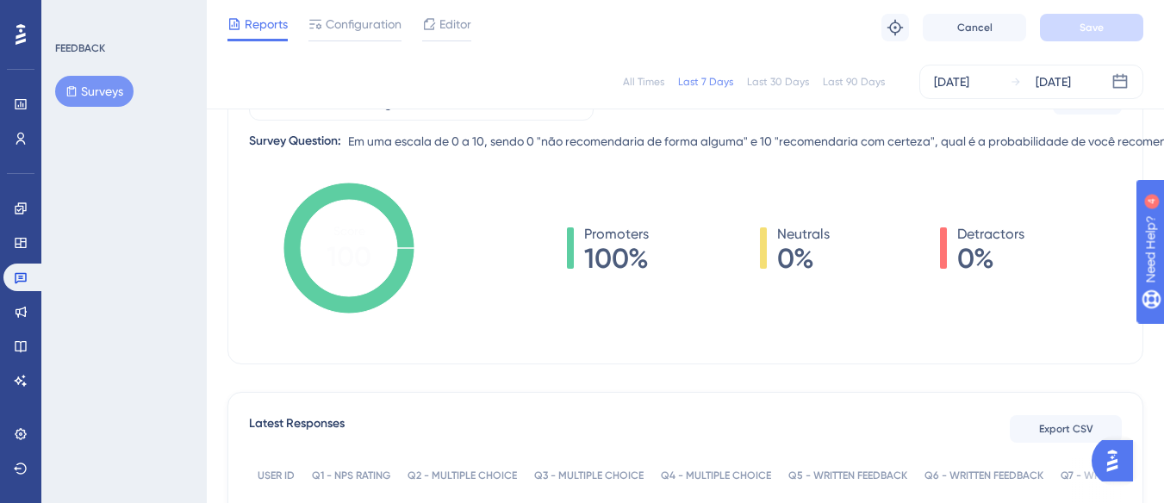
scroll to position [345, 0]
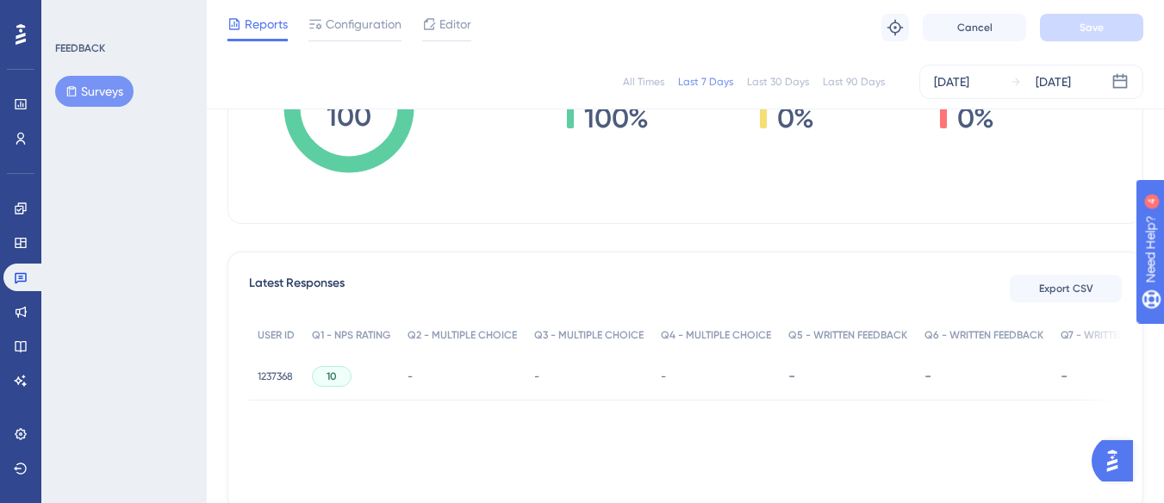
click at [334, 377] on span "10" at bounding box center [331, 377] width 10 height 14
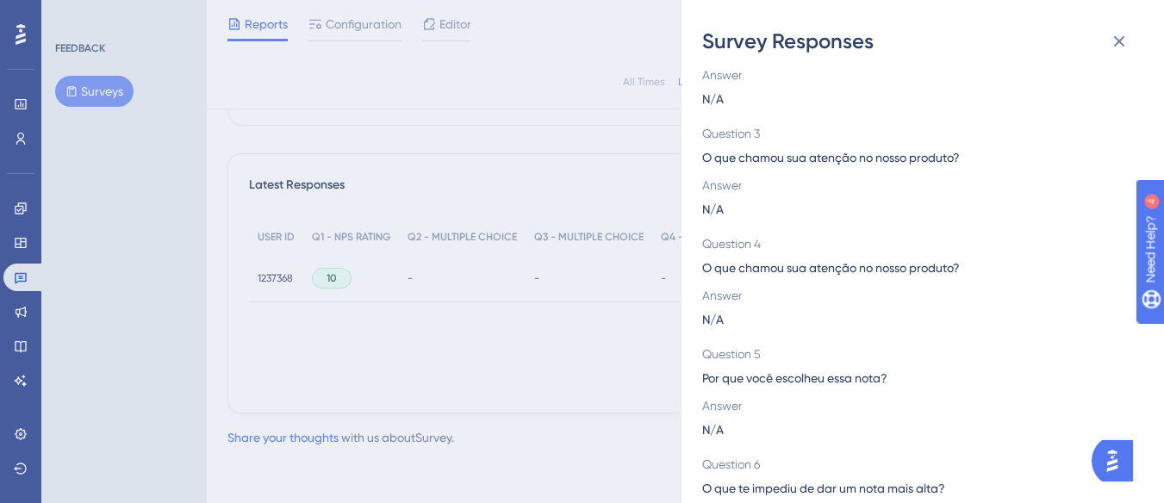
scroll to position [0, 0]
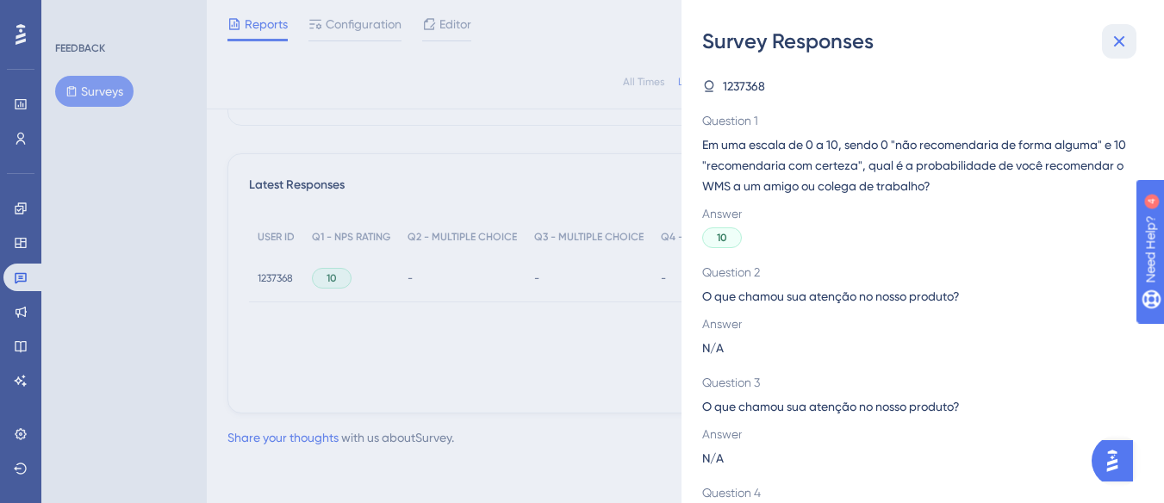
click at [1128, 48] on icon at bounding box center [1119, 41] width 21 height 21
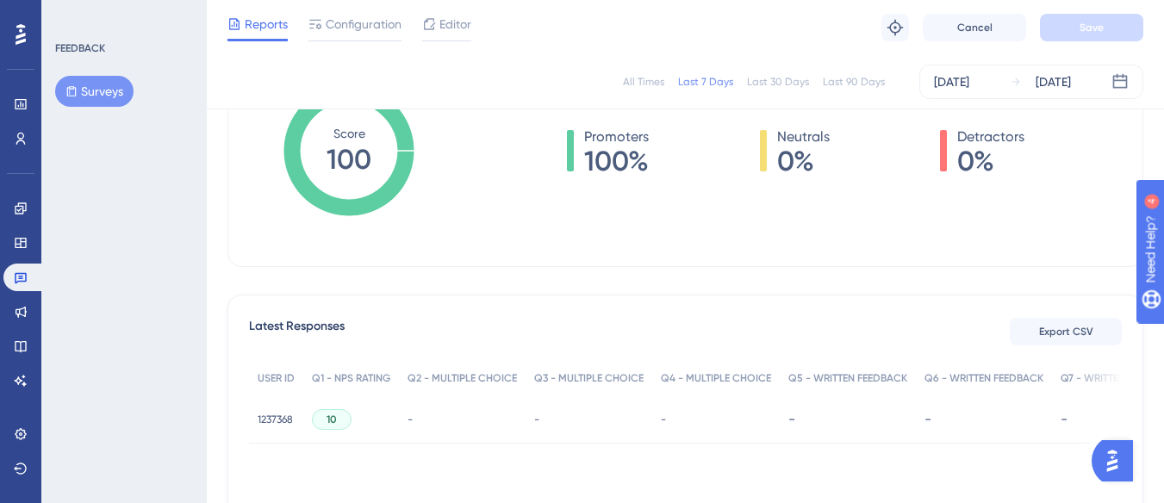
scroll to position [443, 0]
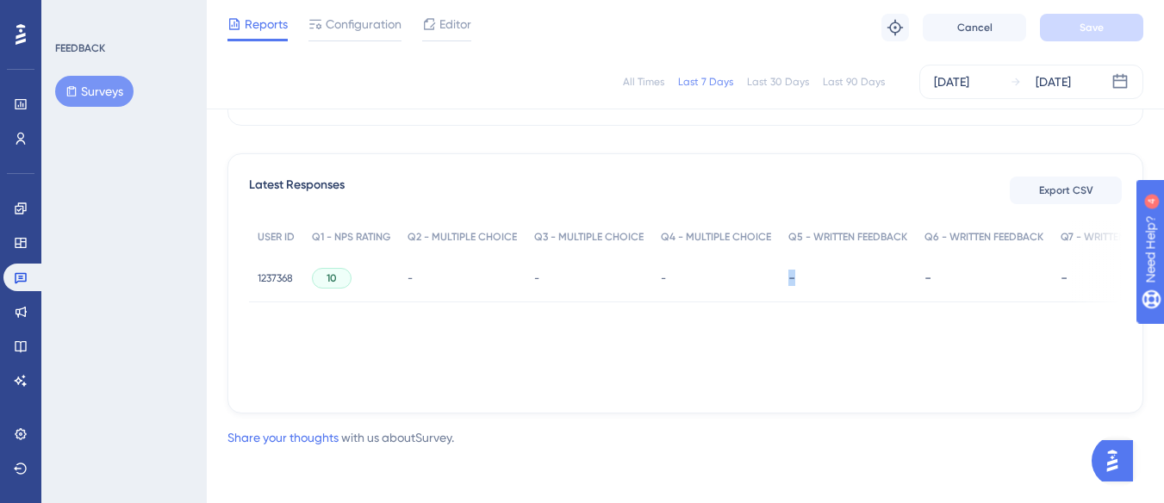
drag, startPoint x: 705, startPoint y: 382, endPoint x: 844, endPoint y: 385, distance: 138.7
click at [844, 385] on div "USER ID Q1 - NPS RATING Q2 - MULTIPLE CHOICE Q3 - MULTIPLE CHOICE Q4 - MULTIPLE…" at bounding box center [685, 306] width 873 height 172
click at [1018, 276] on span "3 set. 2025, 8:37" at bounding box center [1016, 278] width 75 height 14
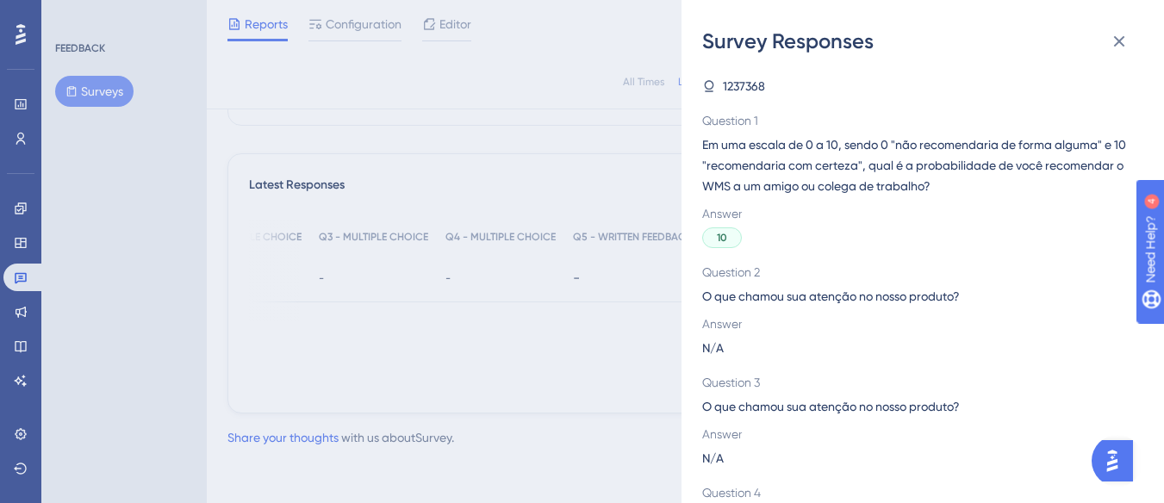
click at [738, 80] on span "1237368" at bounding box center [744, 86] width 42 height 21
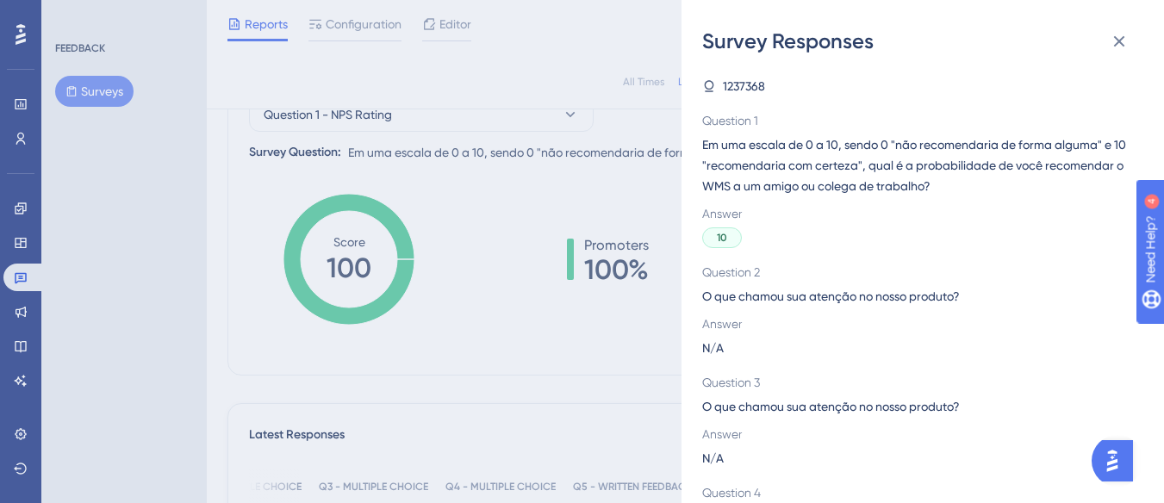
scroll to position [184, 0]
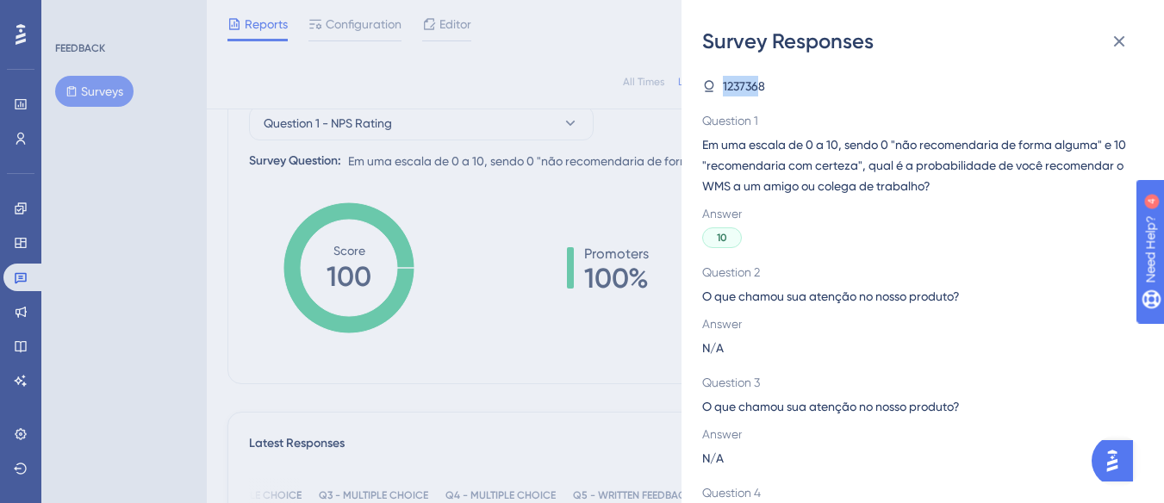
drag, startPoint x: 761, startPoint y: 93, endPoint x: 718, endPoint y: 90, distance: 43.1
click at [718, 90] on div "1237368" at bounding box center [915, 86] width 427 height 21
click at [1116, 39] on icon at bounding box center [1119, 41] width 11 height 11
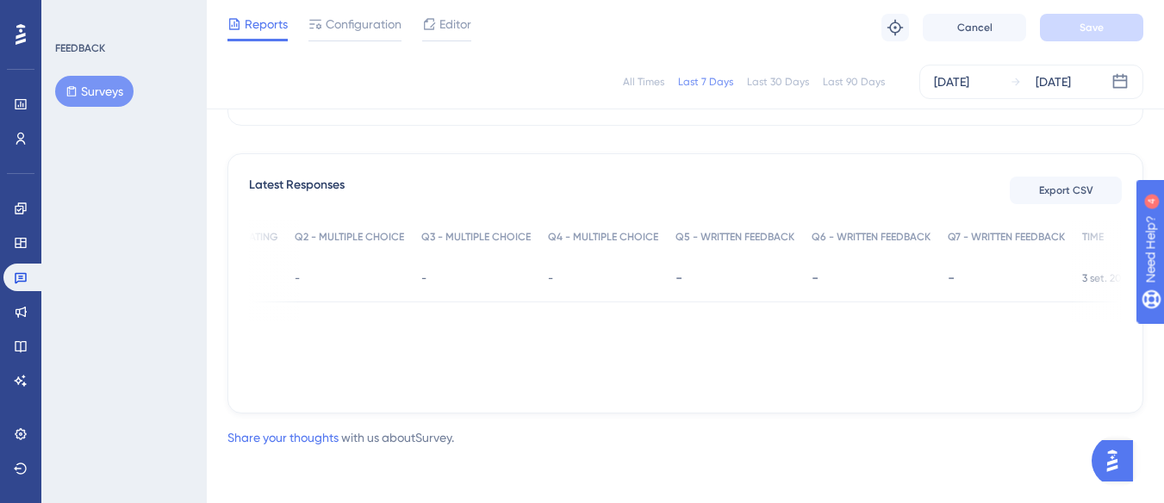
scroll to position [0, 0]
click at [277, 275] on span "1237368" at bounding box center [275, 278] width 35 height 14
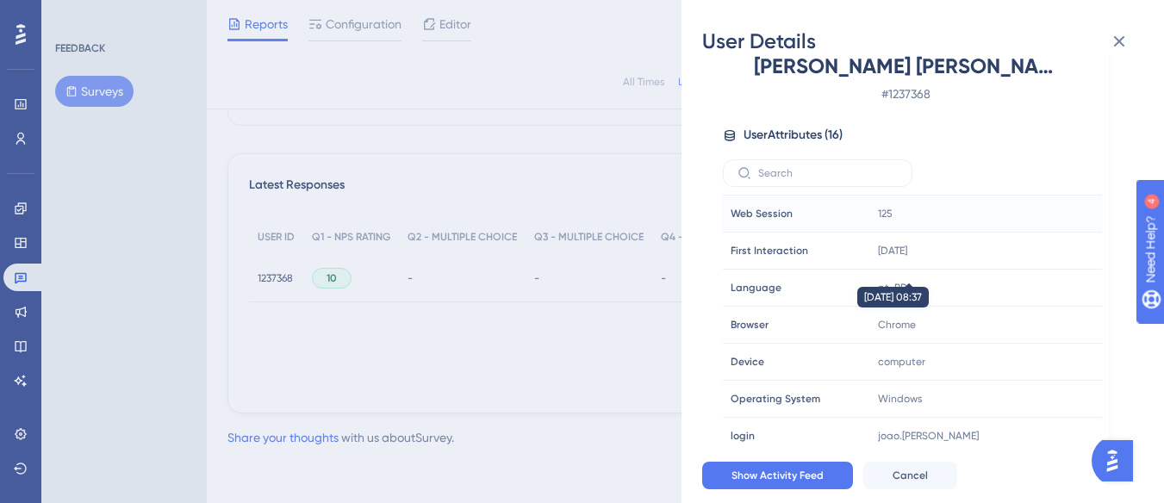
scroll to position [339, 0]
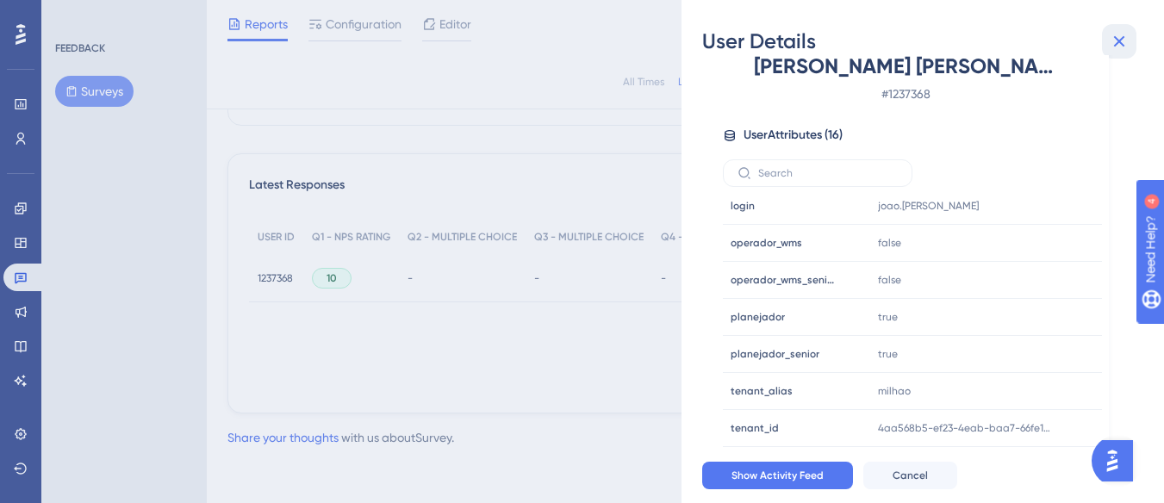
click at [1120, 44] on icon at bounding box center [1119, 41] width 21 height 21
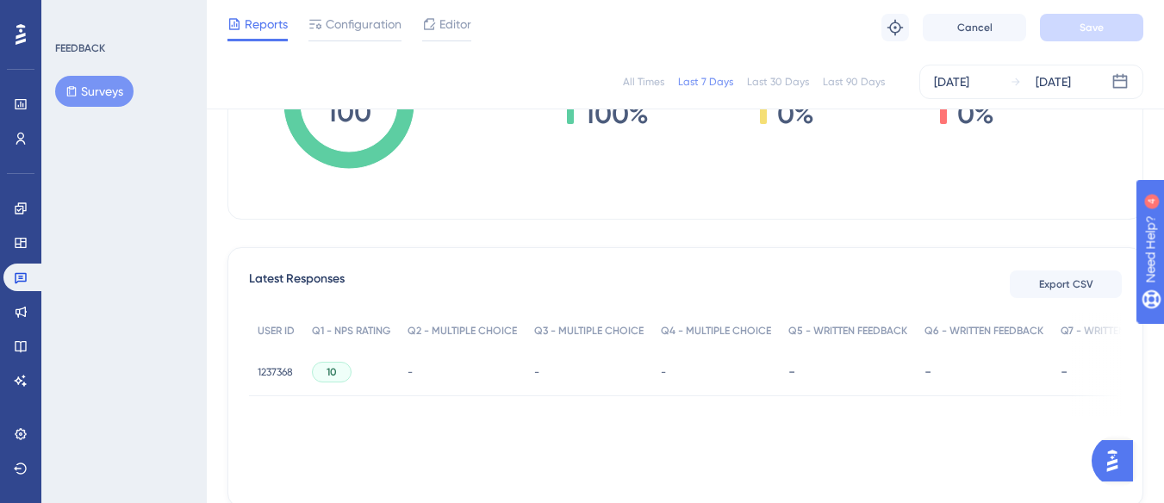
scroll to position [443, 0]
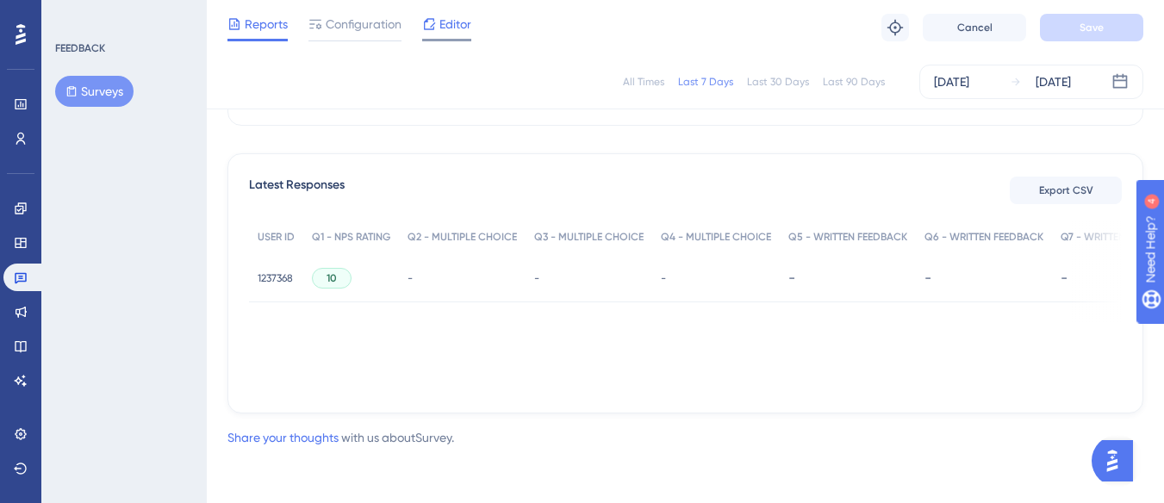
click at [447, 28] on span "Editor" at bounding box center [455, 24] width 32 height 21
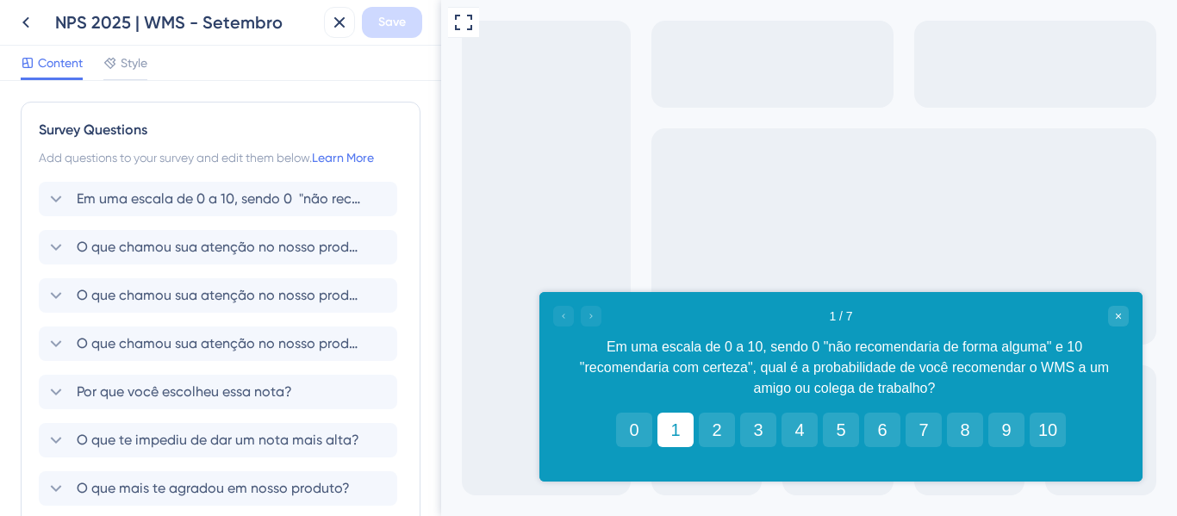
click at [677, 432] on button "1" at bounding box center [675, 430] width 36 height 34
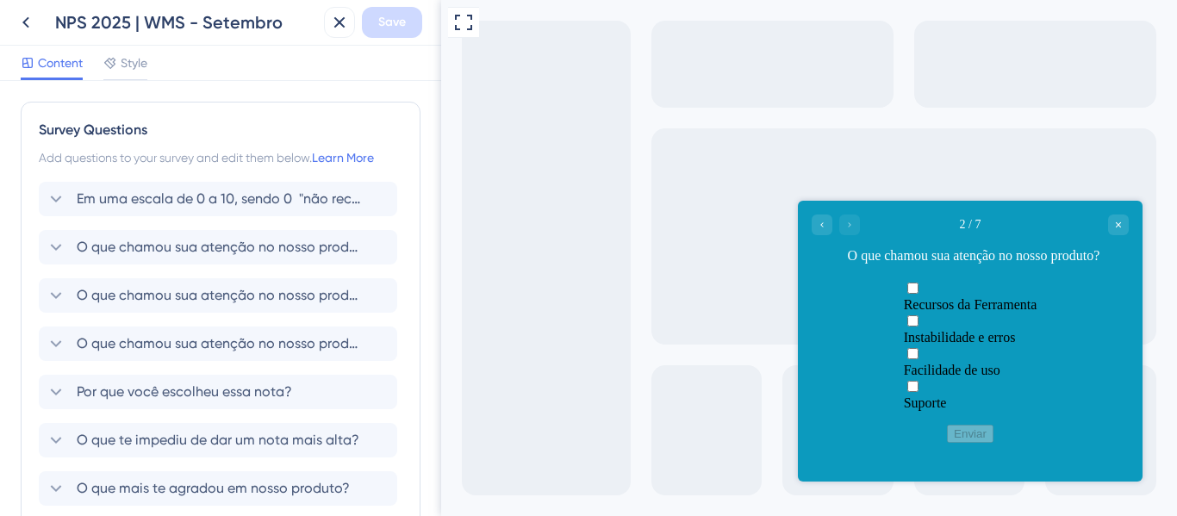
click at [985, 297] on div "Recursos da Ferramenta" at bounding box center [971, 305] width 134 height 16
checkbox input "true"
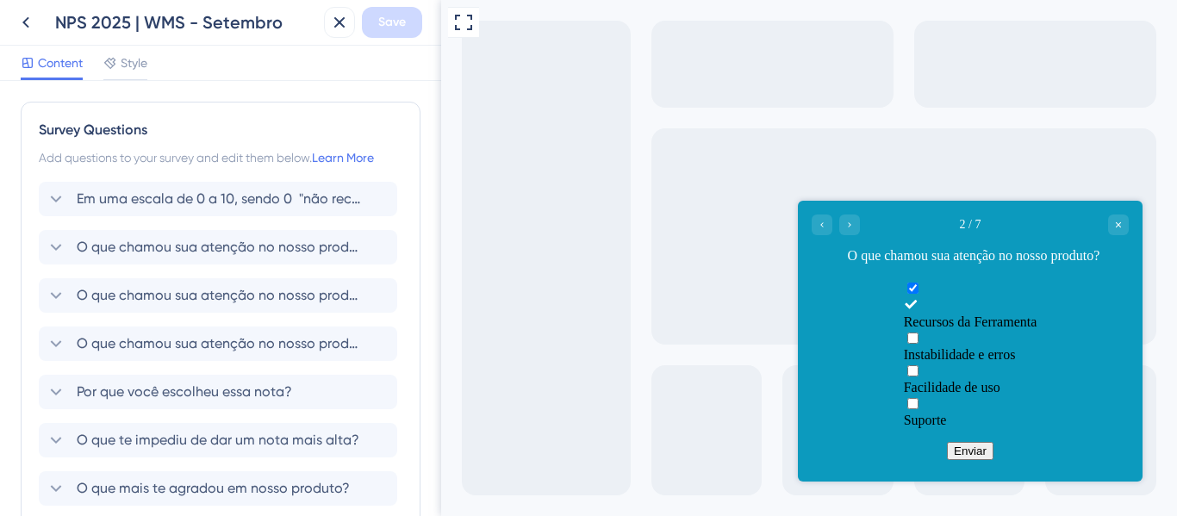
click at [962, 451] on button "Enviar" at bounding box center [970, 451] width 47 height 18
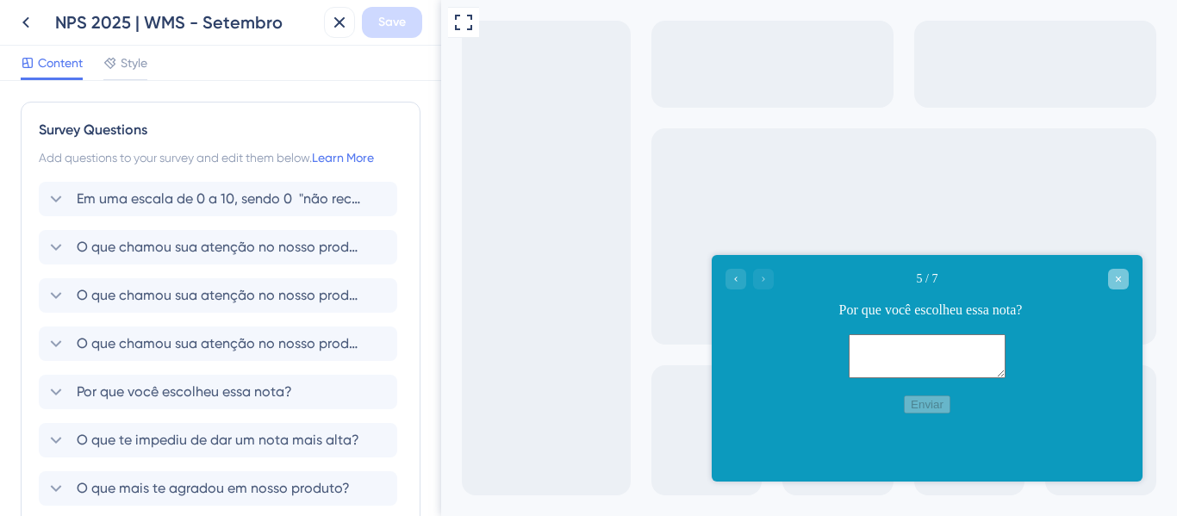
click at [1121, 274] on icon "Close survey" at bounding box center [1118, 279] width 10 height 10
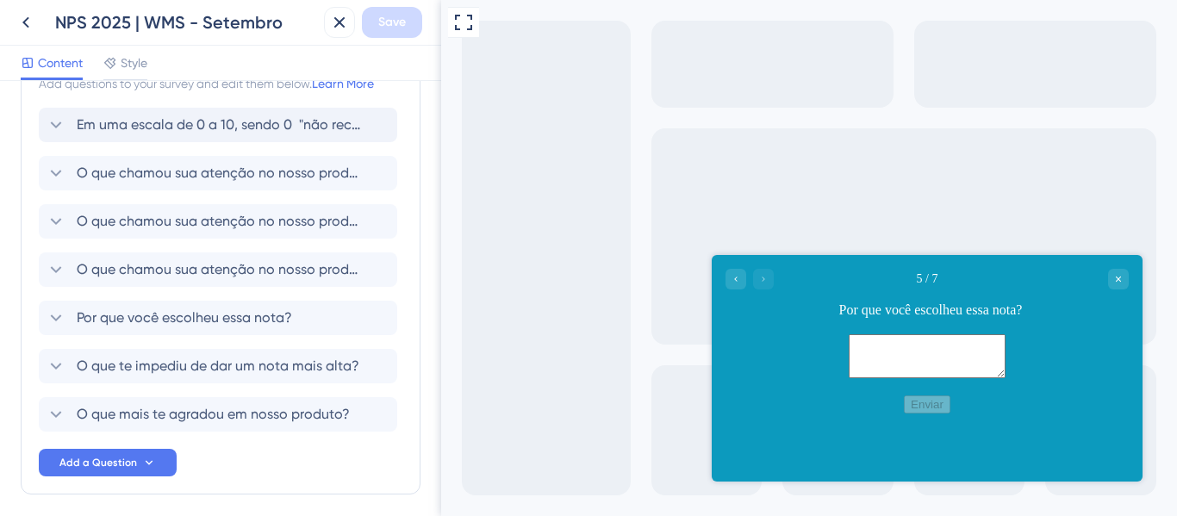
scroll to position [142, 0]
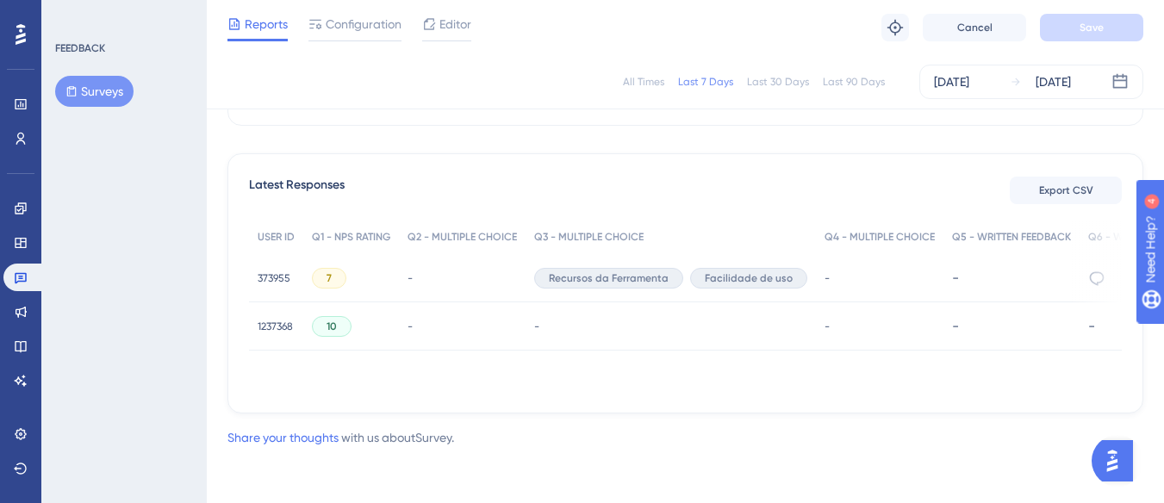
click at [332, 279] on span "7" at bounding box center [328, 278] width 5 height 14
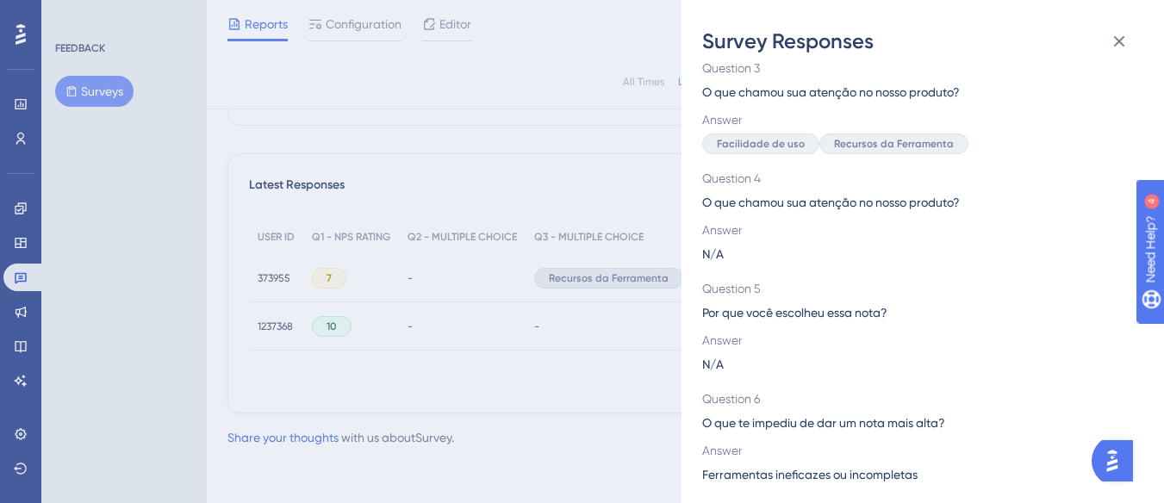
scroll to position [163, 0]
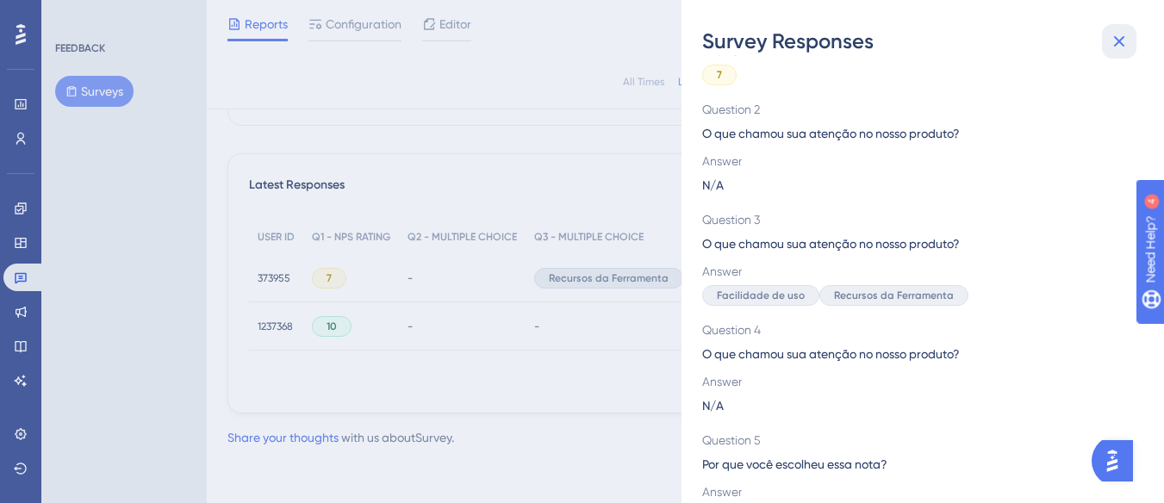
click at [1131, 42] on button at bounding box center [1119, 41] width 34 height 34
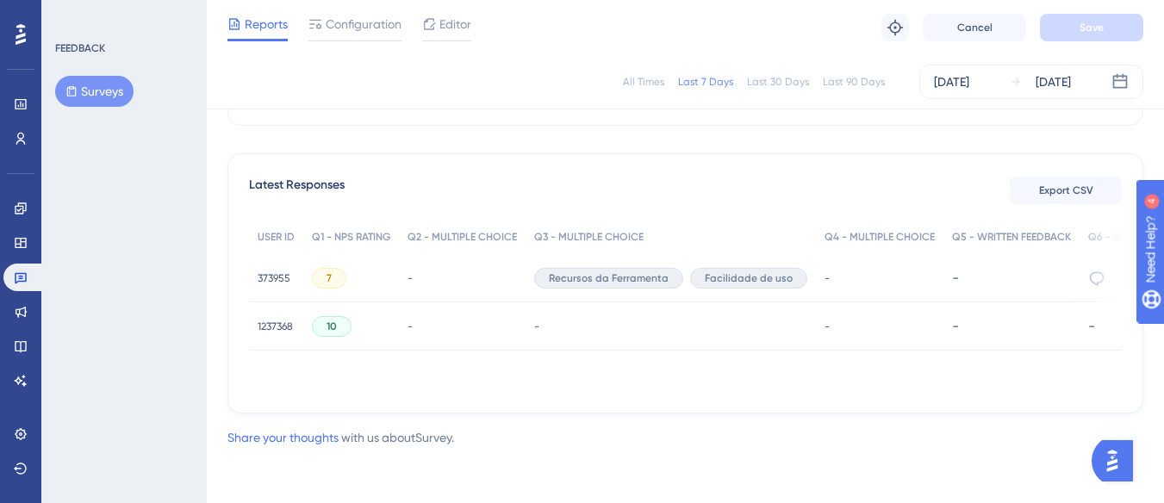
click at [101, 96] on button "Surveys" at bounding box center [94, 91] width 78 height 31
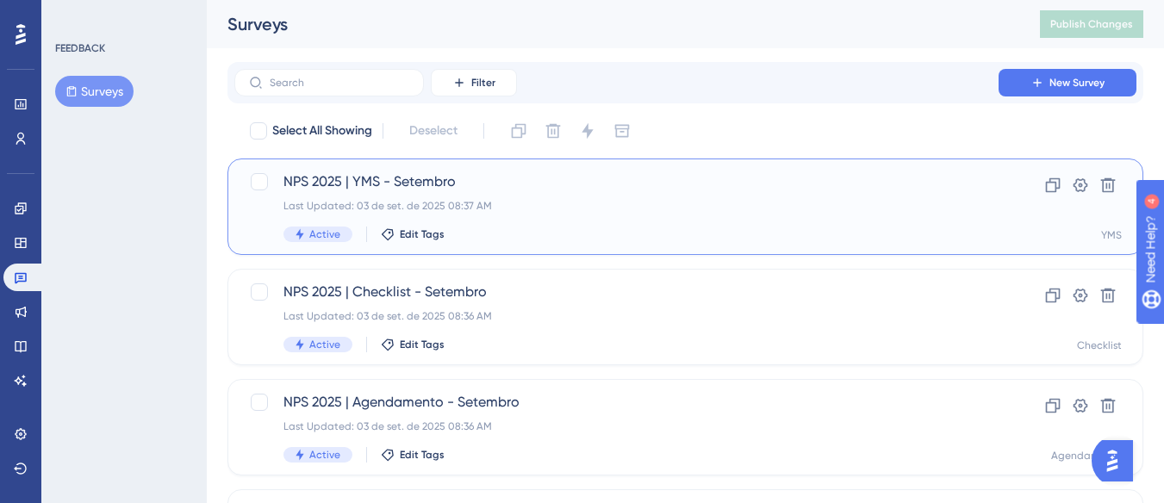
click at [554, 227] on div "Active Edit Tags" at bounding box center [616, 235] width 666 height 16
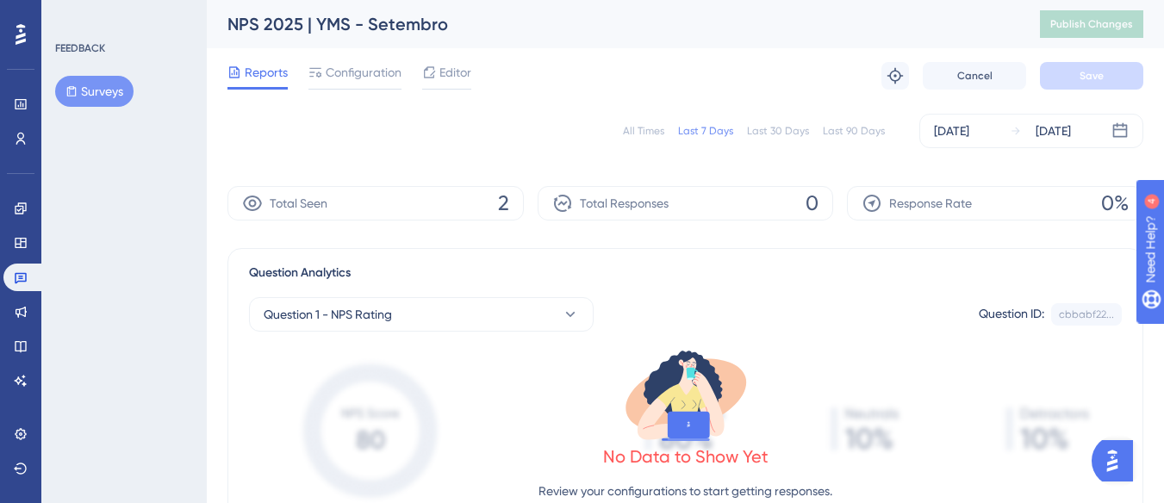
click at [112, 84] on button "Surveys" at bounding box center [94, 91] width 78 height 31
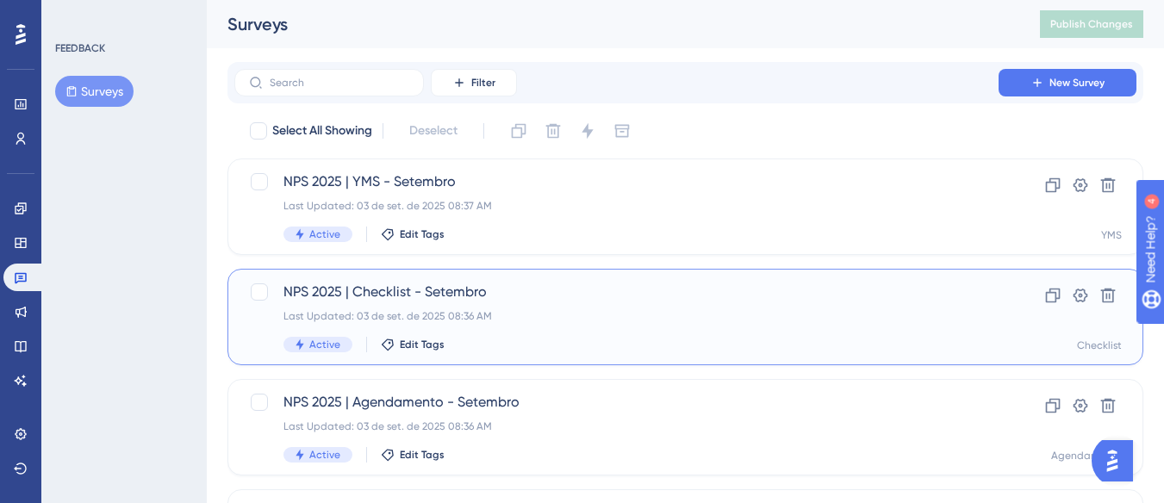
click at [476, 282] on span "NPS 2025 | Checklist - Setembro" at bounding box center [616, 292] width 666 height 21
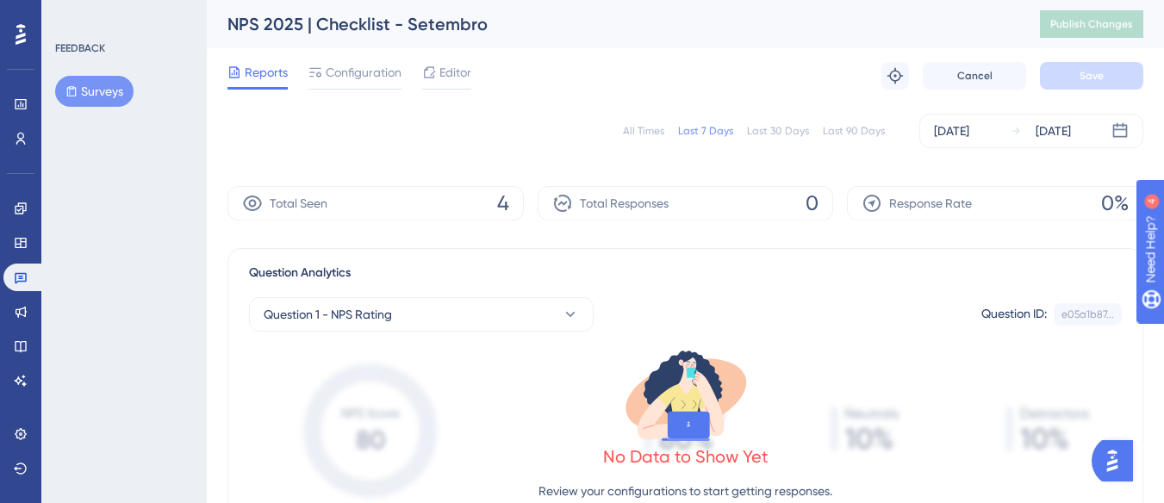
click at [113, 101] on button "Surveys" at bounding box center [94, 91] width 78 height 31
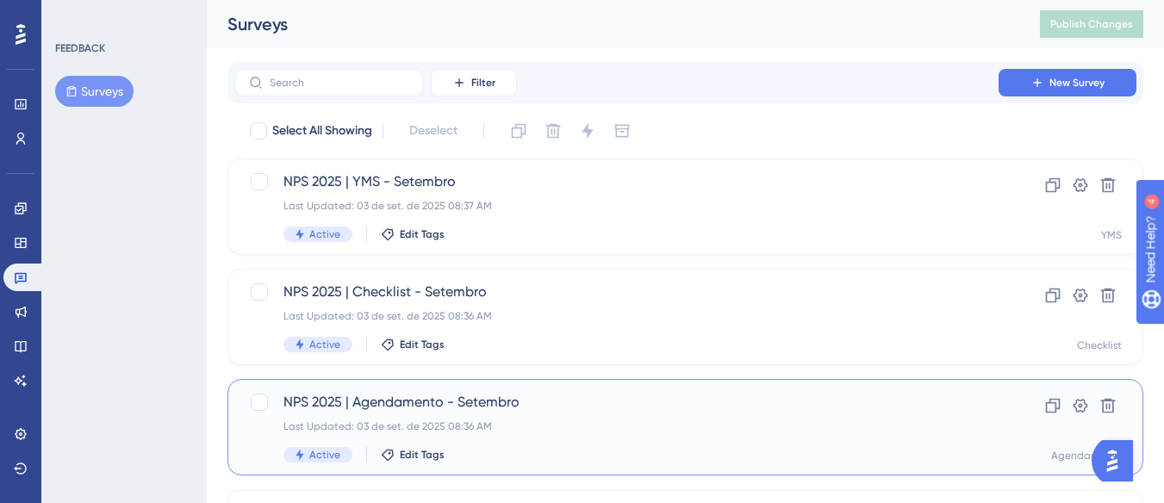
click at [514, 384] on div "NPS 2025 | Agendamento - Setembro Last Updated: 03 de set. de 2025 08:36 AM Act…" at bounding box center [685, 427] width 916 height 96
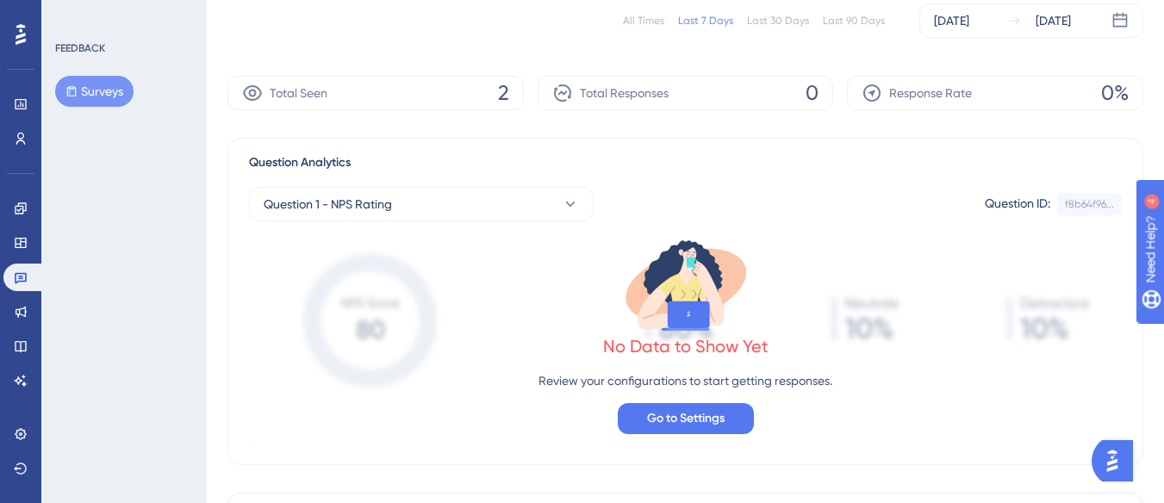
scroll to position [258, 0]
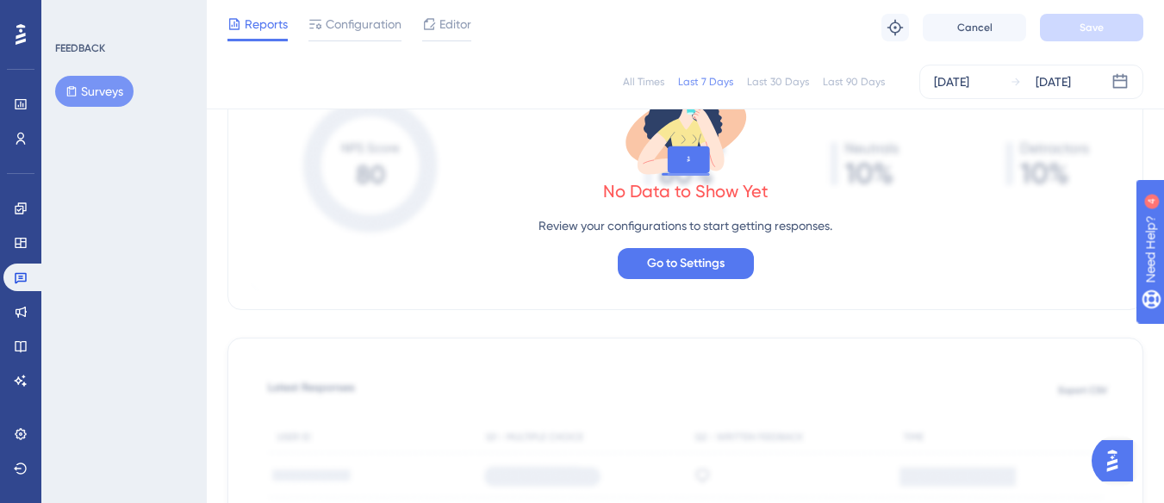
click at [109, 87] on button "Surveys" at bounding box center [94, 91] width 78 height 31
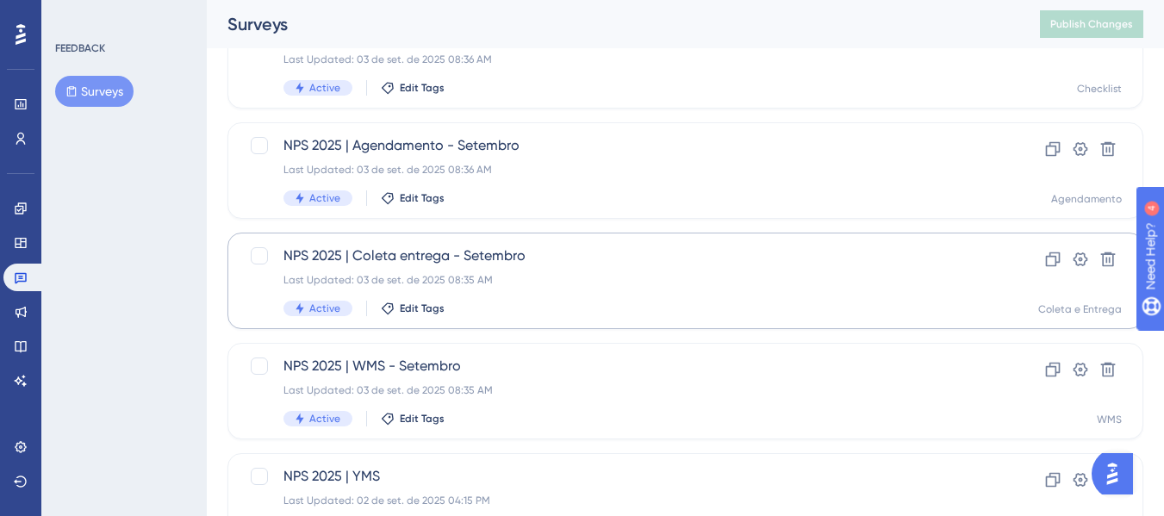
scroll to position [258, 0]
click at [556, 296] on div "NPS 2025 | [PERSON_NAME] entrega - Setembro Last Updated: 03 de set. de 2025 08…" at bounding box center [616, 279] width 666 height 71
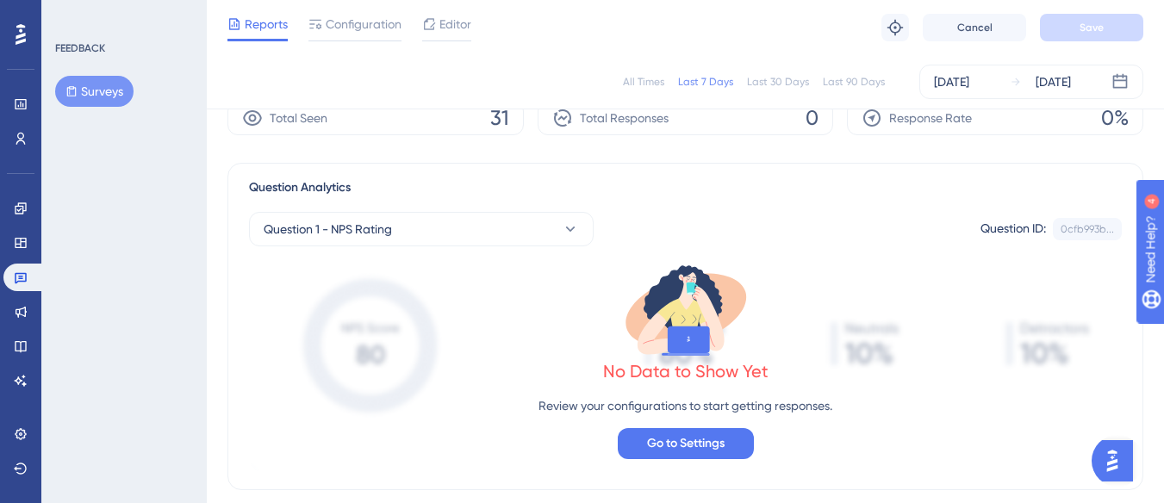
scroll to position [172, 0]
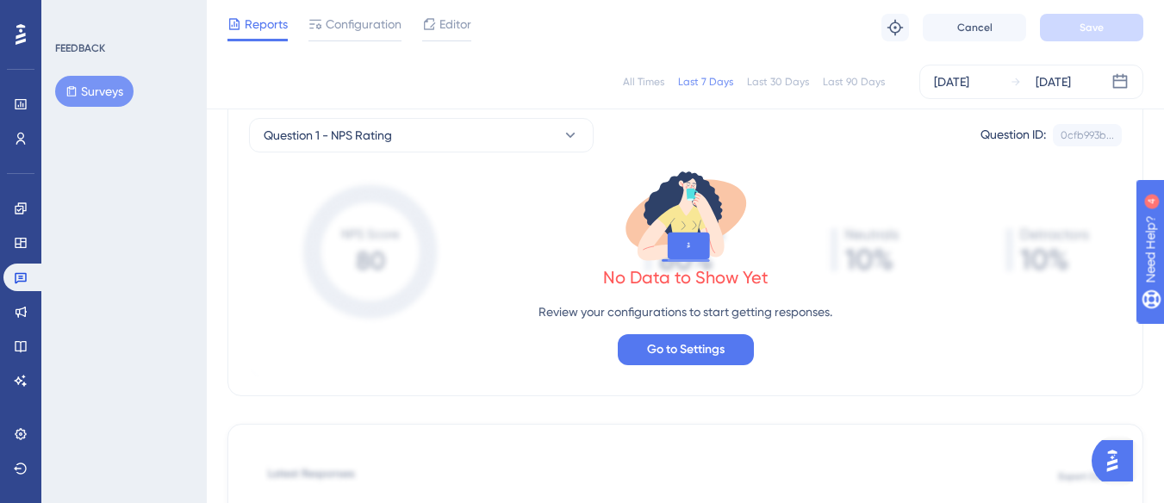
click at [83, 96] on button "Surveys" at bounding box center [94, 91] width 78 height 31
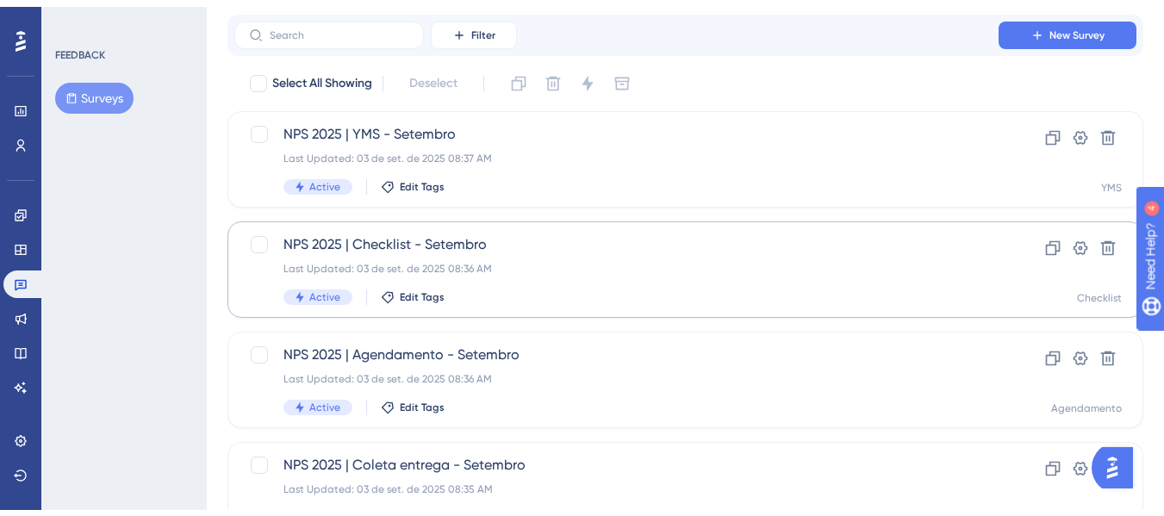
scroll to position [172, 0]
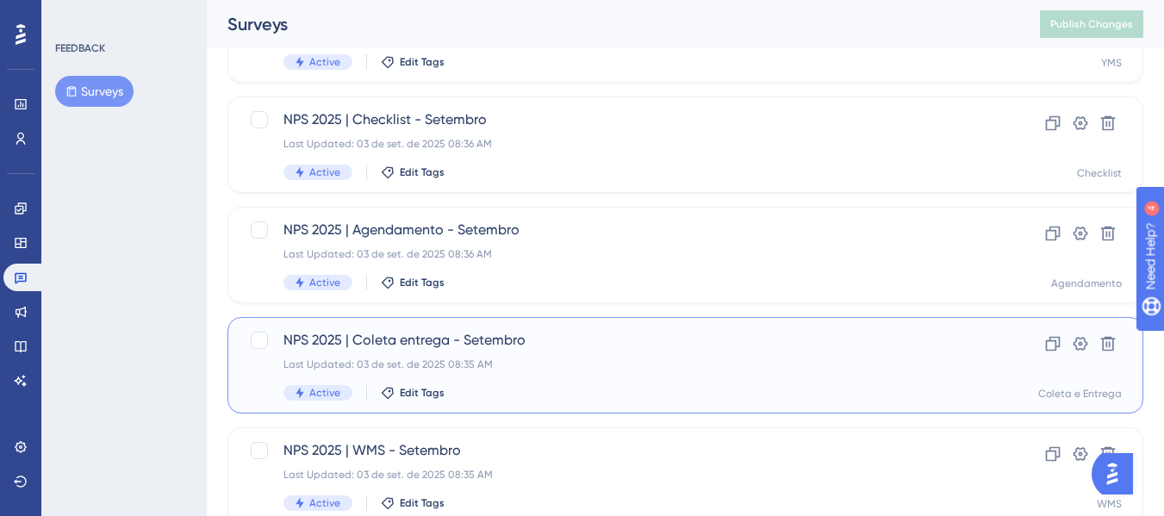
click at [556, 375] on div "NPS 2025 | [PERSON_NAME] entrega - Setembro Last Updated: 03 de set. de 2025 08…" at bounding box center [616, 365] width 666 height 71
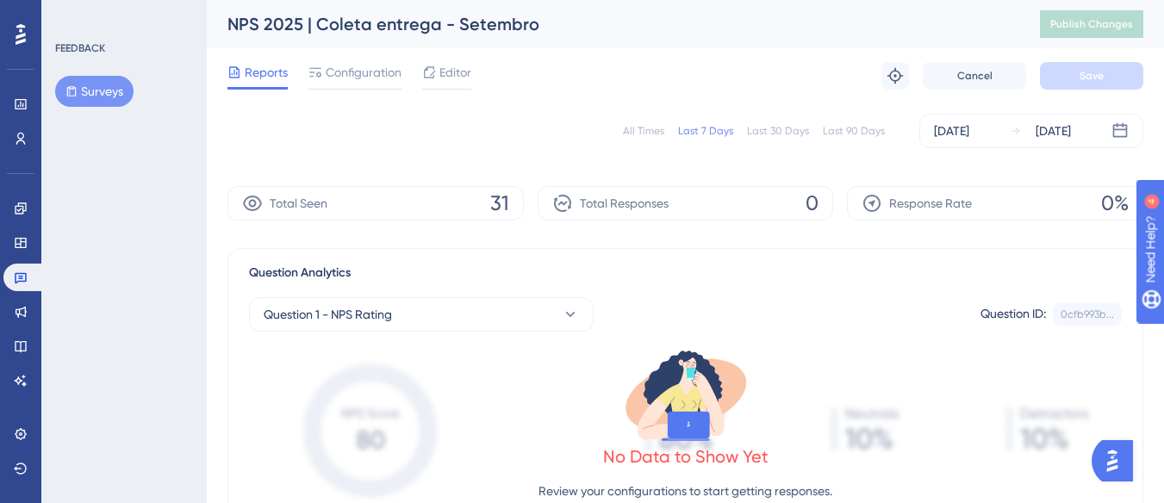
click at [86, 91] on button "Surveys" at bounding box center [94, 91] width 78 height 31
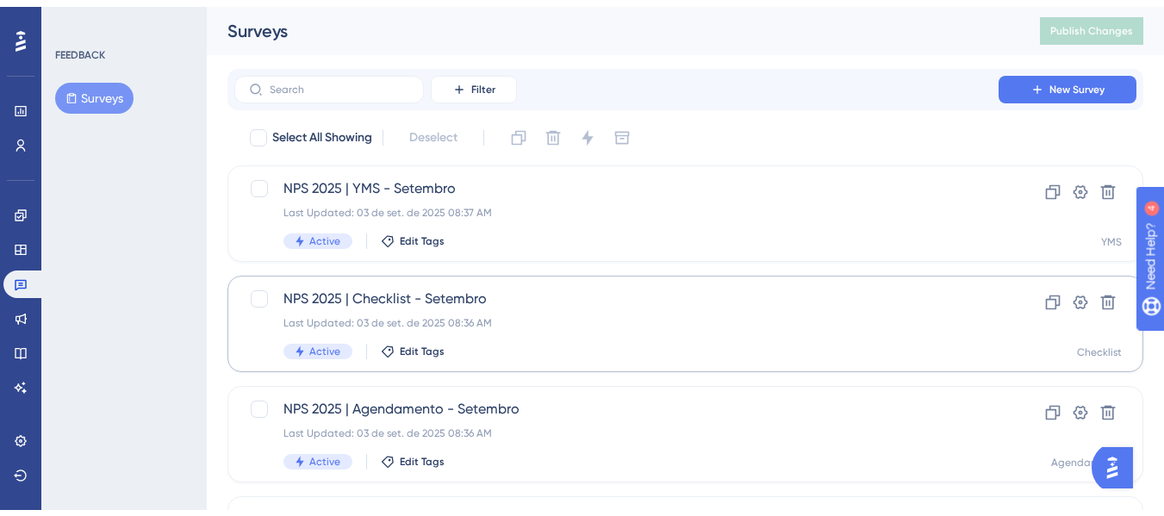
scroll to position [258, 0]
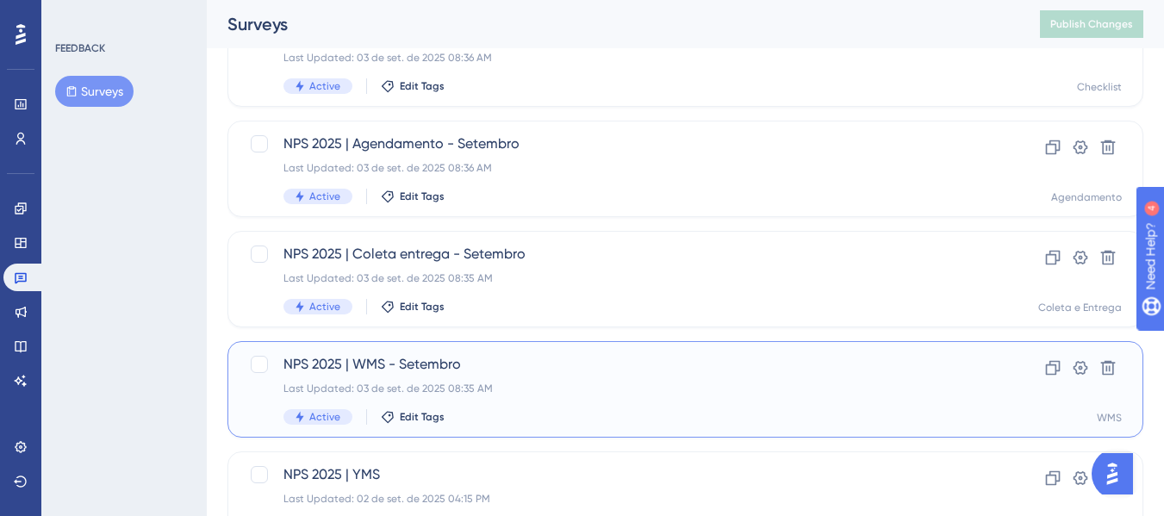
click at [543, 362] on span "NPS 2025 | WMS - Setembro" at bounding box center [616, 364] width 666 height 21
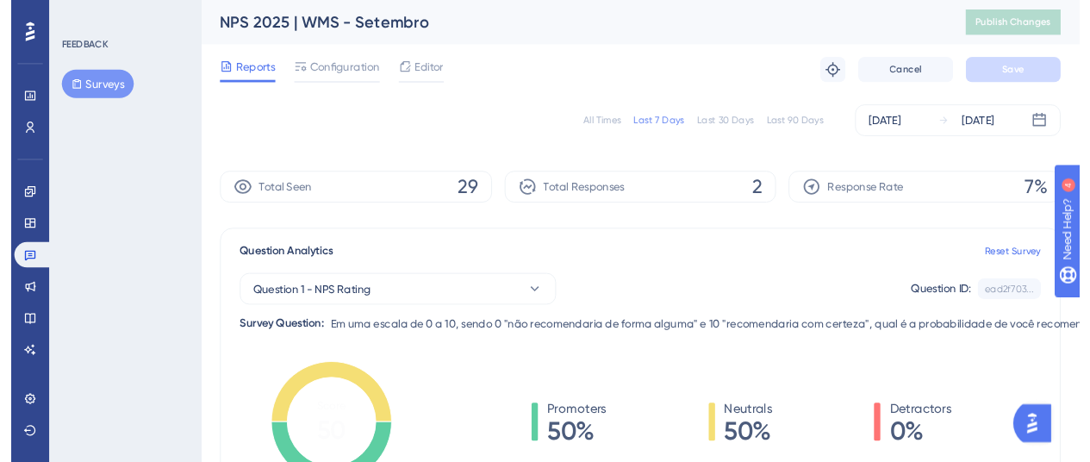
scroll to position [0, 370]
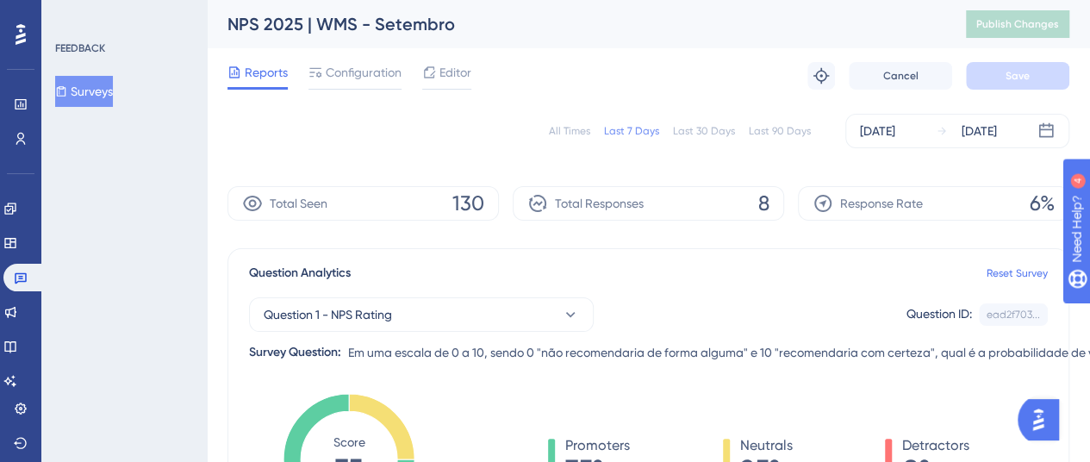
click at [107, 90] on button "Surveys" at bounding box center [84, 91] width 58 height 31
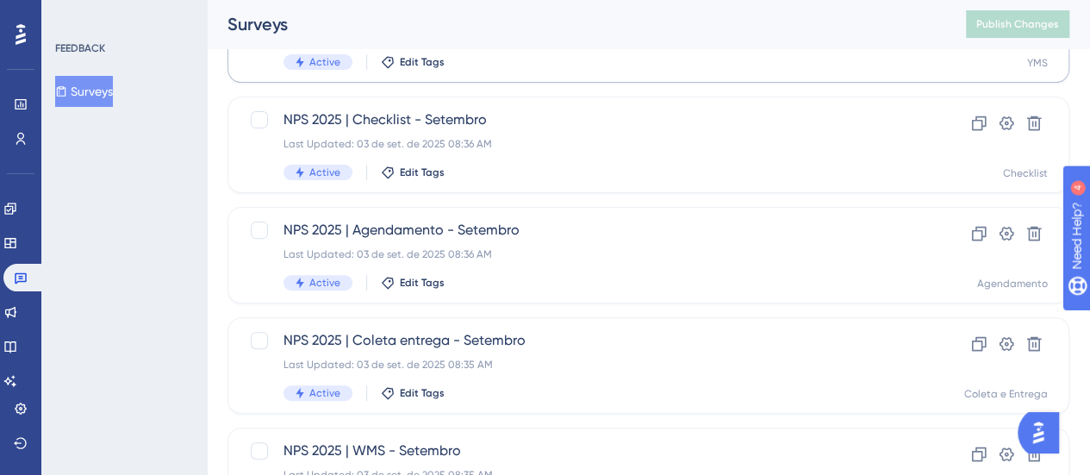
scroll to position [345, 0]
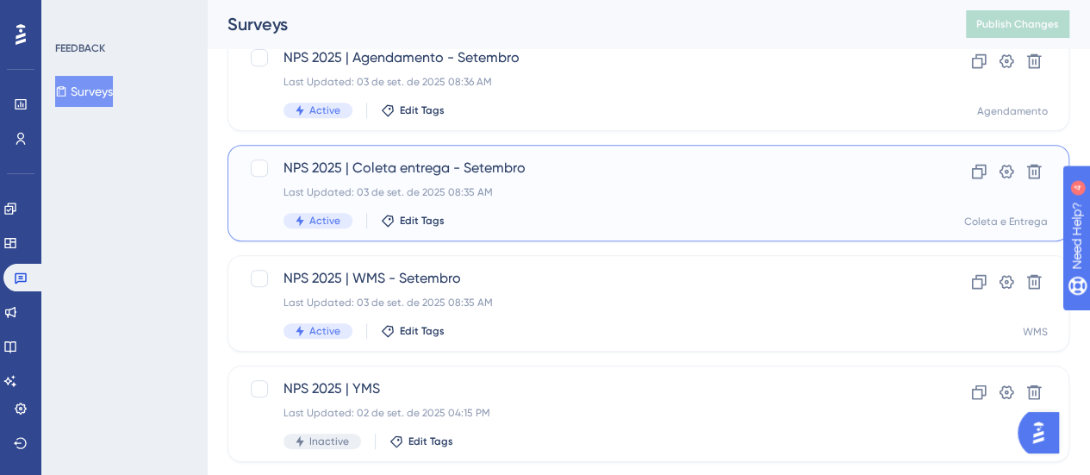
click at [594, 201] on div "NPS 2025 | [PERSON_NAME] entrega - Setembro Last Updated: 03 de set. de 2025 08…" at bounding box center [579, 193] width 592 height 71
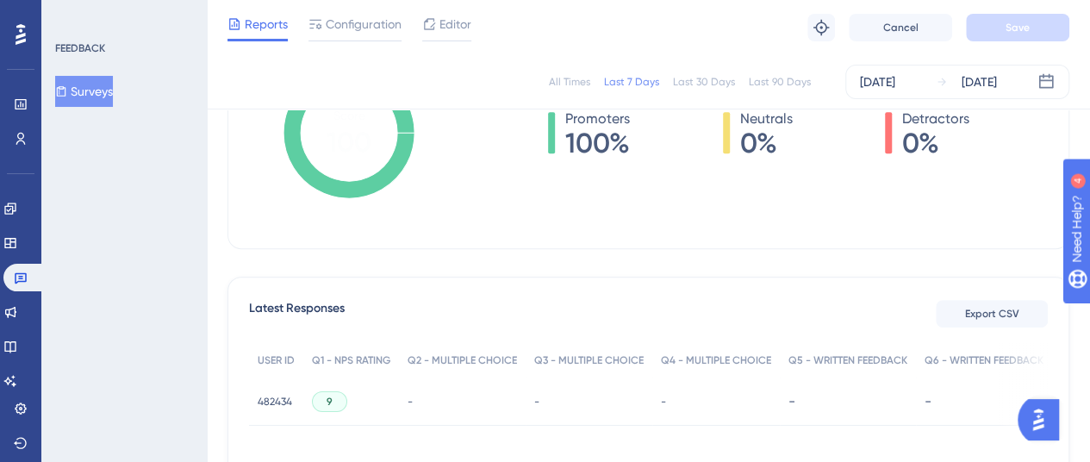
scroll to position [258, 0]
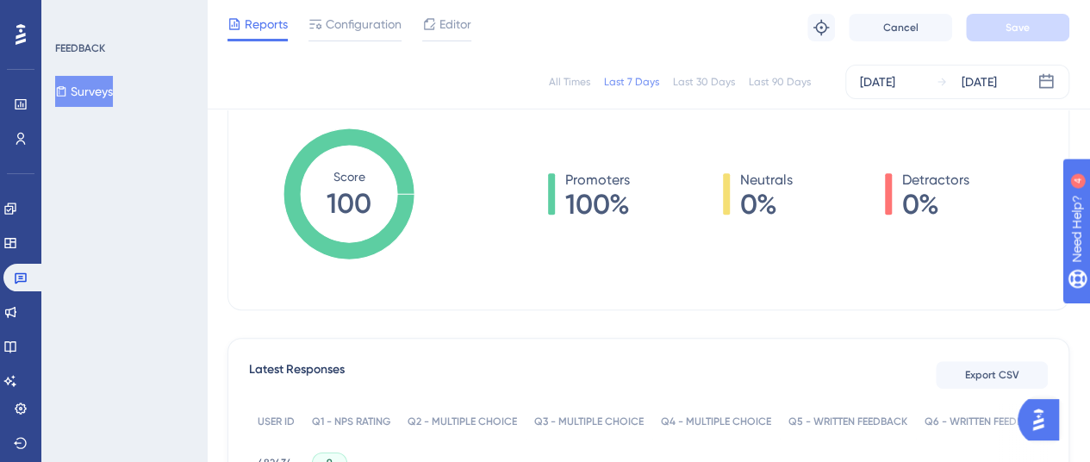
click at [103, 87] on button "Surveys" at bounding box center [84, 91] width 58 height 31
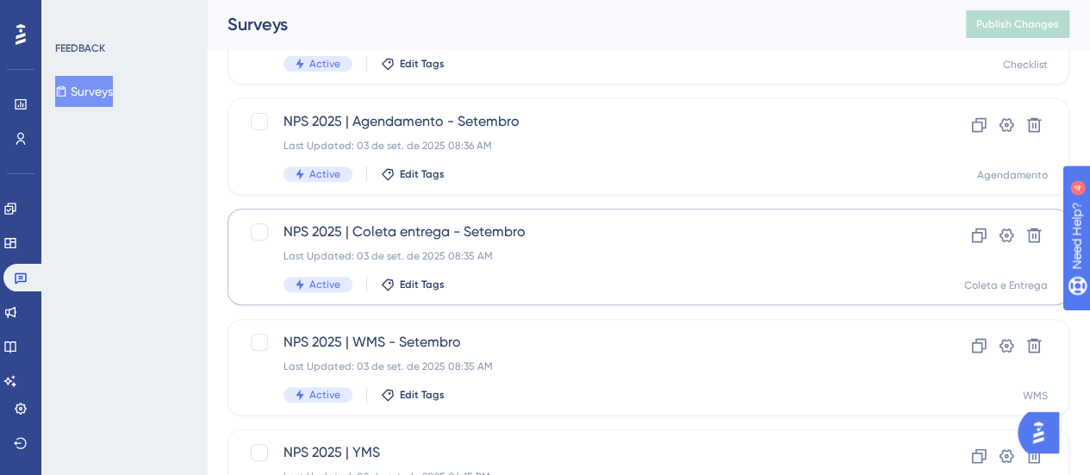
scroll to position [258, 0]
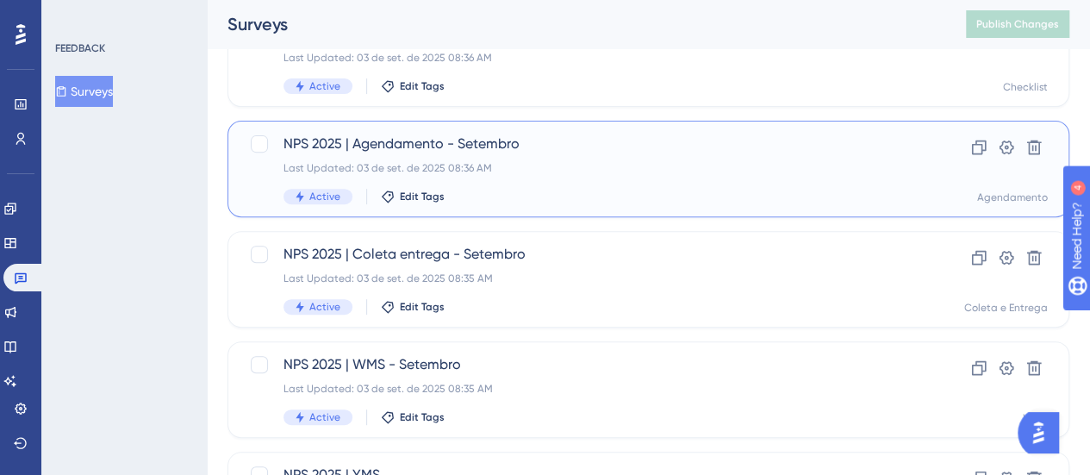
click at [544, 175] on div "NPS 2025 | Agendamento - Setembro Last Updated: 03 de set. de 2025 08:36 AM Act…" at bounding box center [579, 169] width 592 height 71
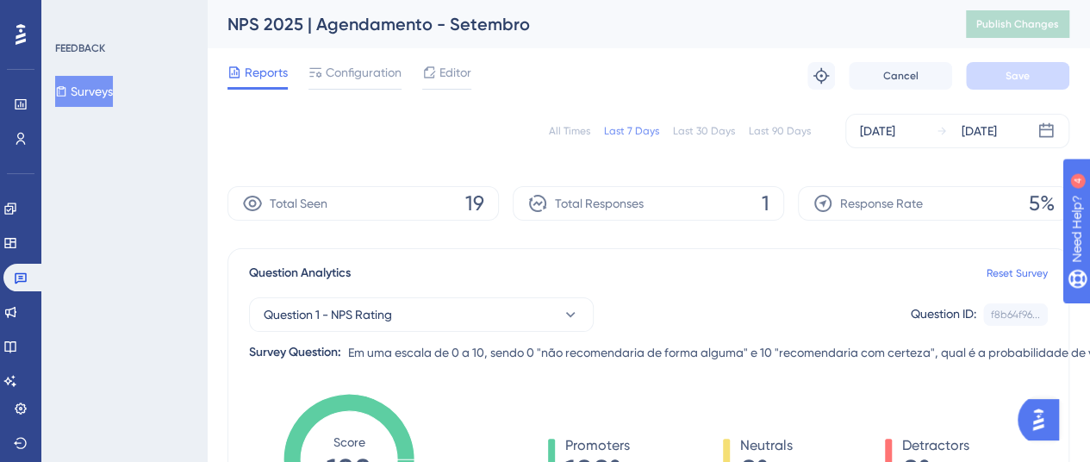
click at [107, 102] on button "Surveys" at bounding box center [84, 91] width 58 height 31
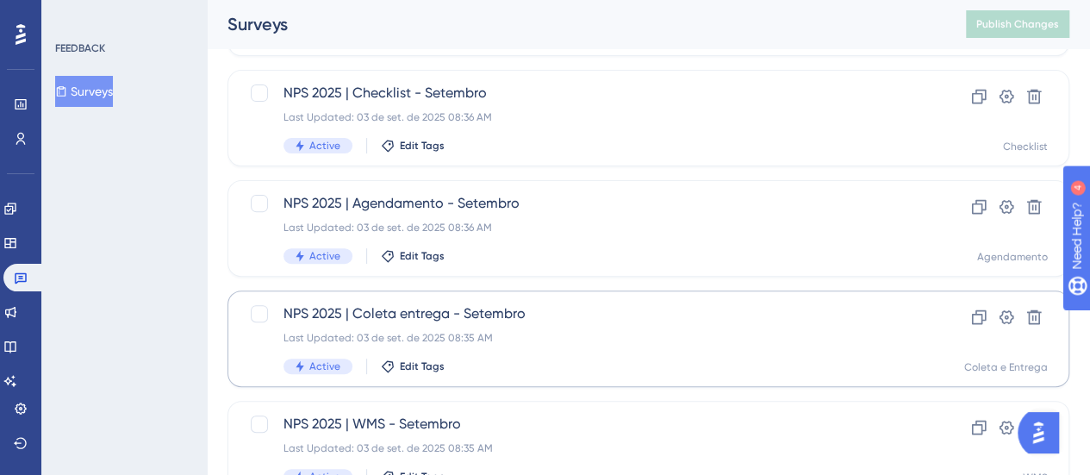
scroll to position [172, 0]
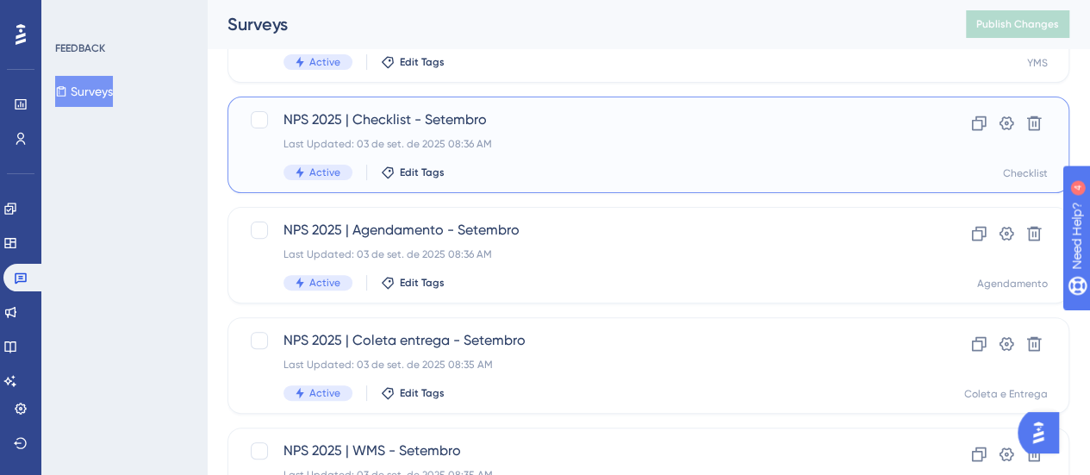
click at [530, 140] on div "Last Updated: 03 de set. de 2025 08:36 AM" at bounding box center [579, 144] width 592 height 14
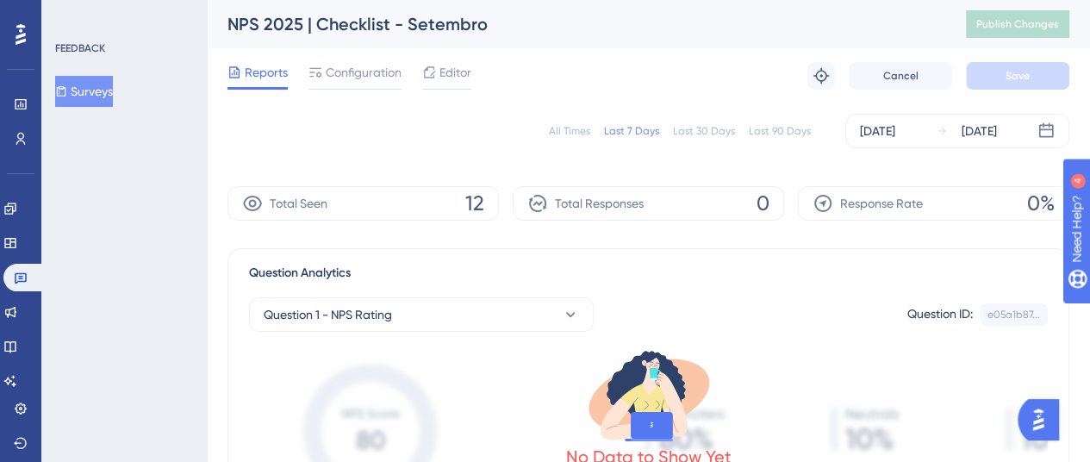
click at [113, 97] on button "Surveys" at bounding box center [84, 91] width 58 height 31
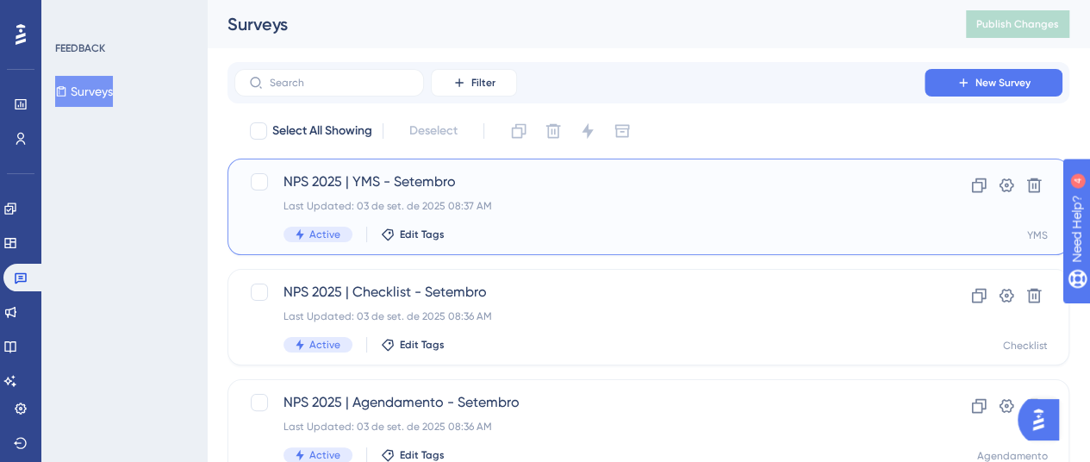
click at [332, 167] on div "NPS 2025 | YMS - Setembro Last Updated: 03 de set. de 2025 08:37 AM Active Edit…" at bounding box center [648, 206] width 842 height 96
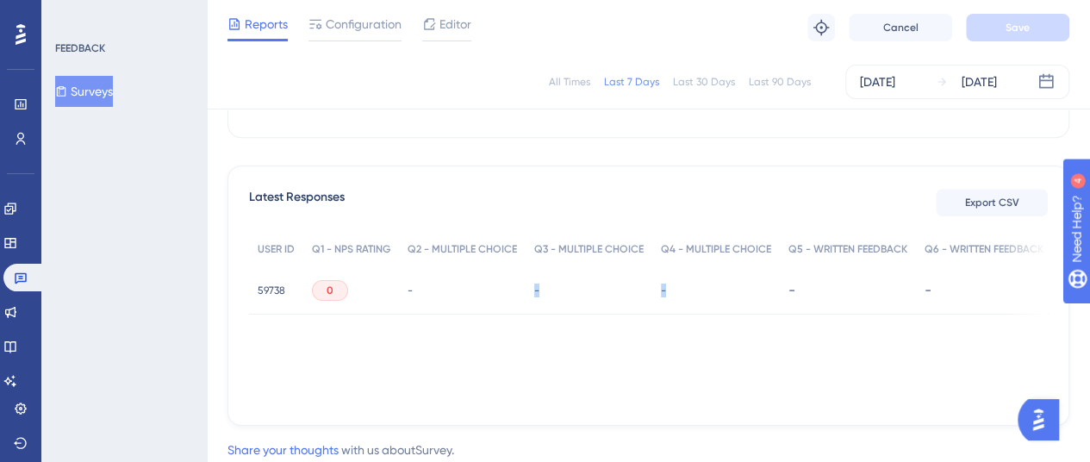
drag, startPoint x: 425, startPoint y: 396, endPoint x: 774, endPoint y: 401, distance: 348.9
click at [785, 397] on div "USER ID Q1 - NPS RATING Q2 - MULTIPLE CHOICE Q3 - MULTIPLE CHOICE Q4 - MULTIPLE…" at bounding box center [648, 318] width 799 height 172
click at [281, 295] on span "59738" at bounding box center [272, 290] width 28 height 14
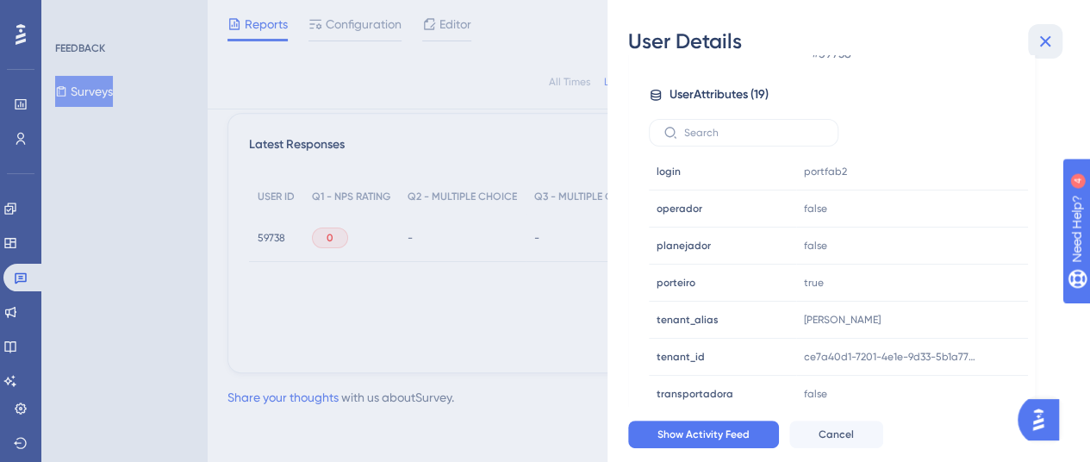
click at [1029, 46] on button at bounding box center [1045, 41] width 34 height 34
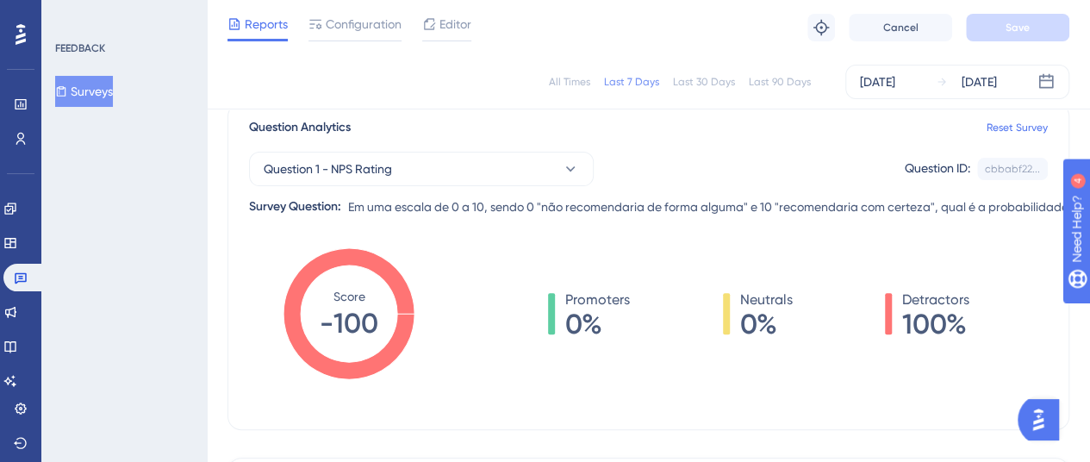
click at [108, 103] on button "Surveys" at bounding box center [84, 91] width 58 height 31
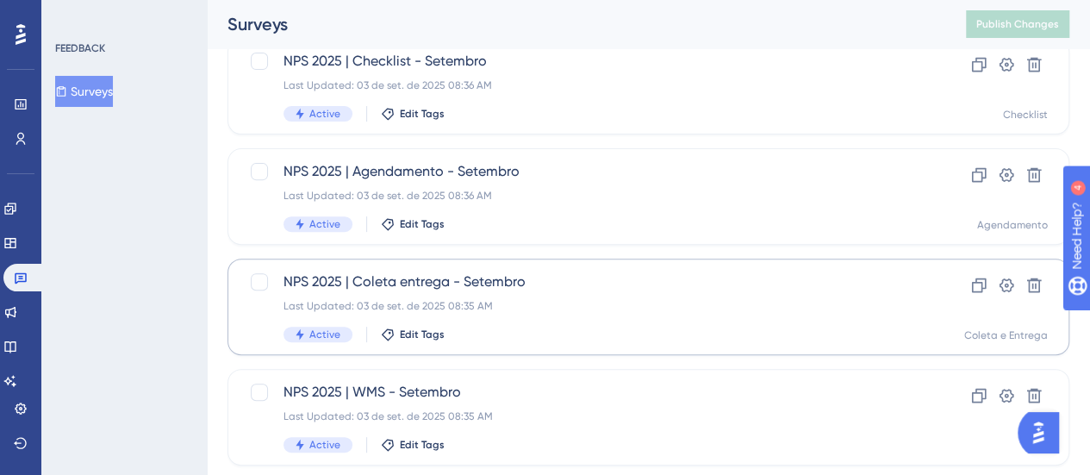
scroll to position [258, 0]
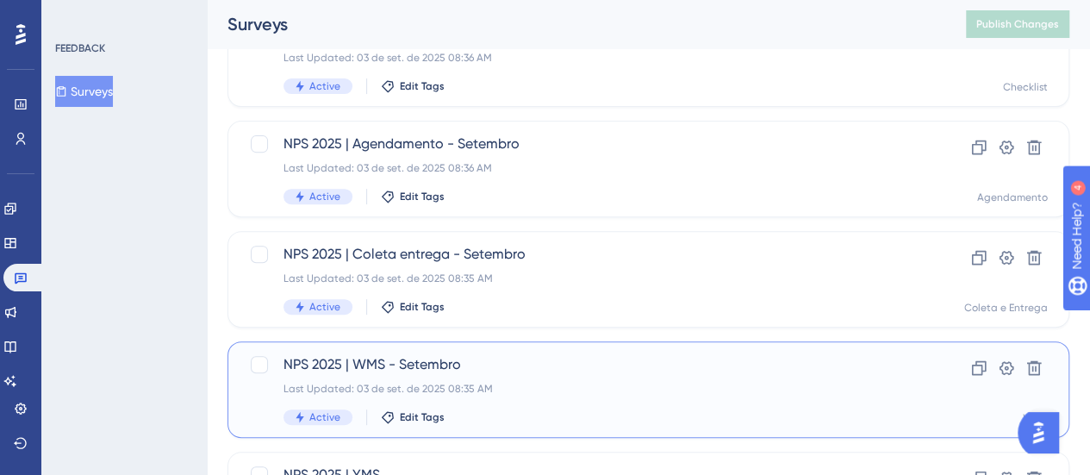
click at [572, 360] on span "NPS 2025 | WMS - Setembro" at bounding box center [579, 364] width 592 height 21
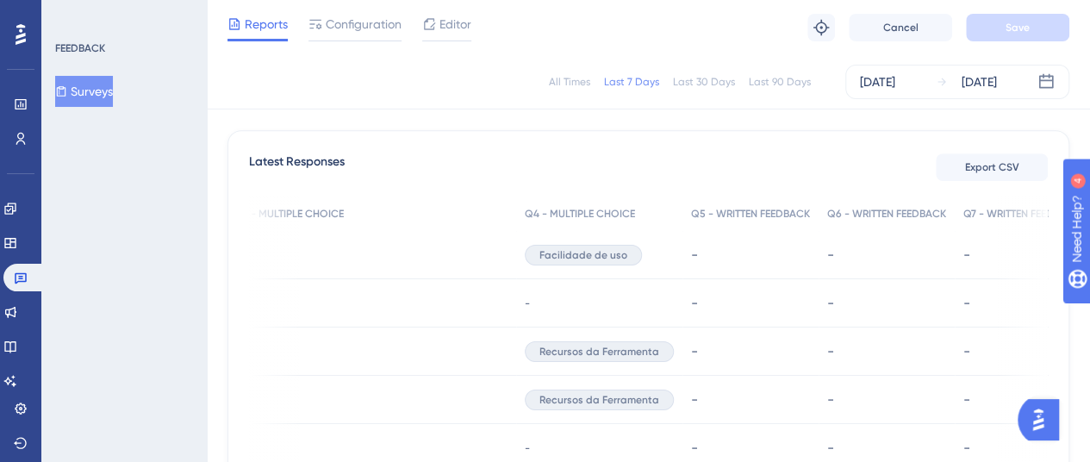
scroll to position [327, 0]
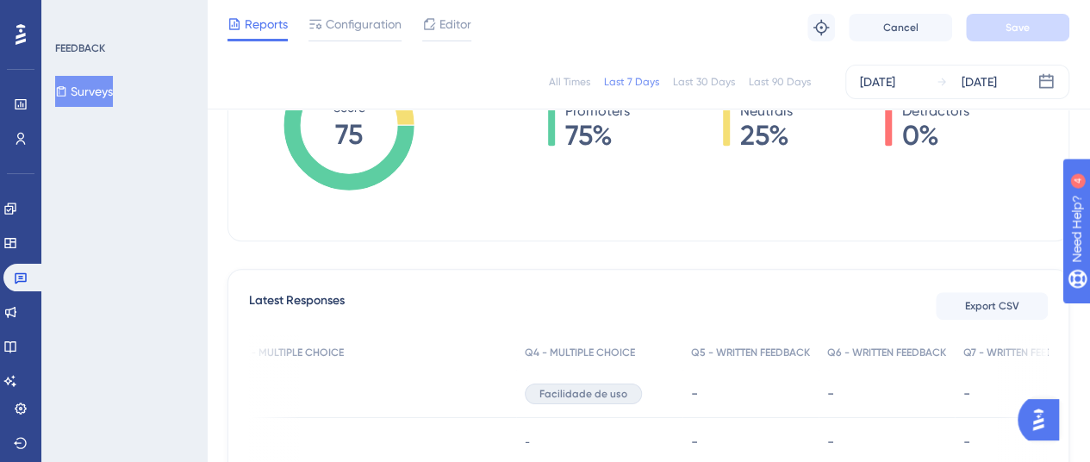
click at [106, 89] on button "Surveys" at bounding box center [84, 91] width 58 height 31
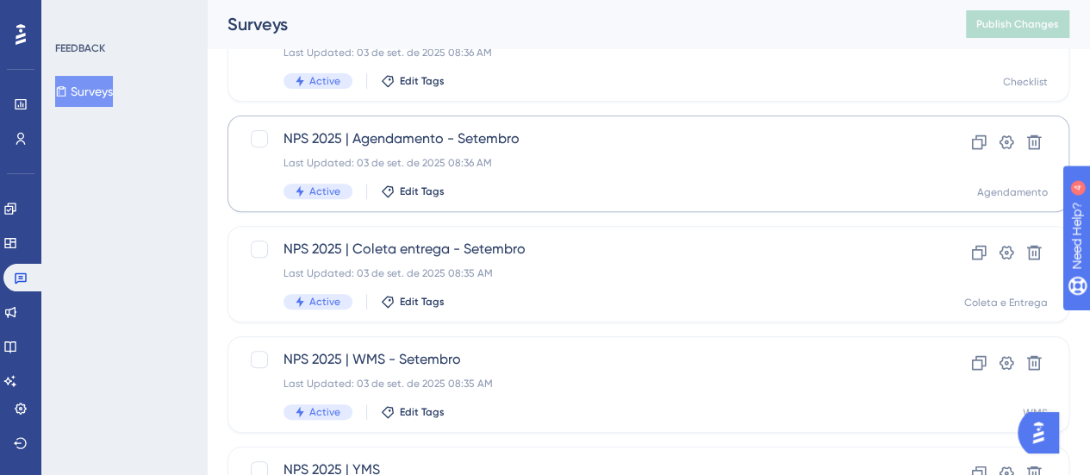
scroll to position [258, 0]
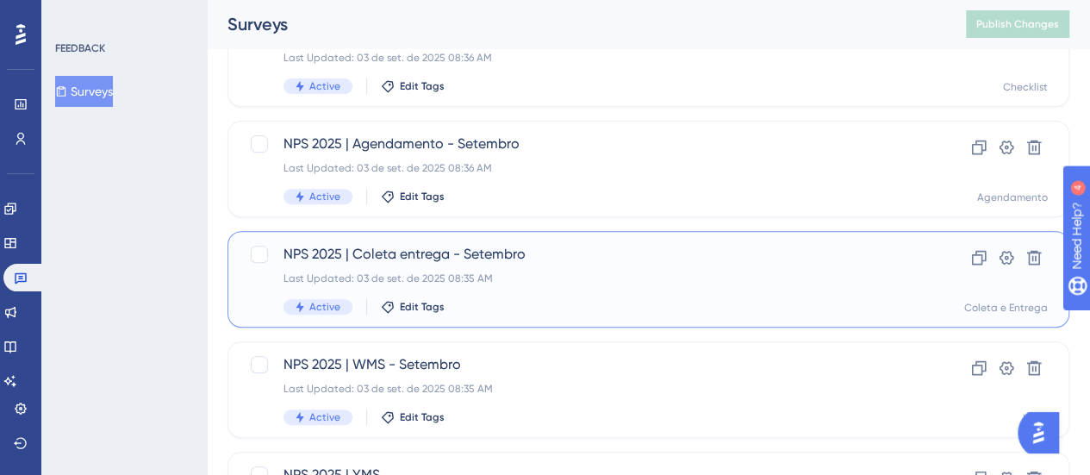
click at [505, 257] on span "NPS 2025 | Coleta entrega - Setembro" at bounding box center [579, 254] width 592 height 21
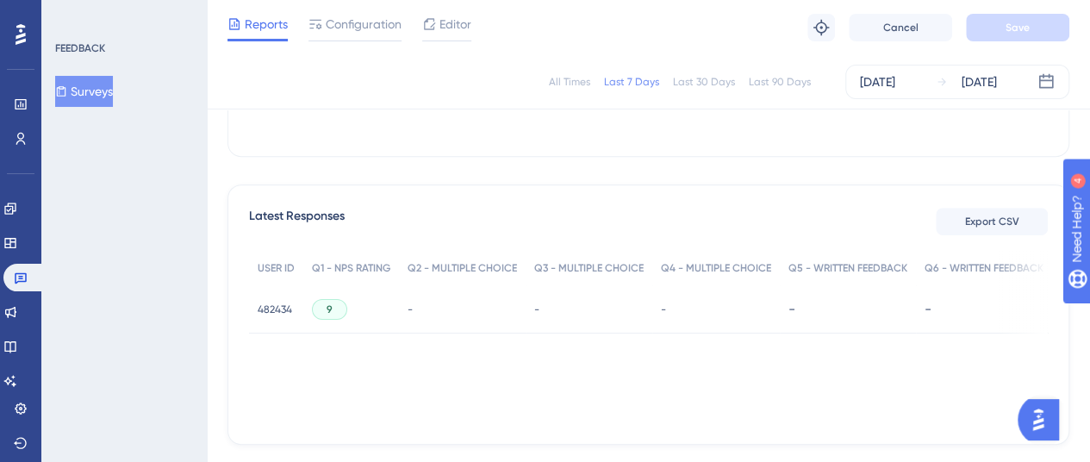
scroll to position [483, 0]
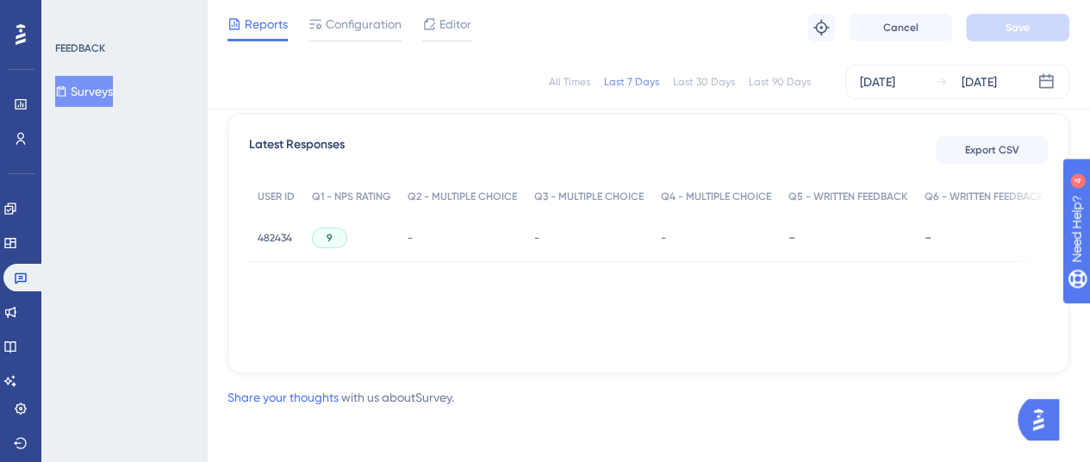
click at [96, 92] on button "Surveys" at bounding box center [84, 91] width 58 height 31
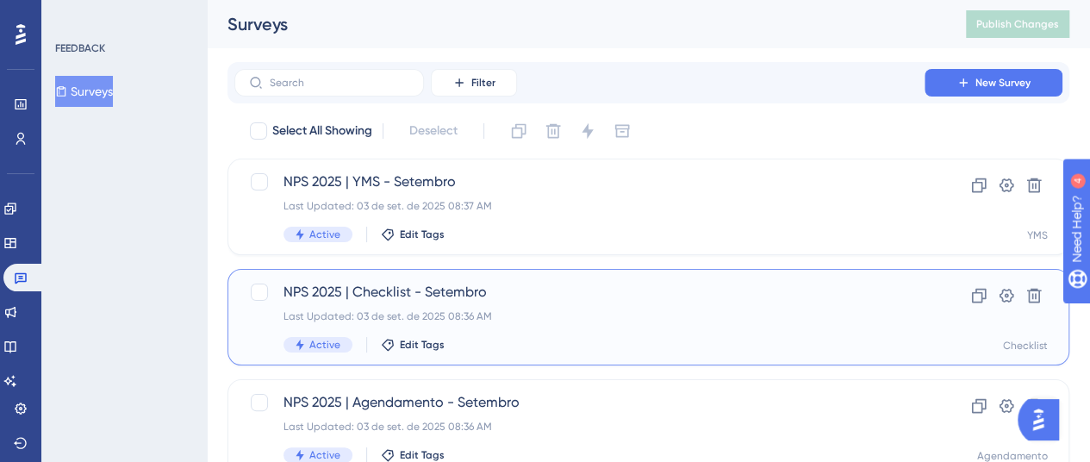
click at [513, 325] on div "NPS 2025 | Checklist - Setembro Last Updated: 03 de set. de 2025 08:36 AM Activ…" at bounding box center [579, 317] width 592 height 71
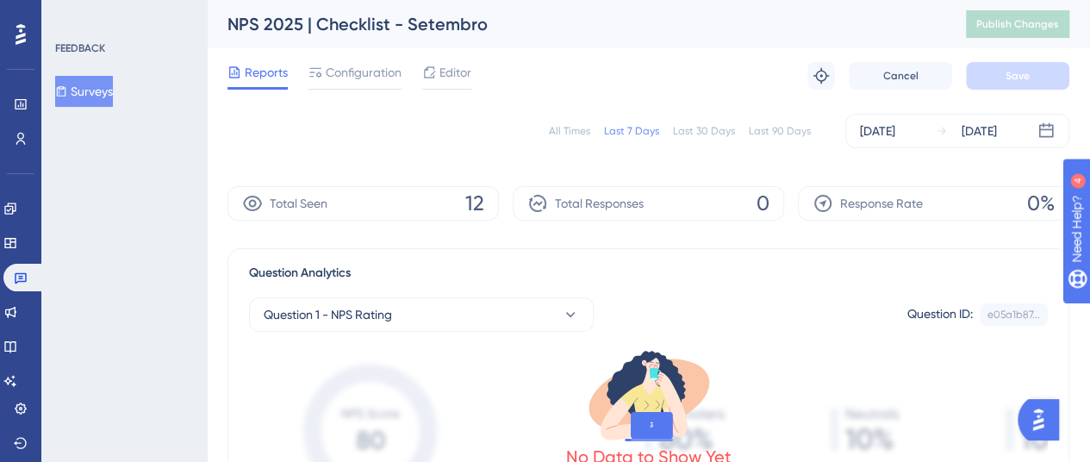
click at [106, 83] on button "Surveys" at bounding box center [84, 91] width 58 height 31
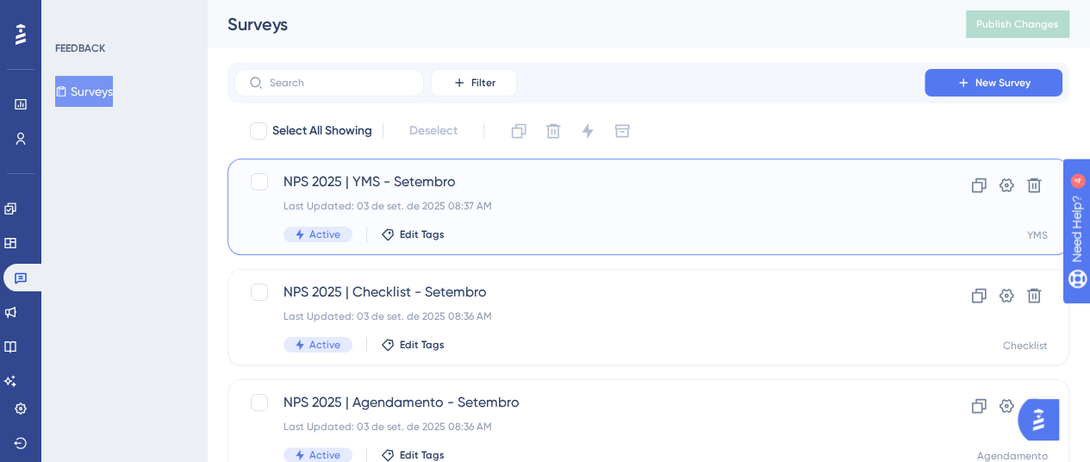
click at [370, 182] on span "NPS 2025 | YMS - Setembro" at bounding box center [579, 181] width 592 height 21
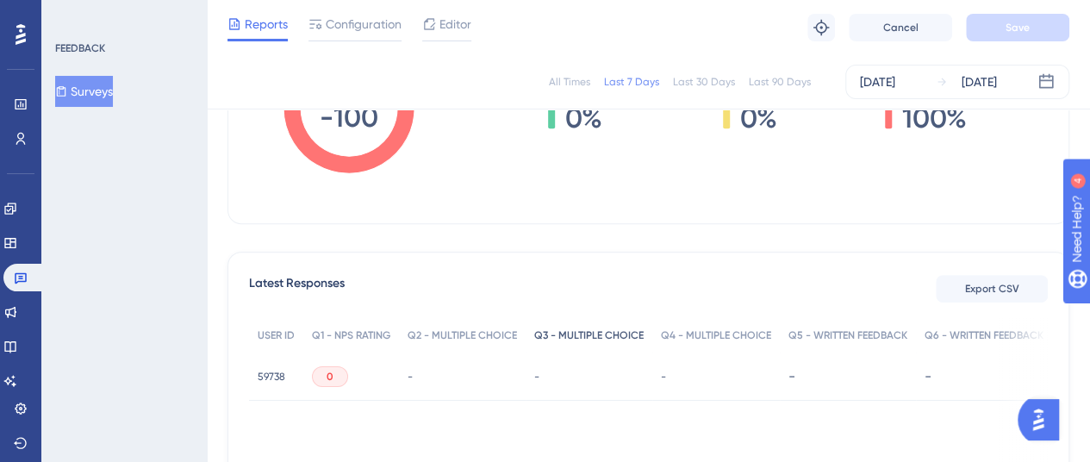
scroll to position [5, 0]
click at [257, 30] on span "Reports" at bounding box center [266, 24] width 43 height 21
click at [16, 208] on icon at bounding box center [9, 207] width 11 height 11
